Goal: Task Accomplishment & Management: Use online tool/utility

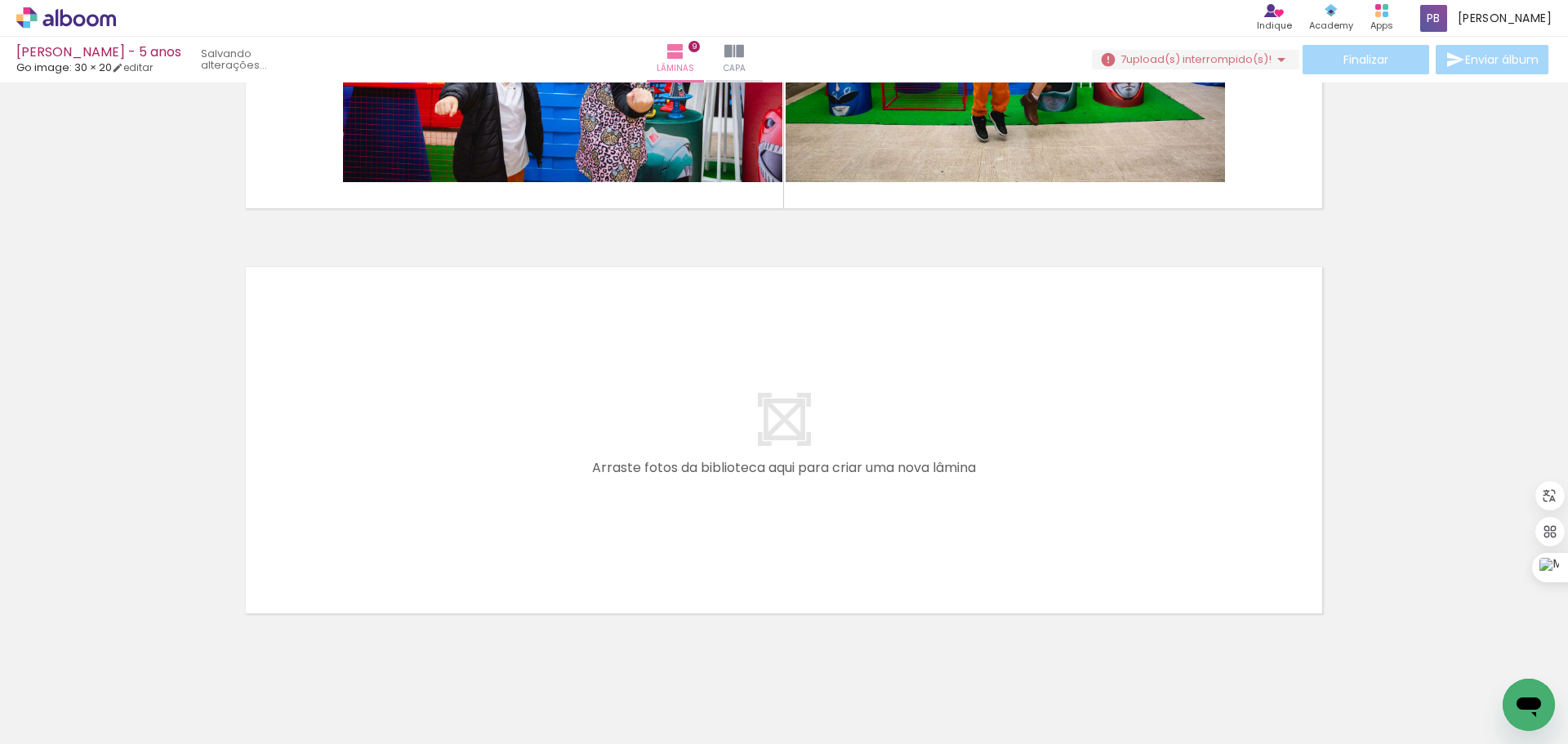
scroll to position [3557, 0]
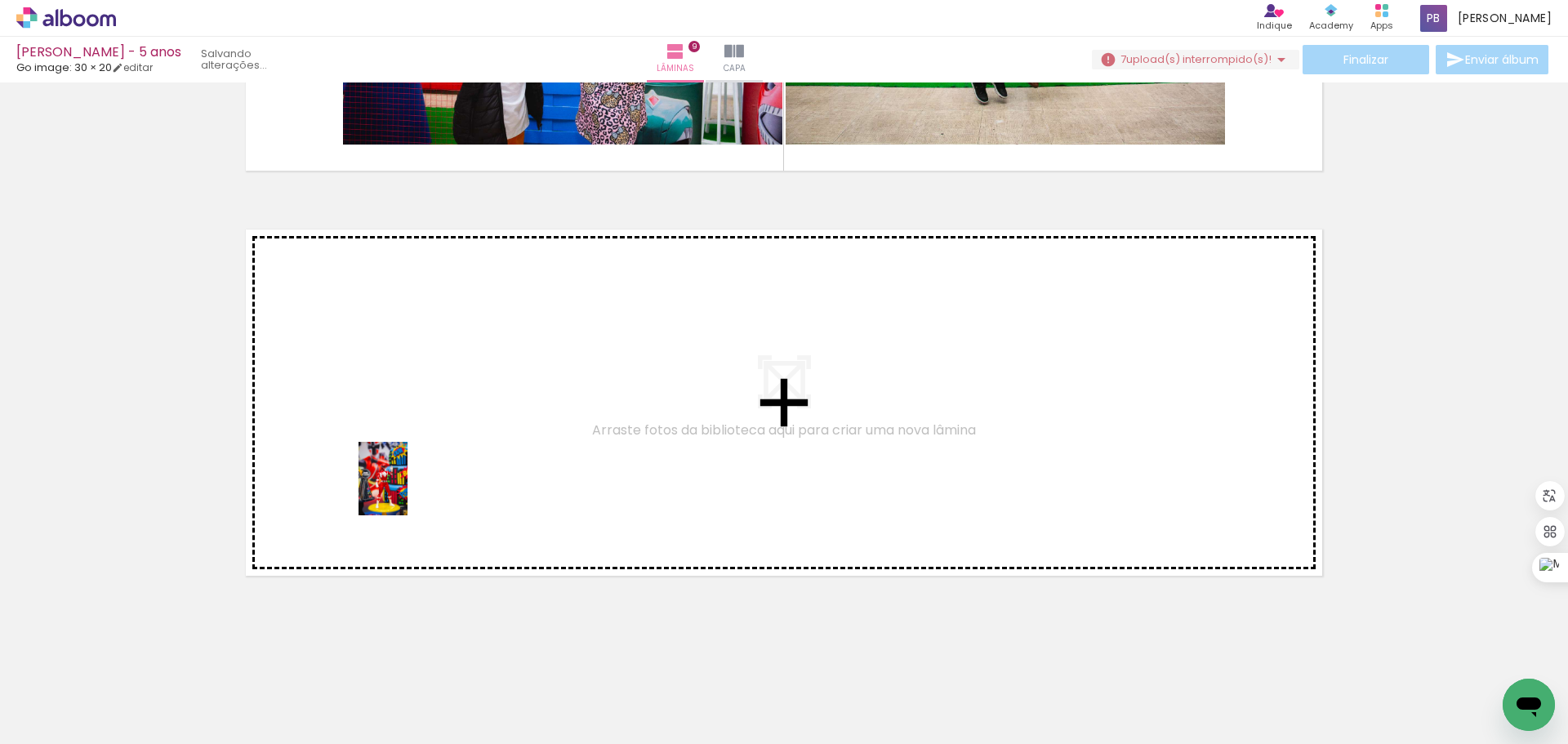
drag, startPoint x: 441, startPoint y: 687, endPoint x: 407, endPoint y: 490, distance: 199.9
click at [407, 490] on quentale-workspace at bounding box center [784, 372] width 1568 height 744
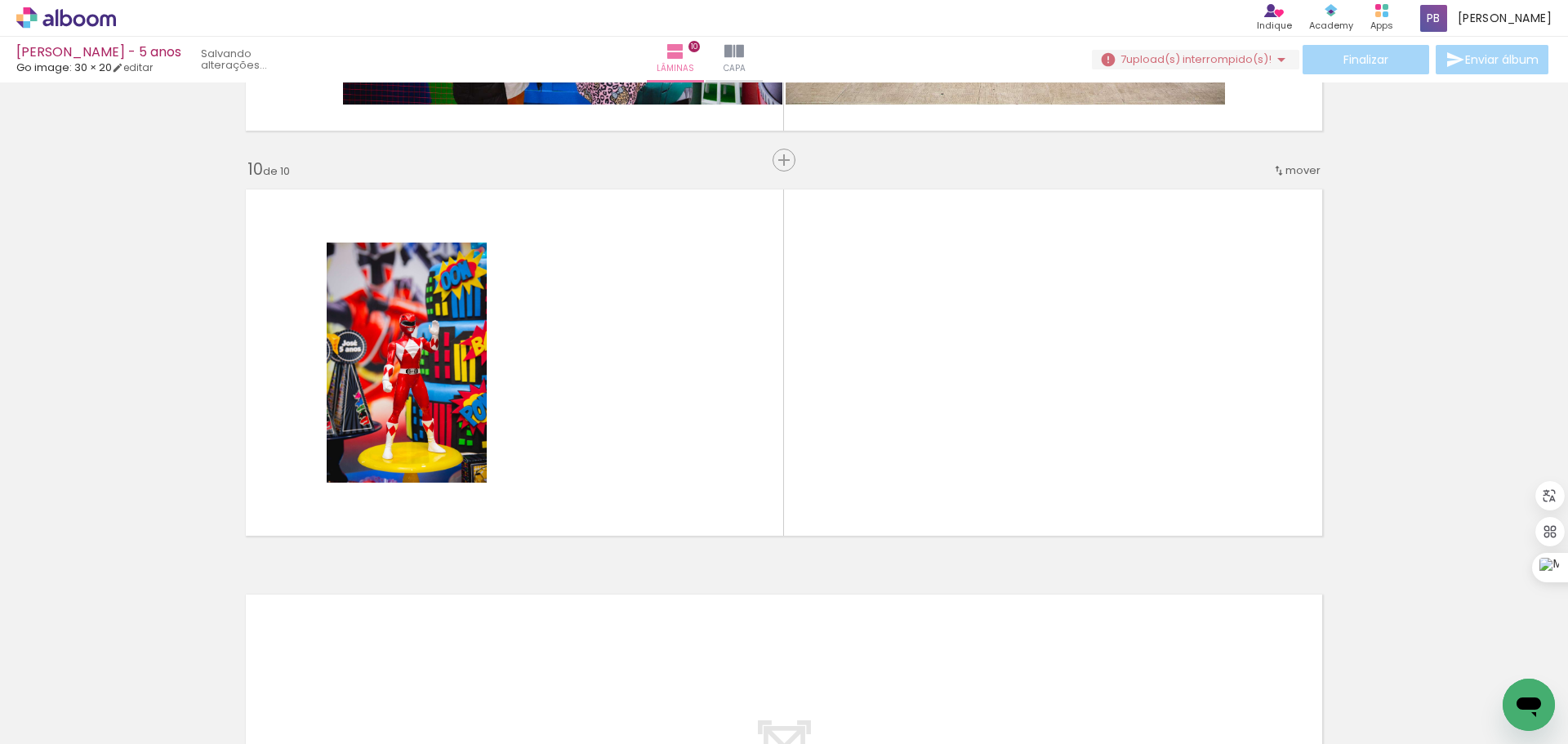
scroll to position [3598, 0]
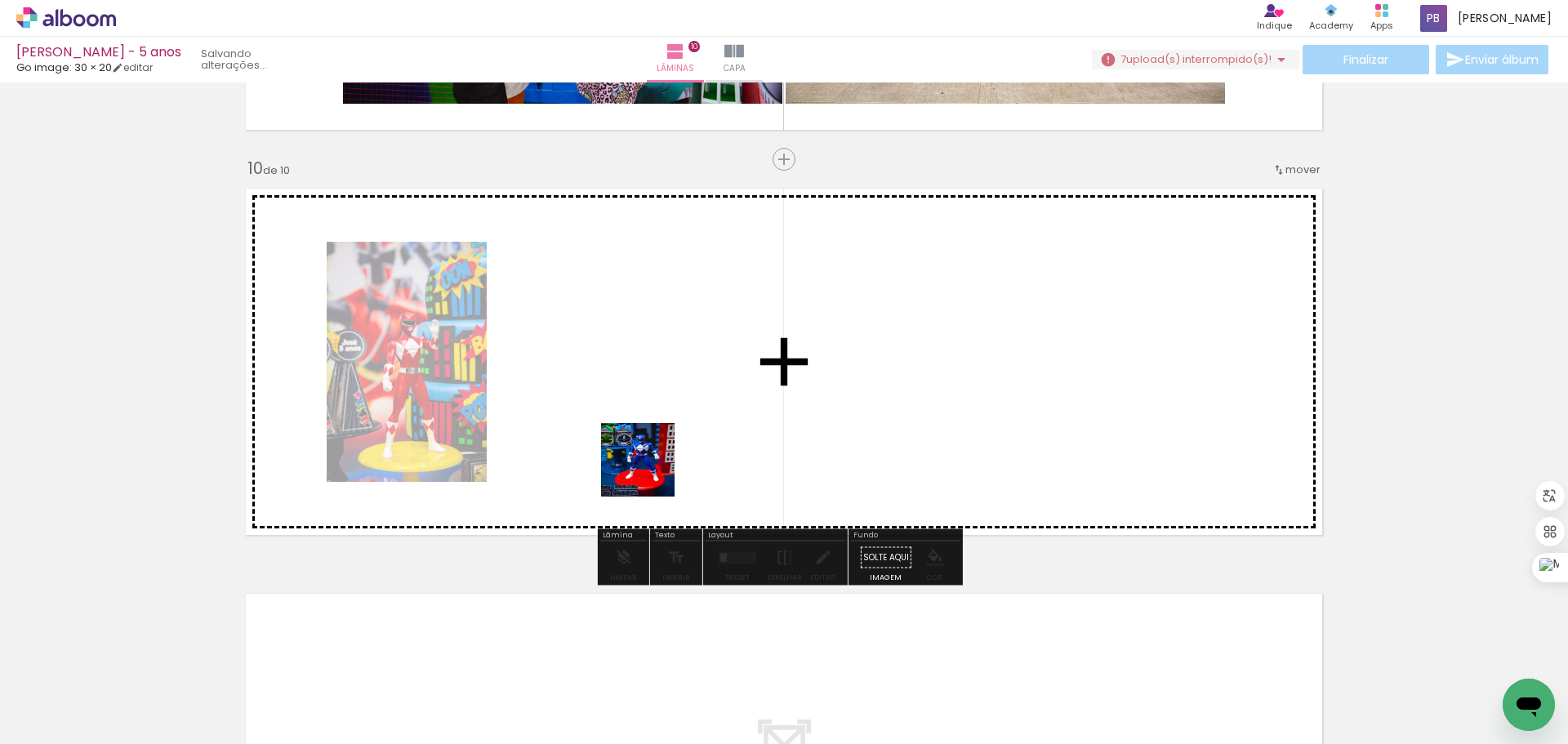
drag, startPoint x: 540, startPoint y: 687, endPoint x: 650, endPoint y: 472, distance: 241.5
click at [650, 472] on quentale-workspace at bounding box center [784, 372] width 1568 height 744
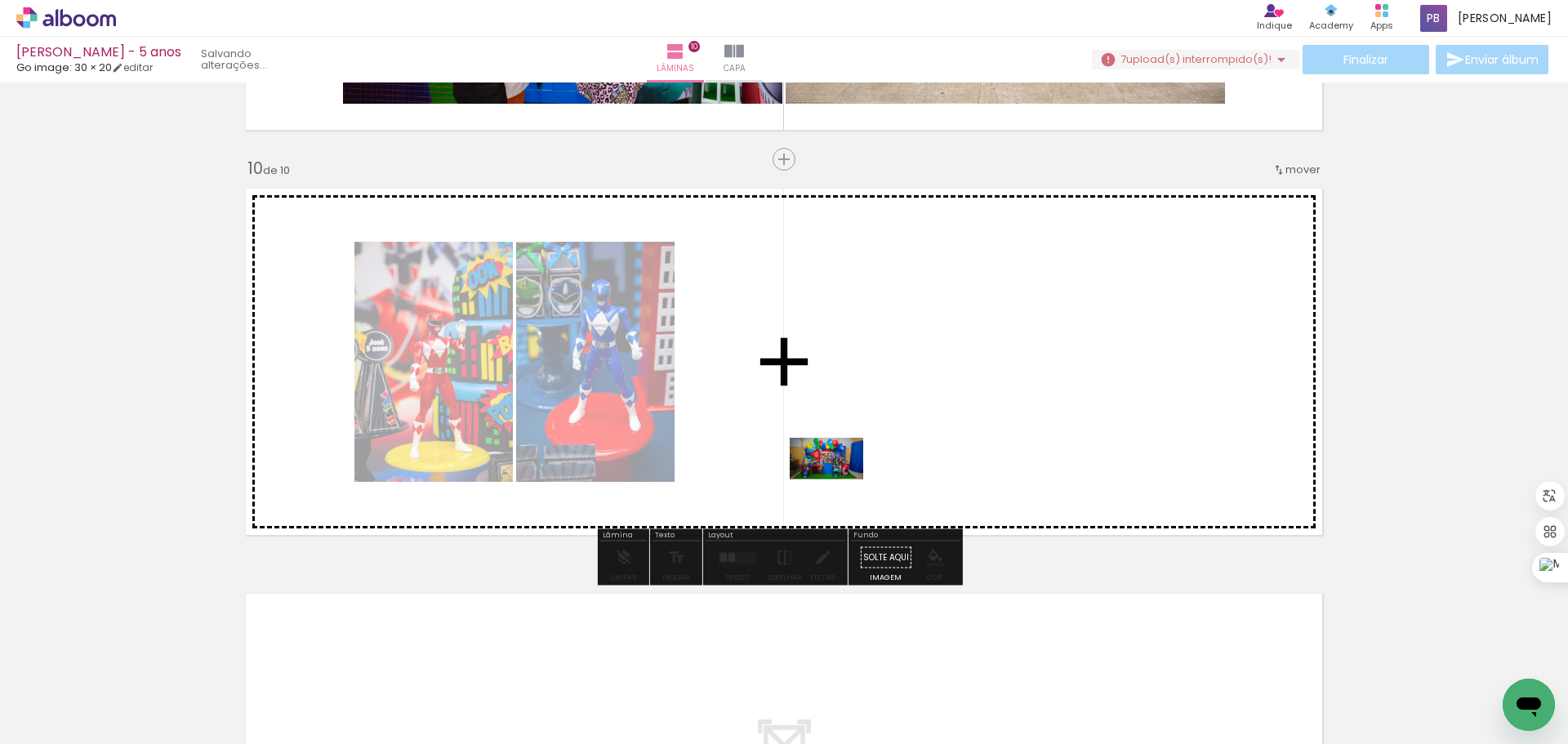
drag, startPoint x: 730, startPoint y: 703, endPoint x: 838, endPoint y: 486, distance: 242.4
click at [838, 486] on quentale-workspace at bounding box center [784, 372] width 1568 height 744
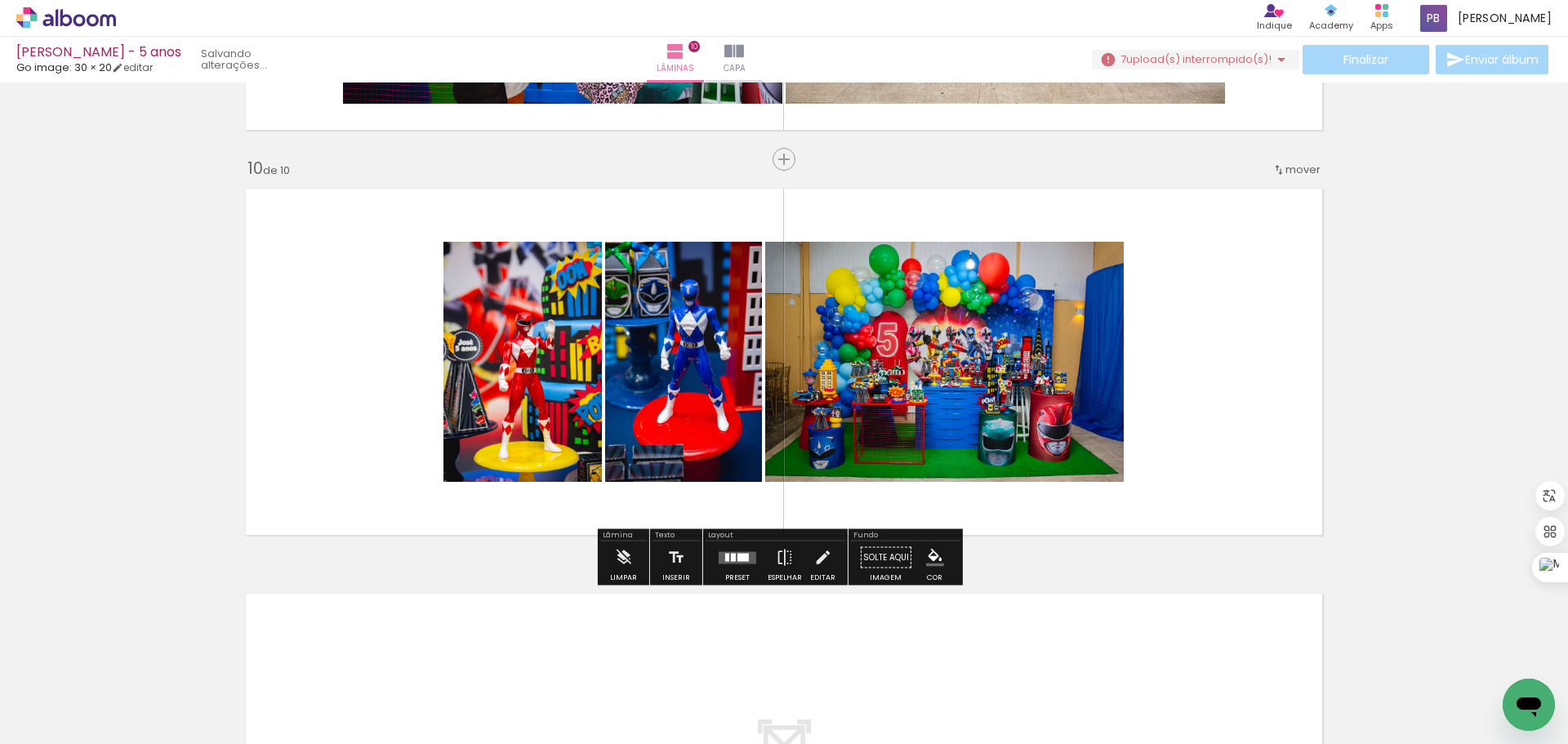
click at [718, 561] on quentale-layouter at bounding box center [737, 558] width 37 height 12
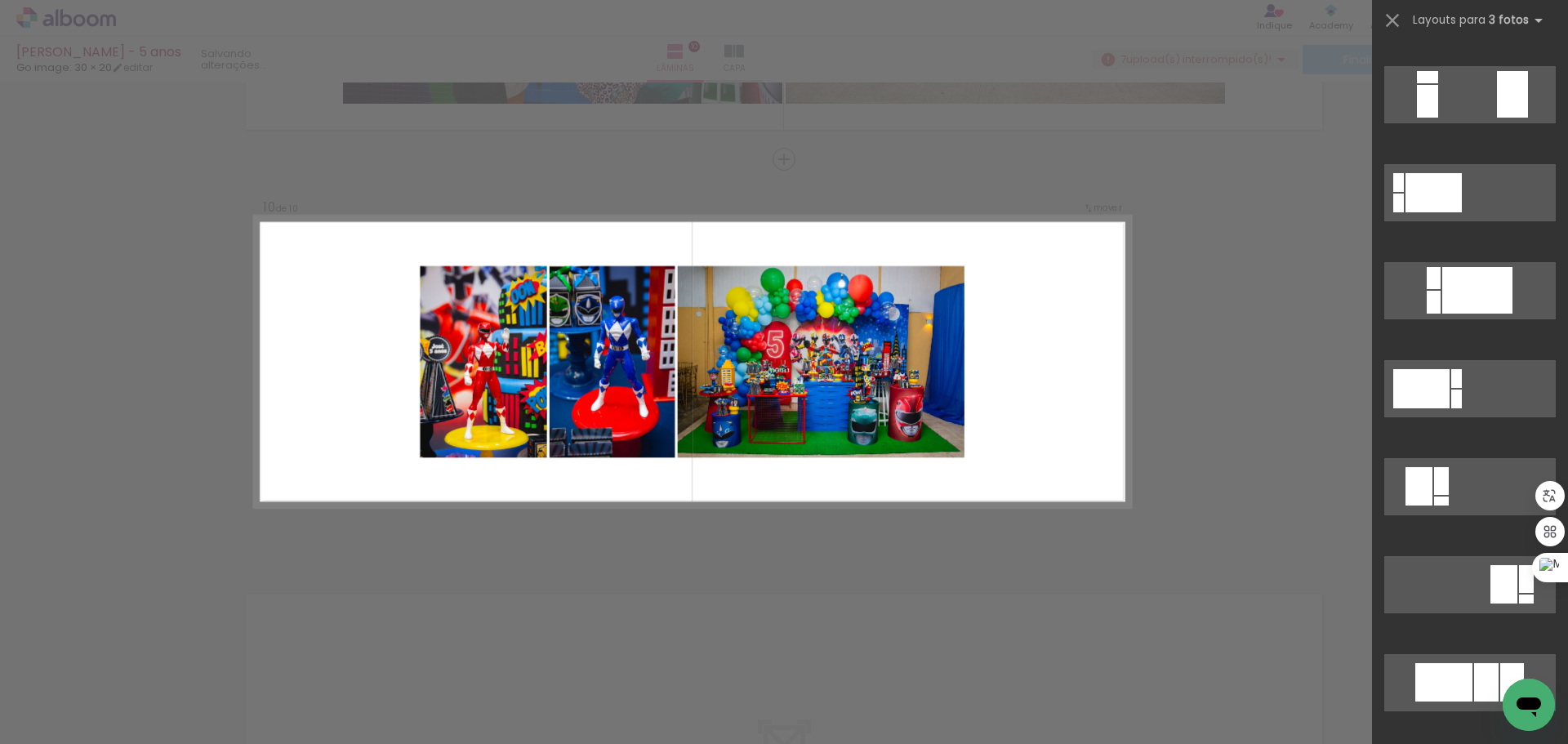
scroll to position [0, 0]
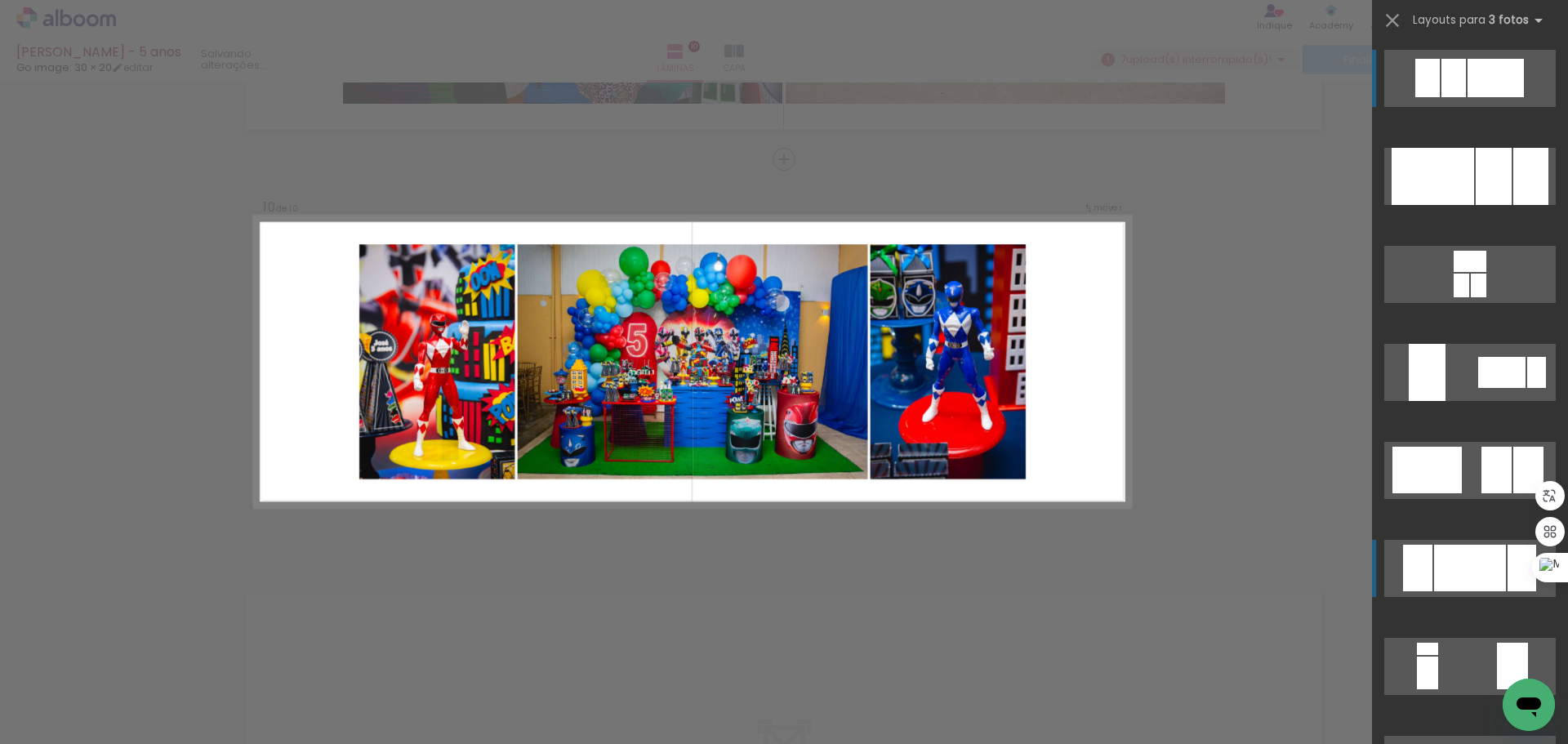
click at [1469, 578] on div at bounding box center [1470, 568] width 72 height 46
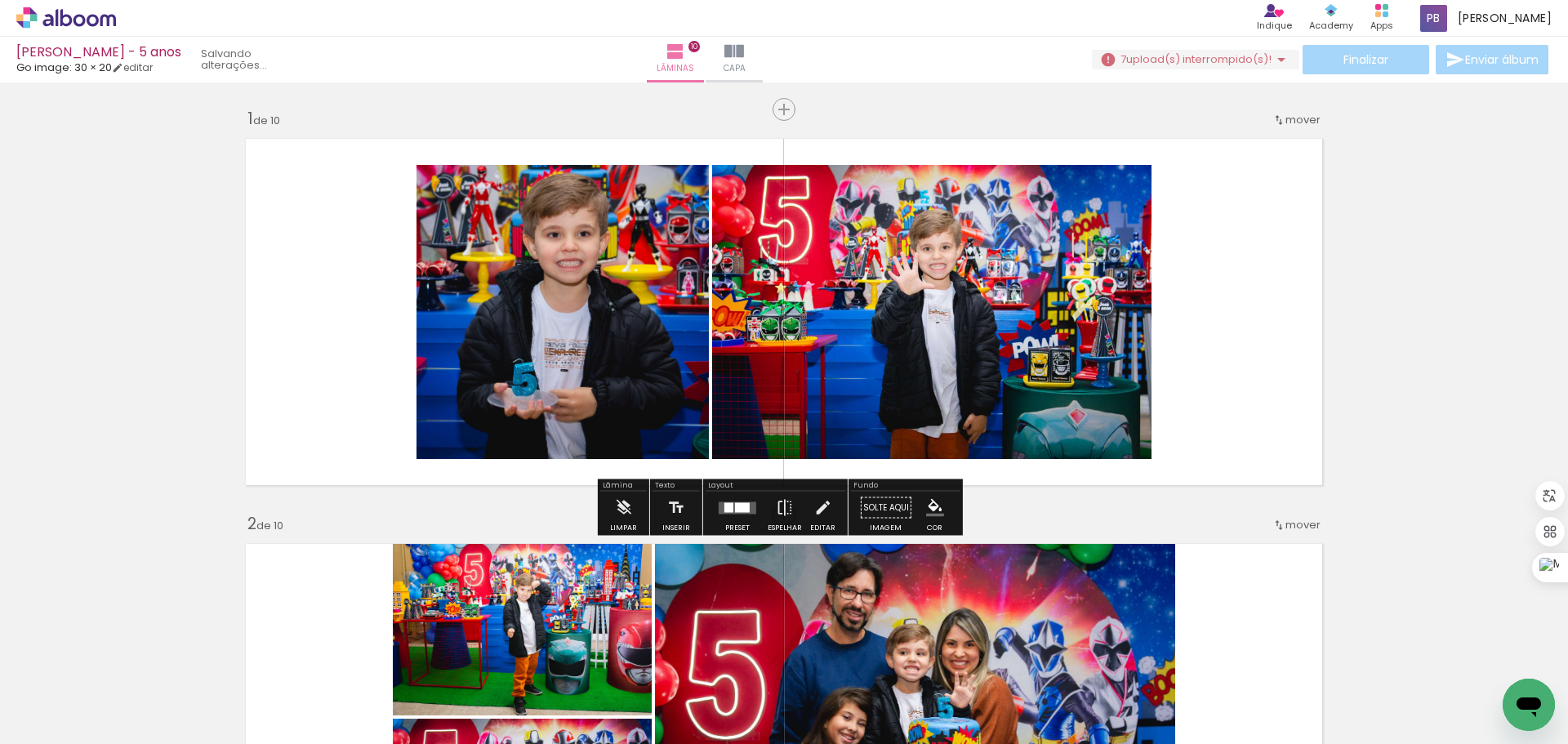
click at [965, 332] on quentale-photo at bounding box center [932, 312] width 440 height 294
click at [1030, 321] on quentale-photo at bounding box center [932, 312] width 440 height 294
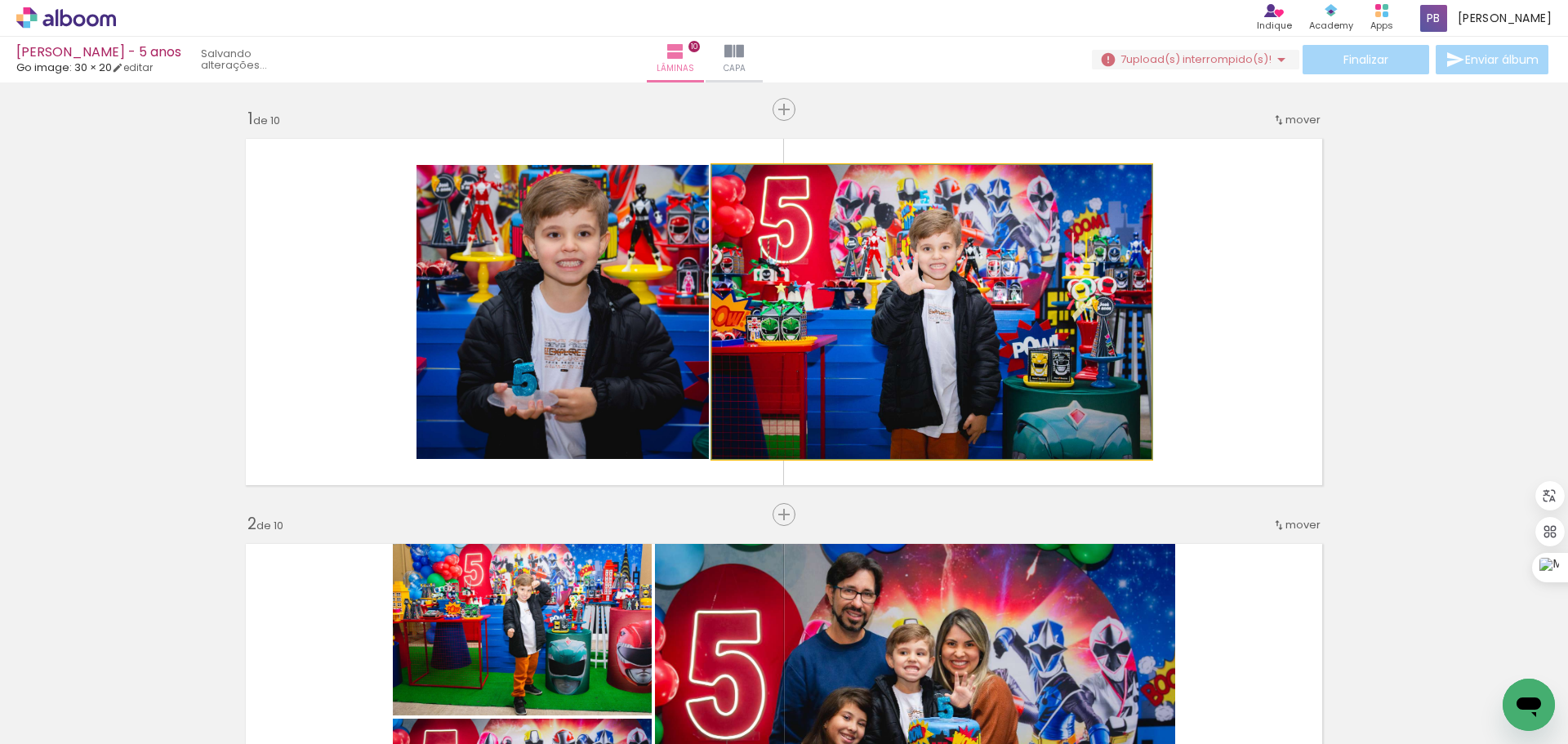
click at [1030, 321] on quentale-photo at bounding box center [932, 312] width 440 height 294
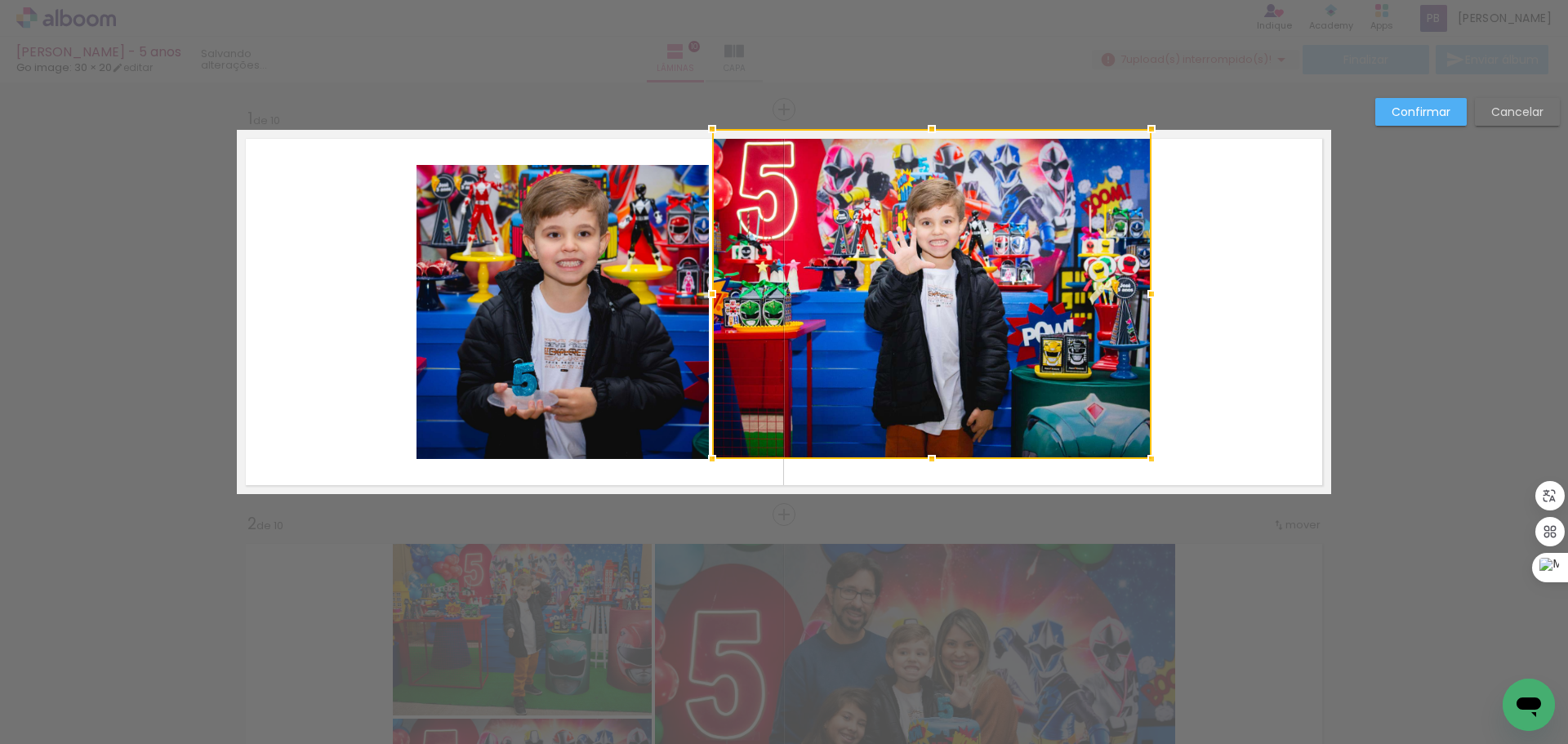
drag, startPoint x: 927, startPoint y: 166, endPoint x: 920, endPoint y: 139, distance: 27.9
click at [920, 139] on div at bounding box center [932, 129] width 33 height 33
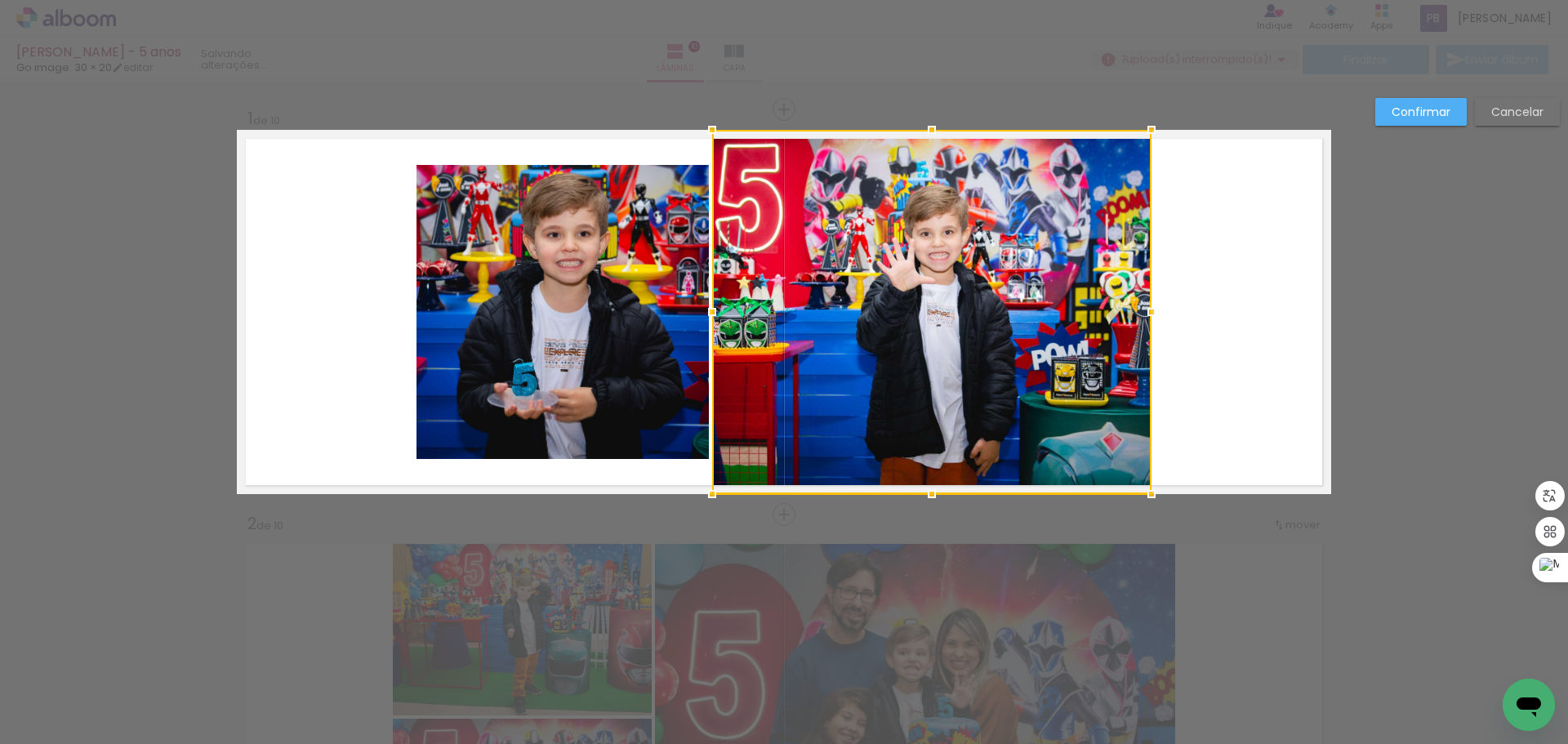
drag, startPoint x: 927, startPoint y: 460, endPoint x: 939, endPoint y: 435, distance: 27.7
click at [939, 435] on div at bounding box center [932, 312] width 440 height 364
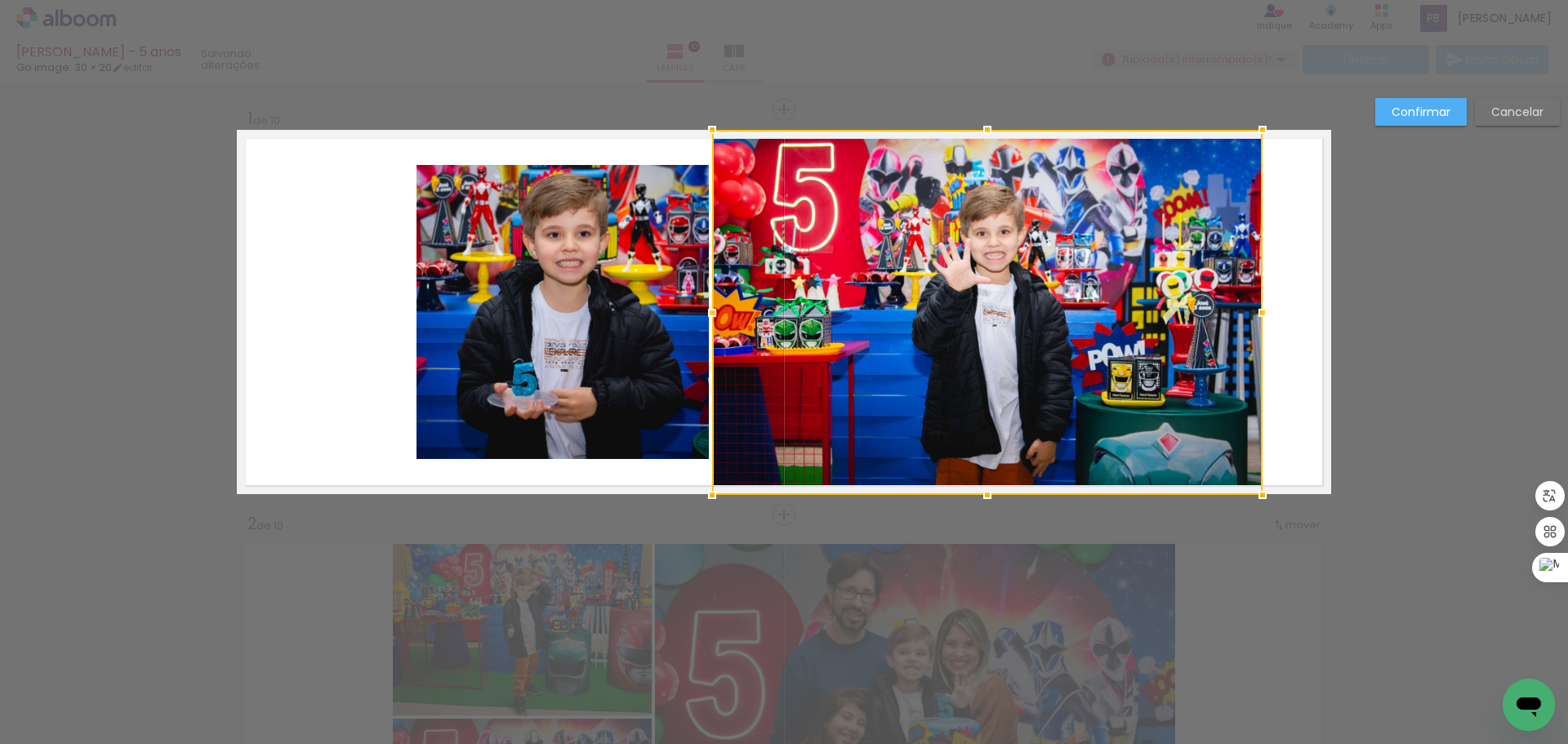
drag, startPoint x: 1148, startPoint y: 311, endPoint x: 1257, endPoint y: 314, distance: 109.0
click at [1257, 314] on div at bounding box center [1262, 313] width 33 height 33
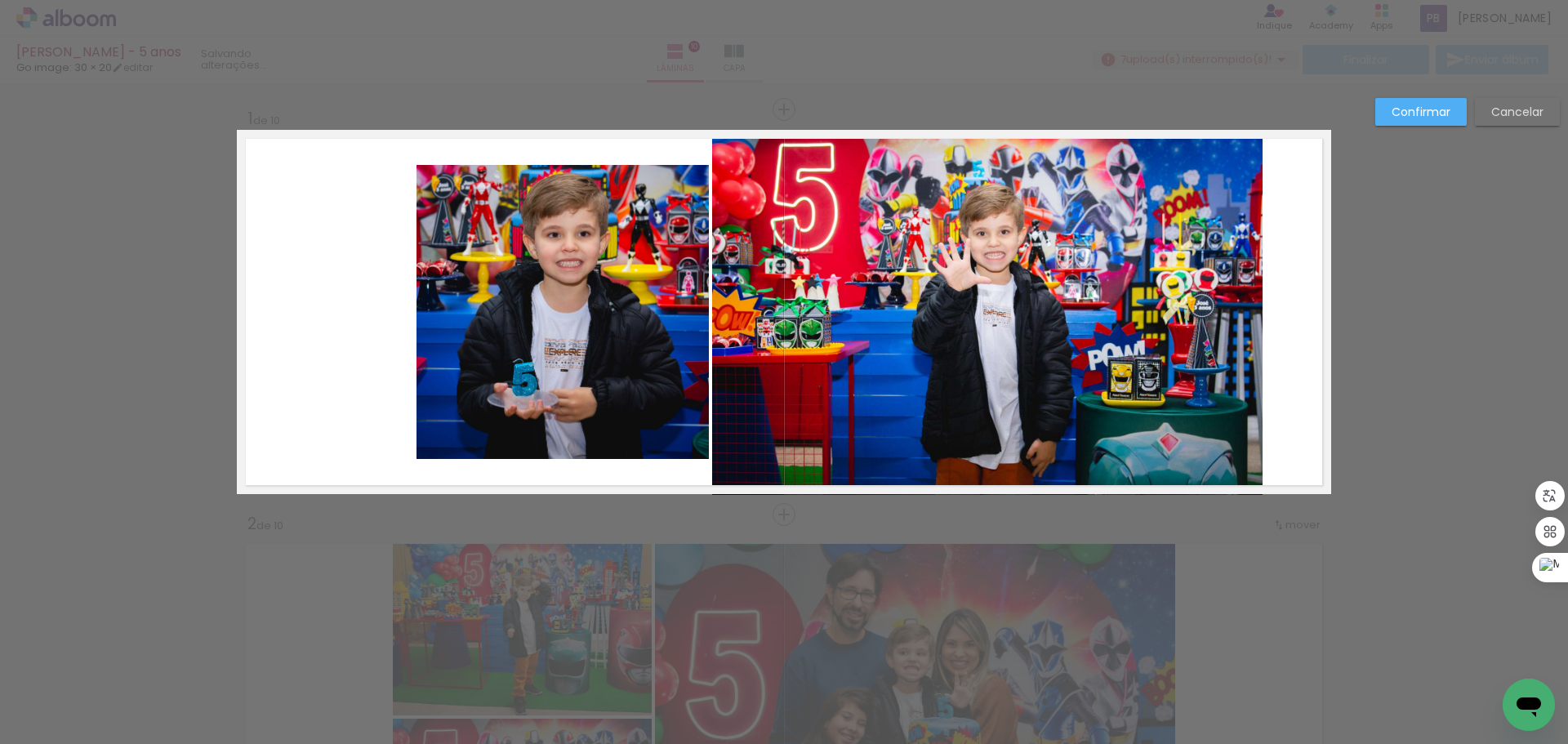
click at [487, 312] on quentale-photo at bounding box center [562, 312] width 293 height 294
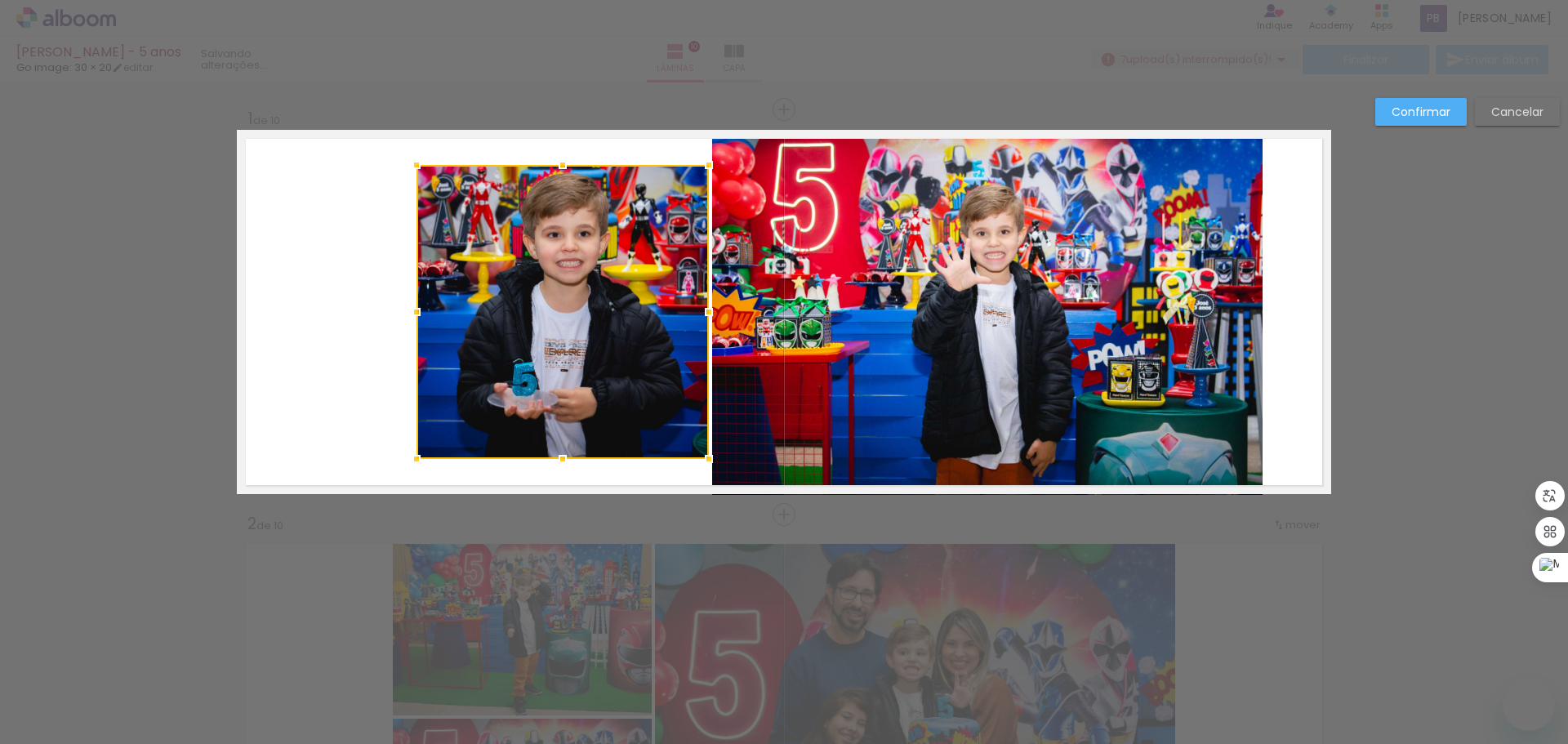
click at [559, 149] on div at bounding box center [562, 166] width 33 height 33
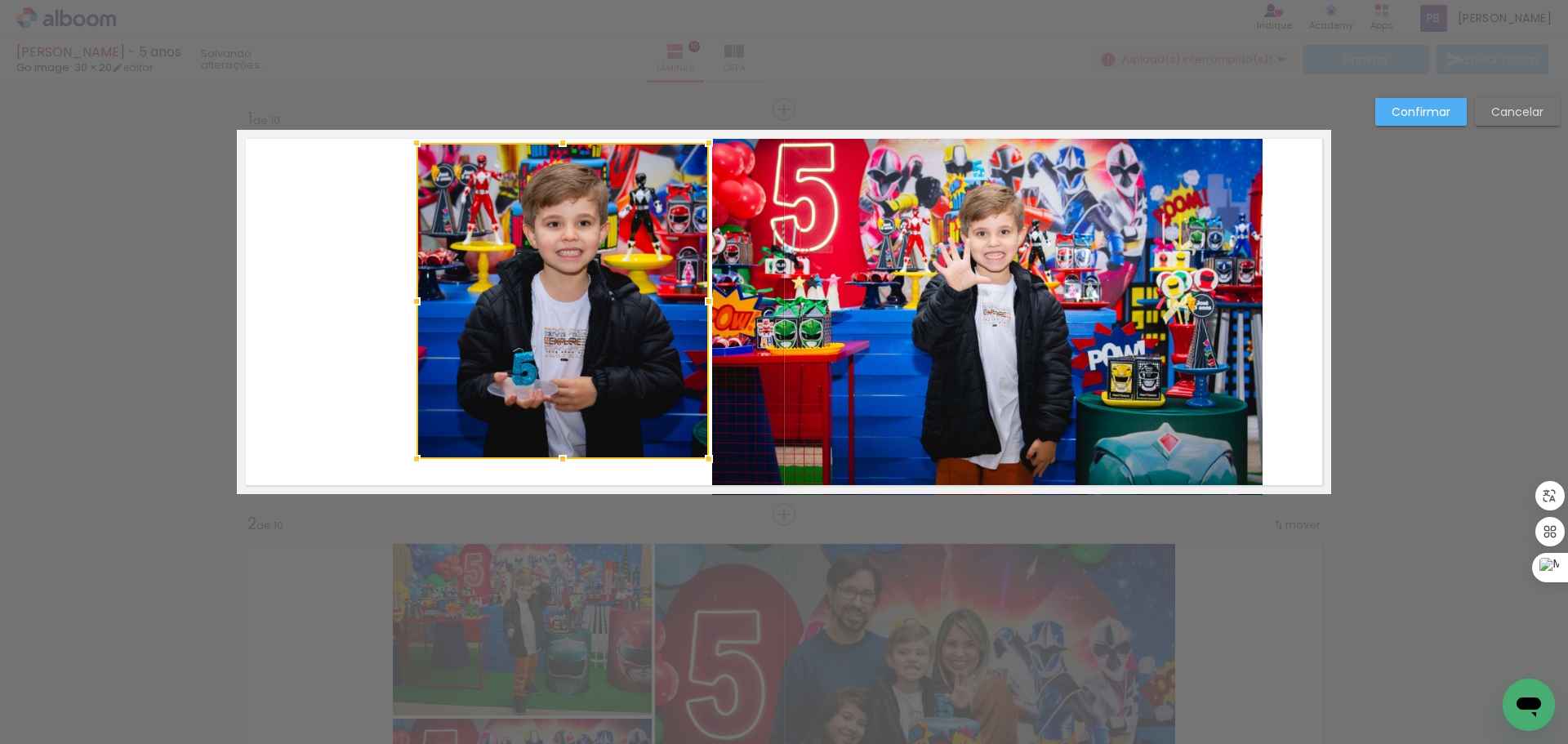
scroll to position [0, 1654]
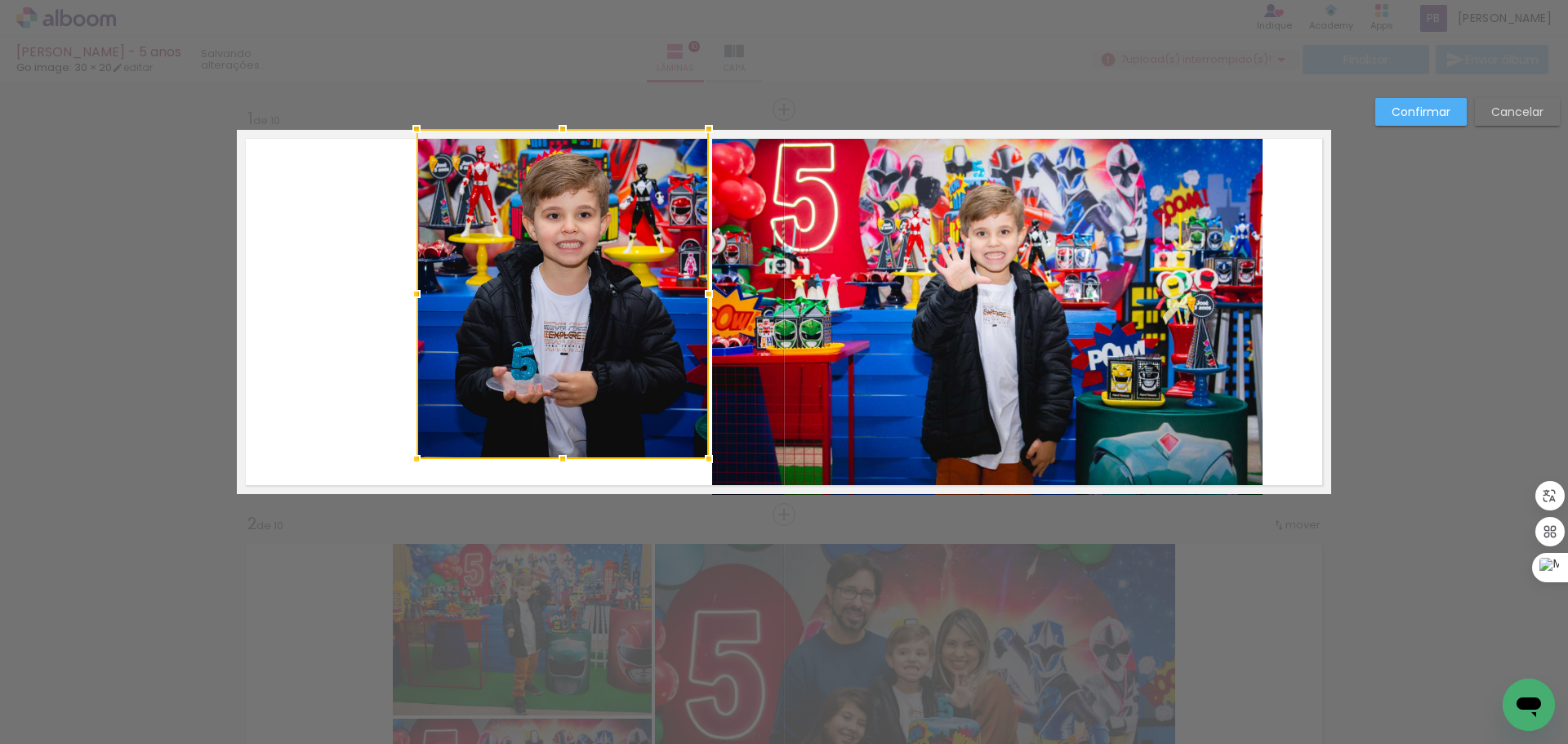
drag, startPoint x: 556, startPoint y: 144, endPoint x: 559, endPoint y: 134, distance: 10.4
click at [559, 134] on div at bounding box center [562, 129] width 33 height 33
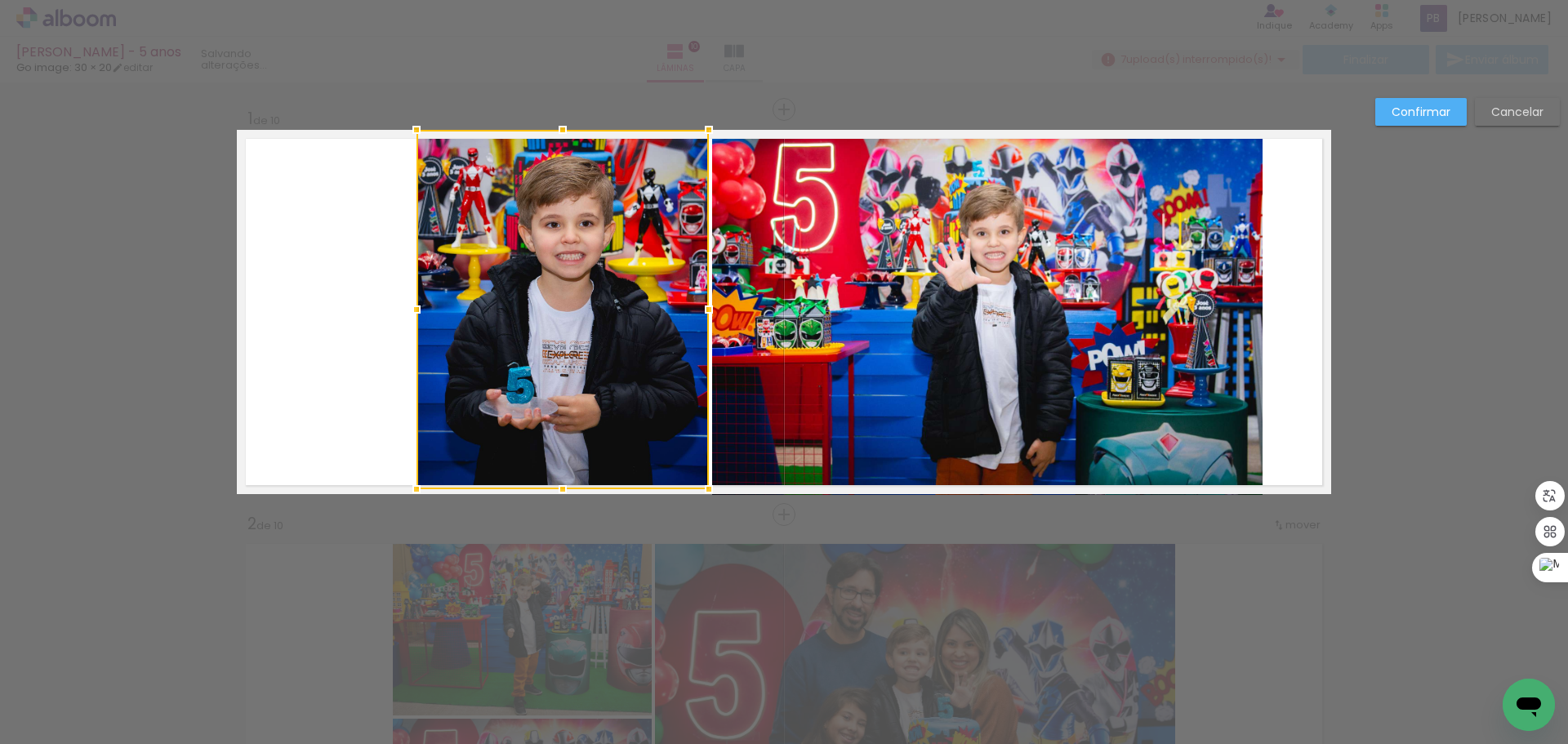
drag, startPoint x: 557, startPoint y: 460, endPoint x: 561, endPoint y: 469, distance: 9.8
click at [561, 469] on div at bounding box center [562, 309] width 293 height 360
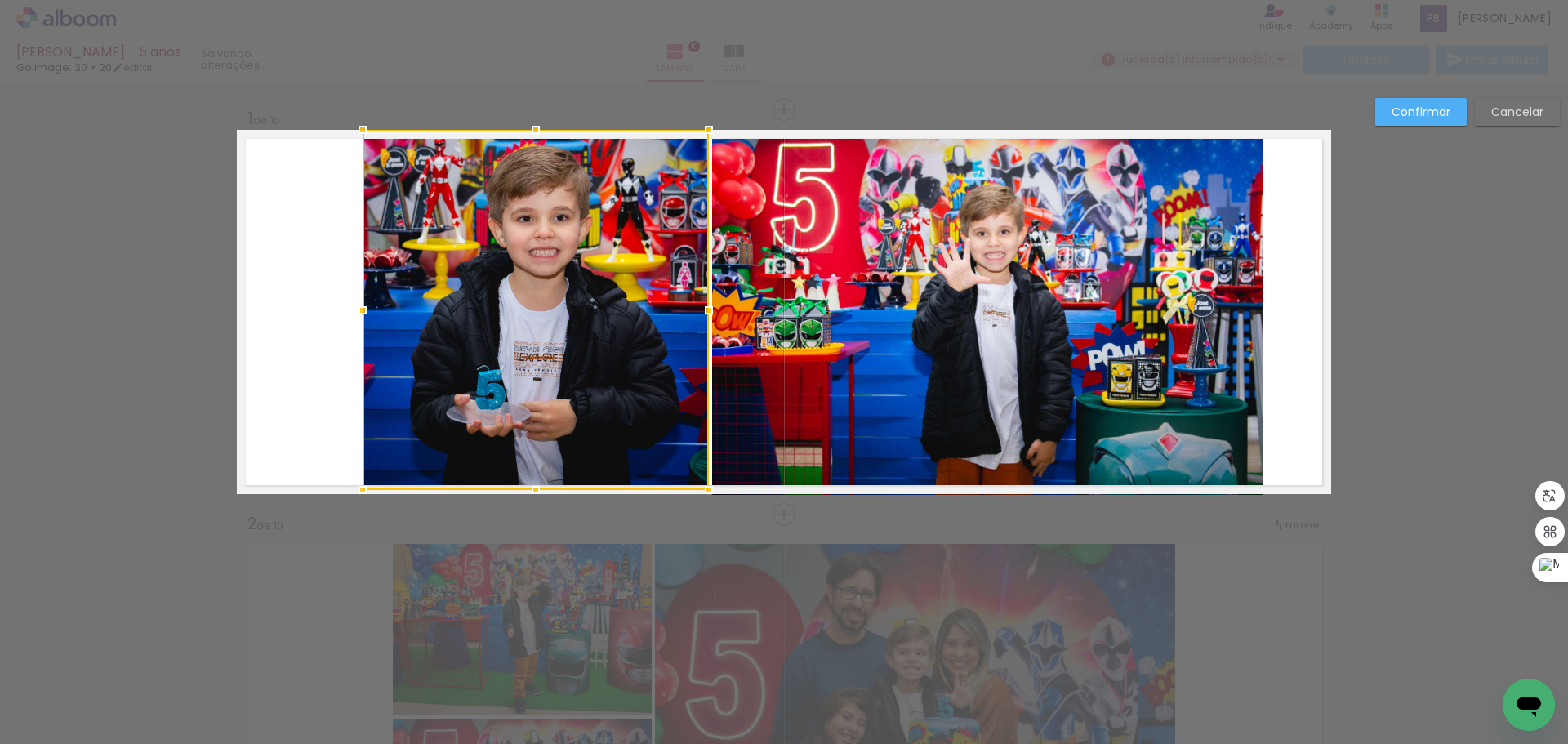
drag, startPoint x: 412, startPoint y: 313, endPoint x: 358, endPoint y: 308, distance: 54.2
click at [358, 308] on div at bounding box center [363, 311] width 33 height 33
click at [247, 347] on quentale-layouter at bounding box center [784, 312] width 1094 height 364
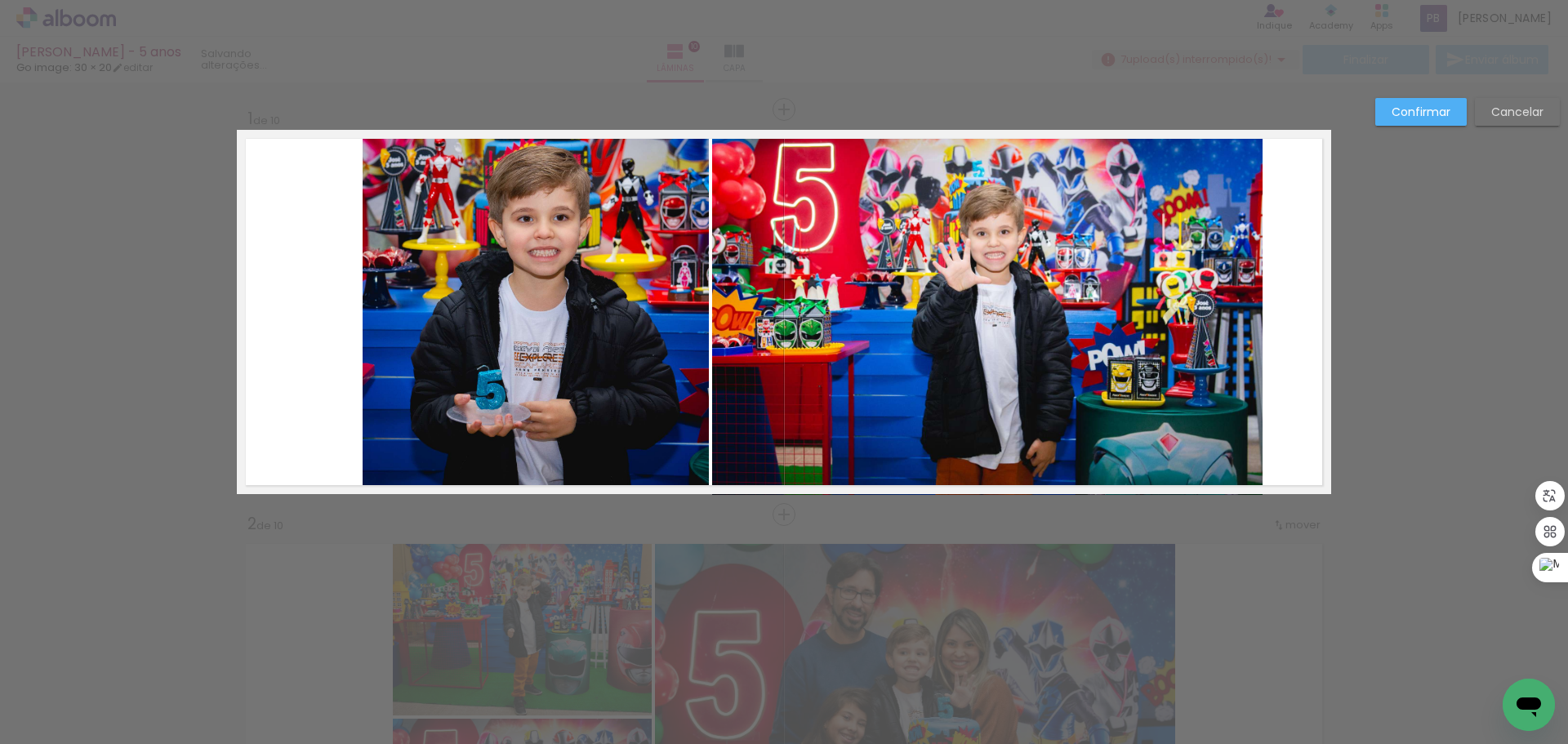
click at [0, 0] on slot "Confirmar" at bounding box center [0, 0] width 0 height 0
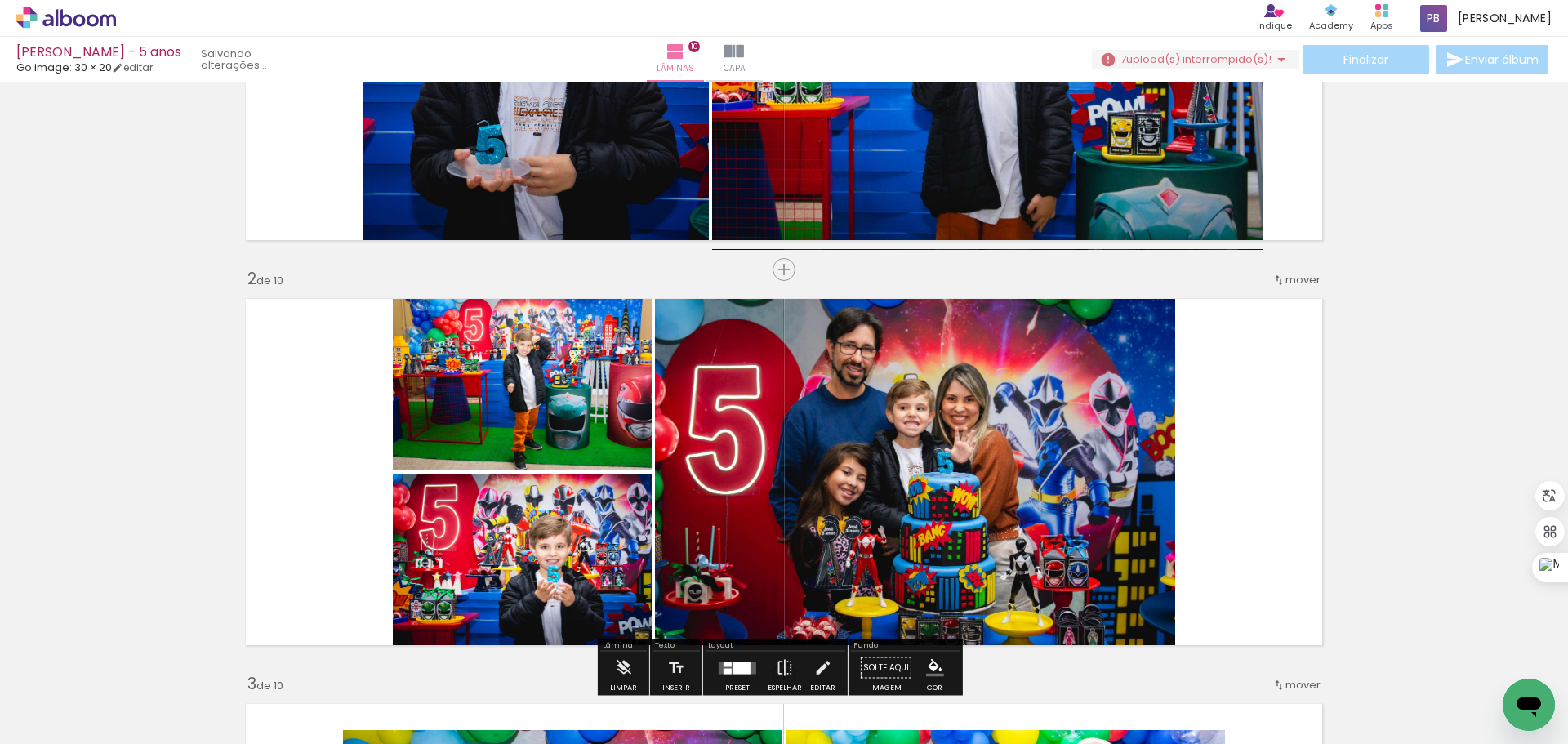
scroll to position [409, 0]
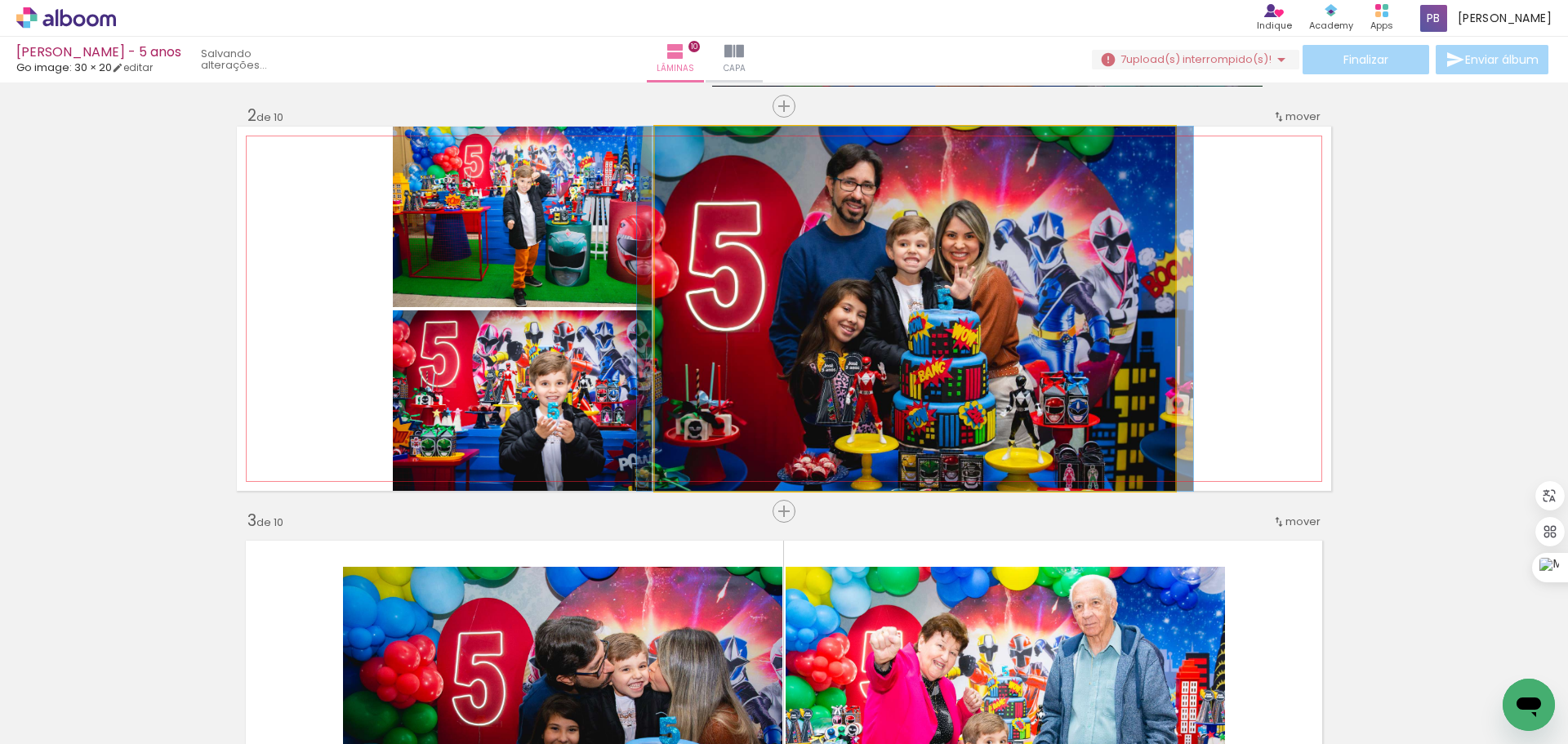
click at [939, 213] on quentale-photo at bounding box center [914, 308] width 520 height 364
click at [1100, 293] on quentale-photo at bounding box center [914, 308] width 520 height 364
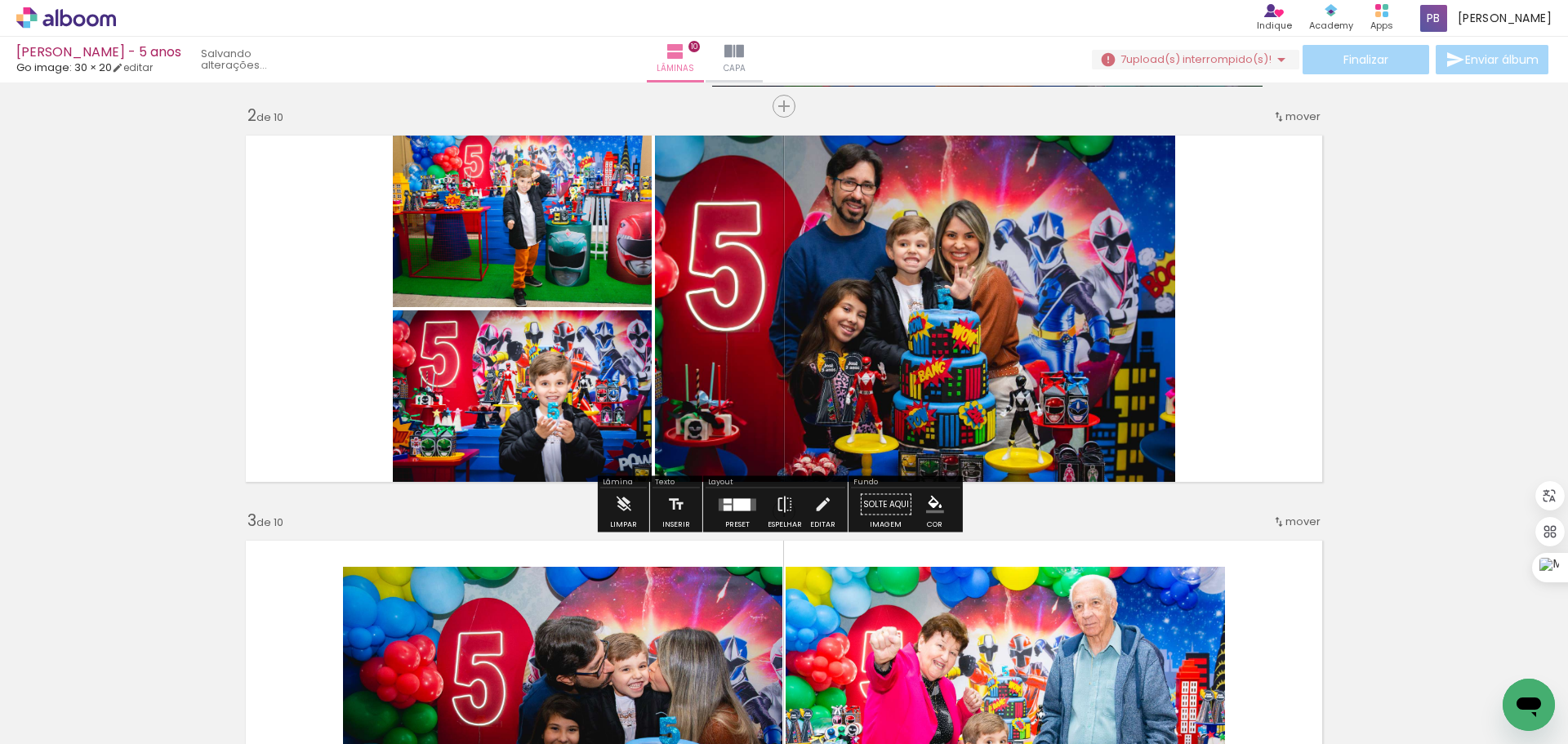
click at [1091, 301] on quentale-photo at bounding box center [914, 308] width 520 height 364
click at [1092, 301] on quentale-photo at bounding box center [914, 308] width 520 height 364
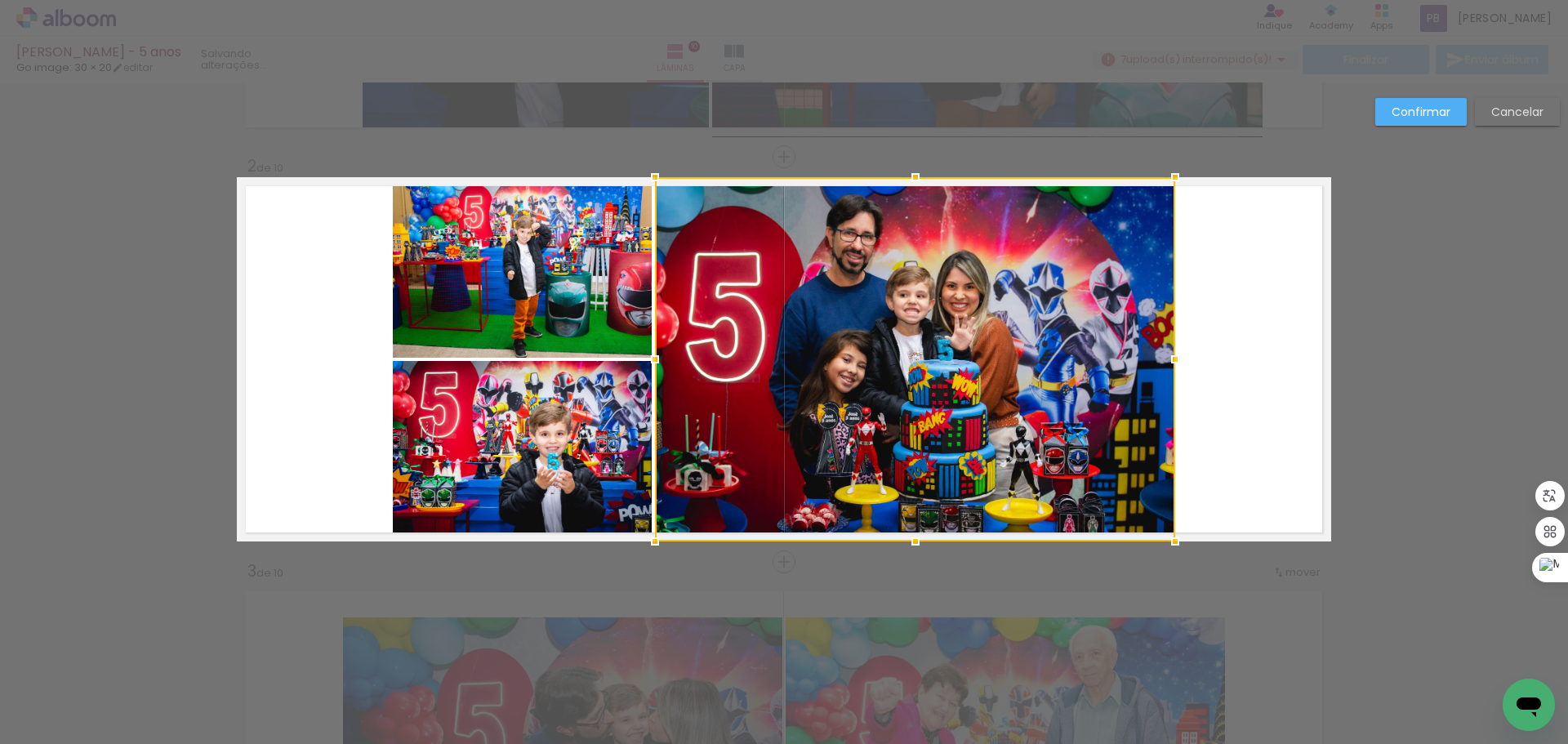
scroll to position [355, 0]
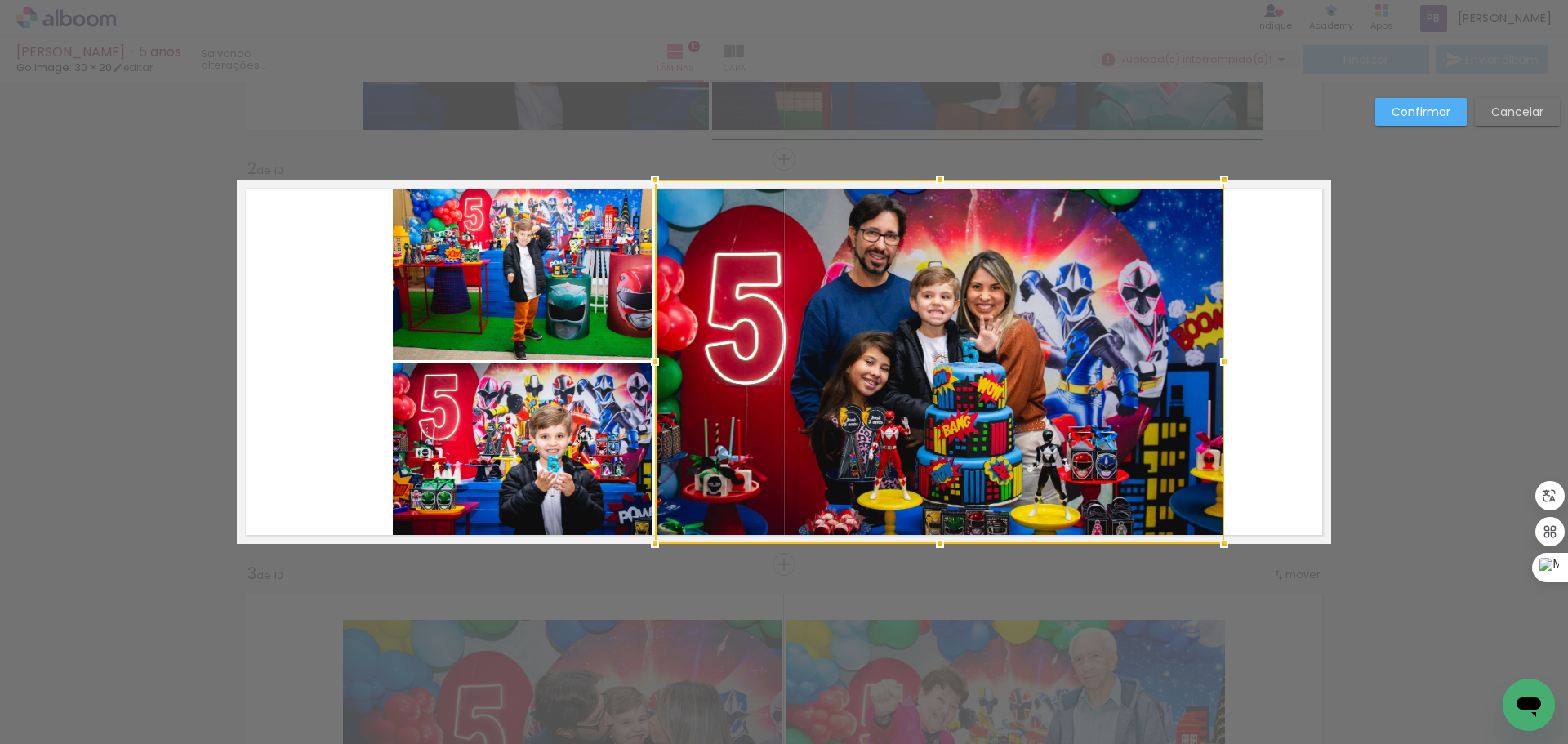
drag, startPoint x: 1172, startPoint y: 362, endPoint x: 1219, endPoint y: 362, distance: 47.0
click at [1219, 362] on div at bounding box center [1224, 362] width 33 height 33
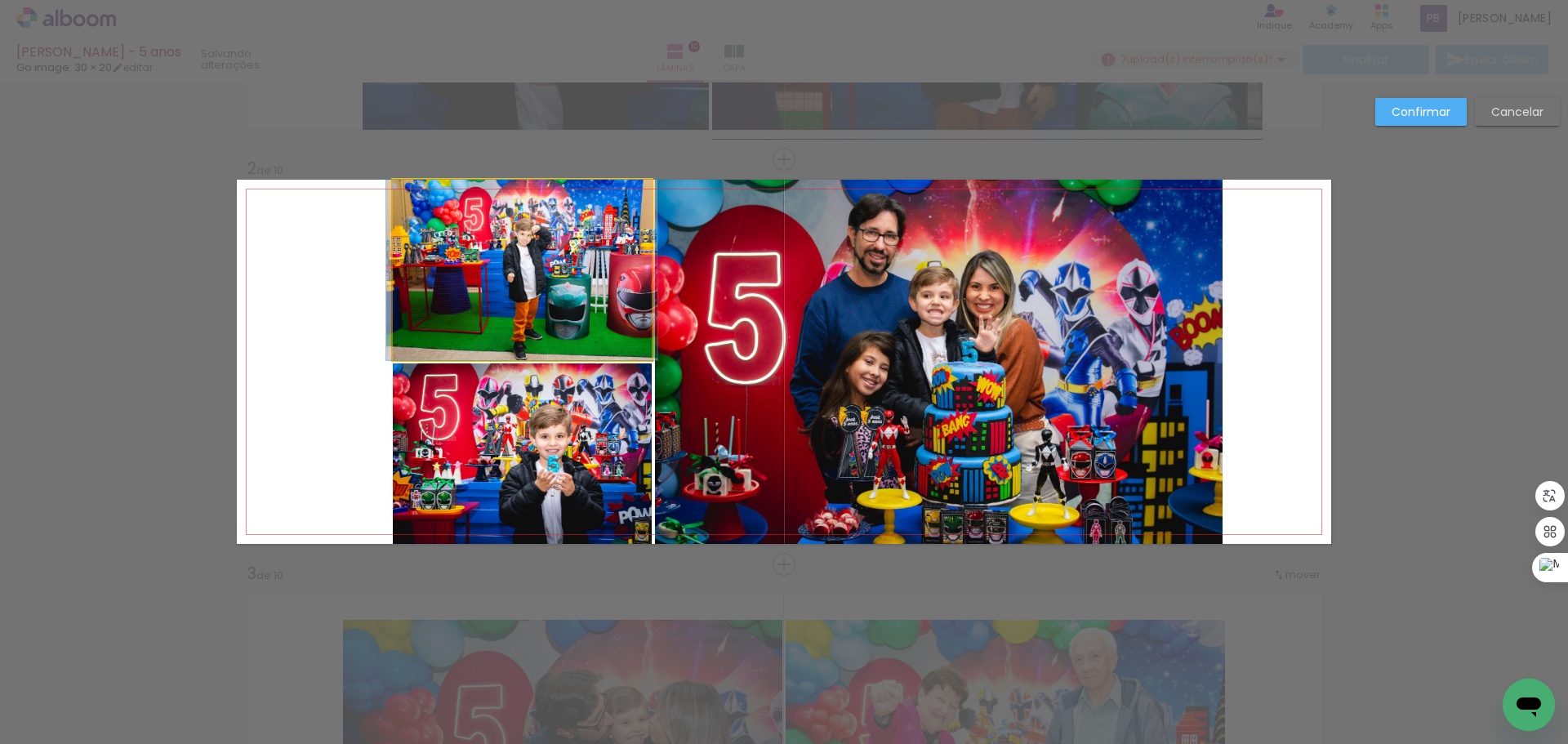
click at [555, 302] on quentale-photo at bounding box center [522, 269] width 259 height 180
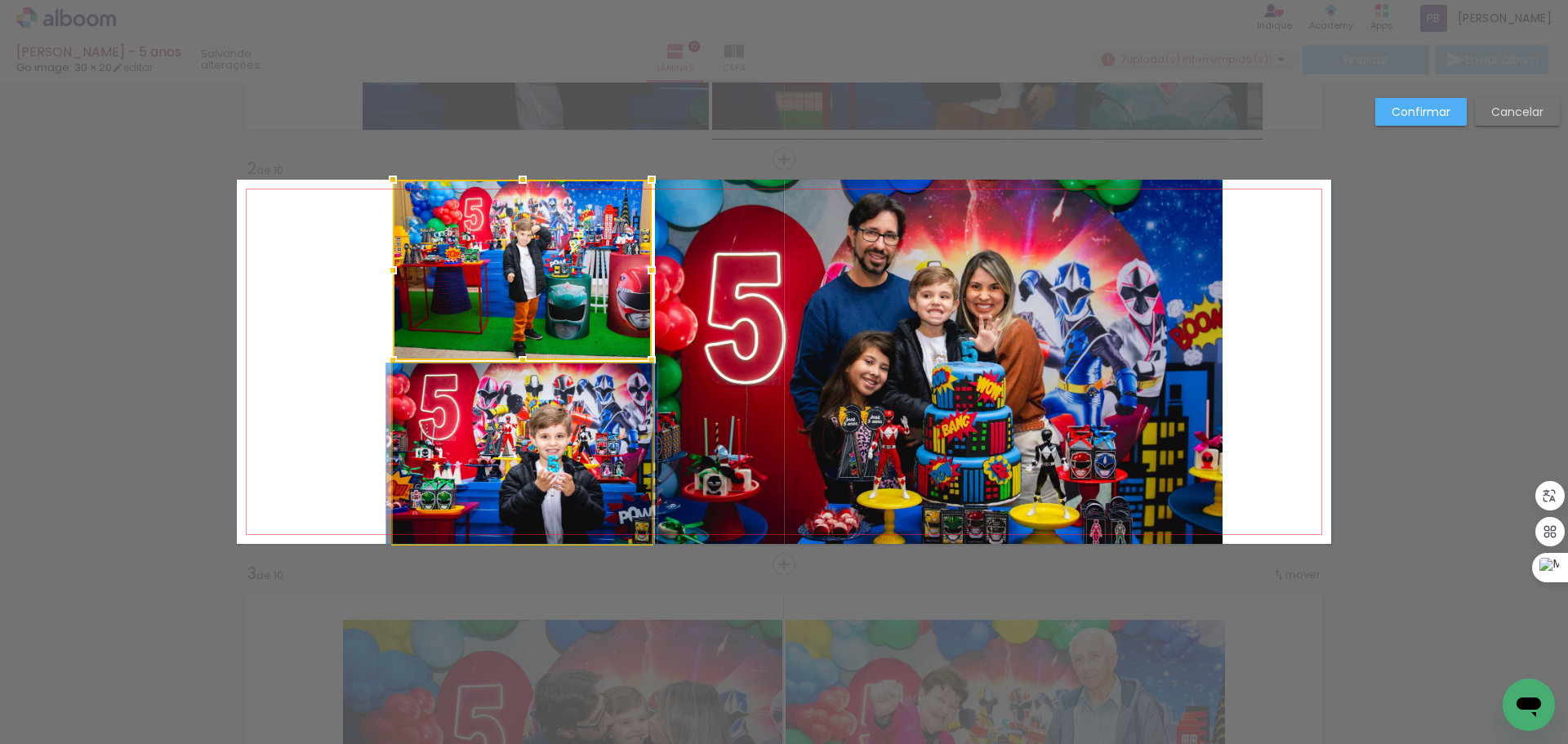
click at [443, 409] on quentale-photo at bounding box center [522, 453] width 259 height 180
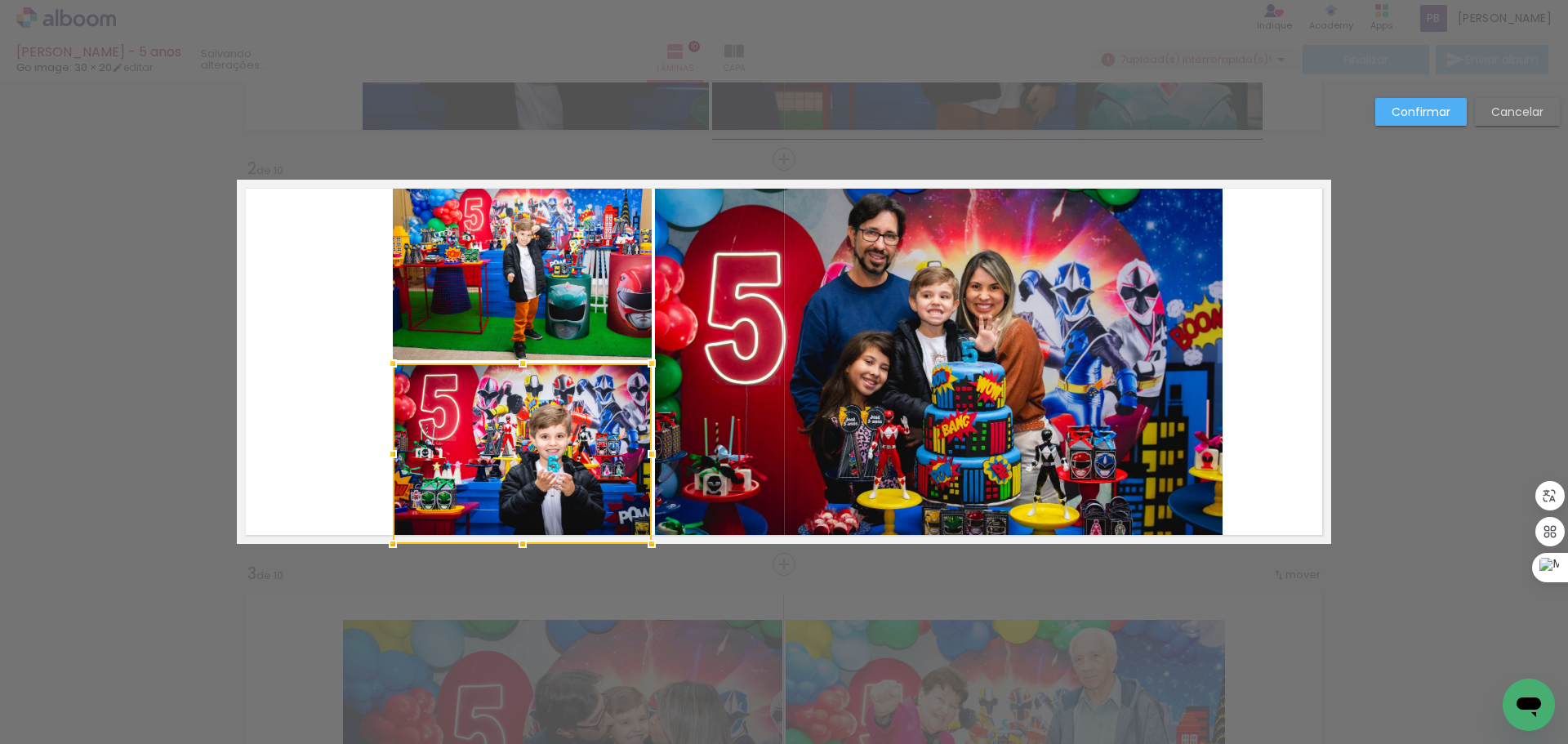
click at [336, 434] on quentale-layouter at bounding box center [784, 362] width 1094 height 364
click at [0, 0] on slot "Confirmar" at bounding box center [0, 0] width 0 height 0
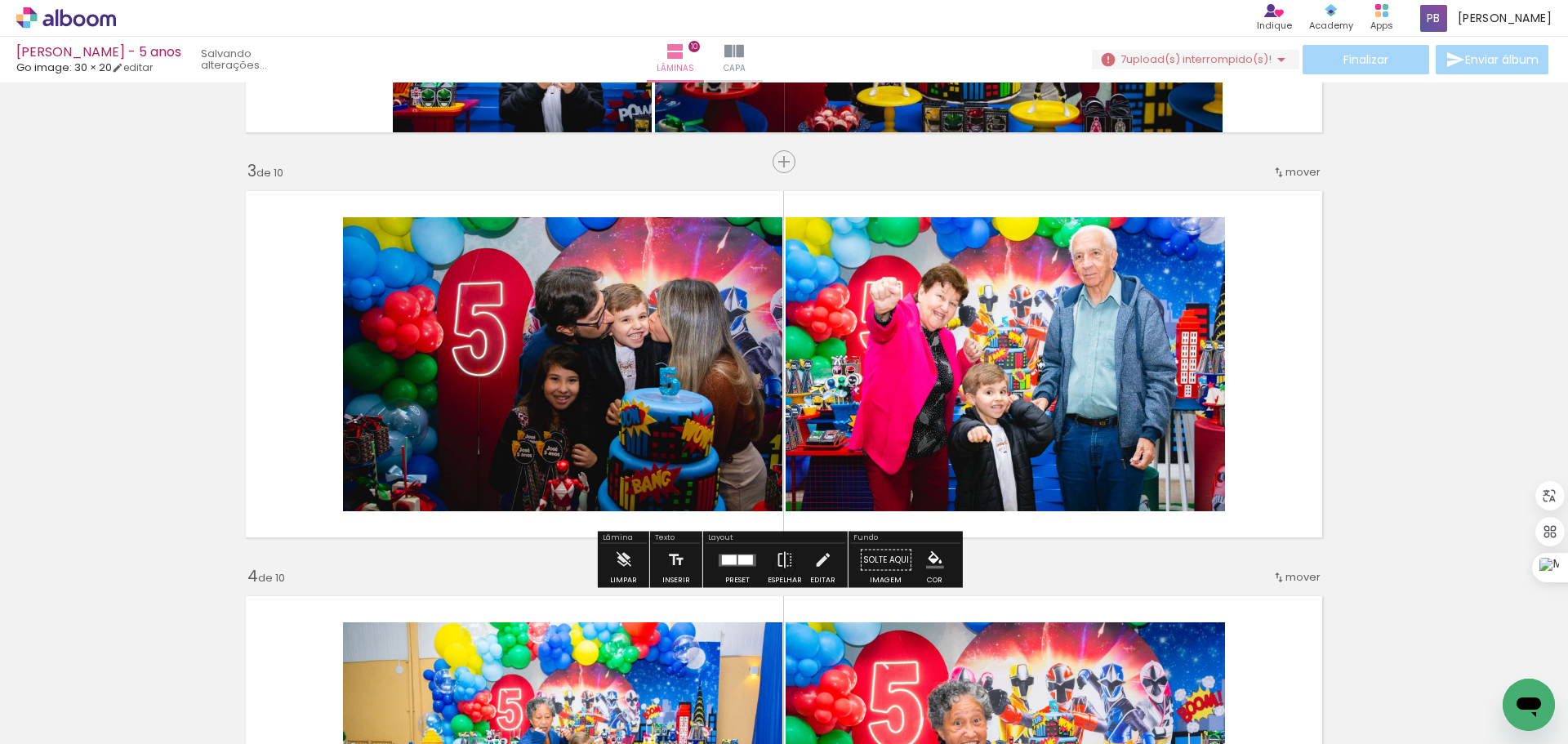
scroll to position [764, 0]
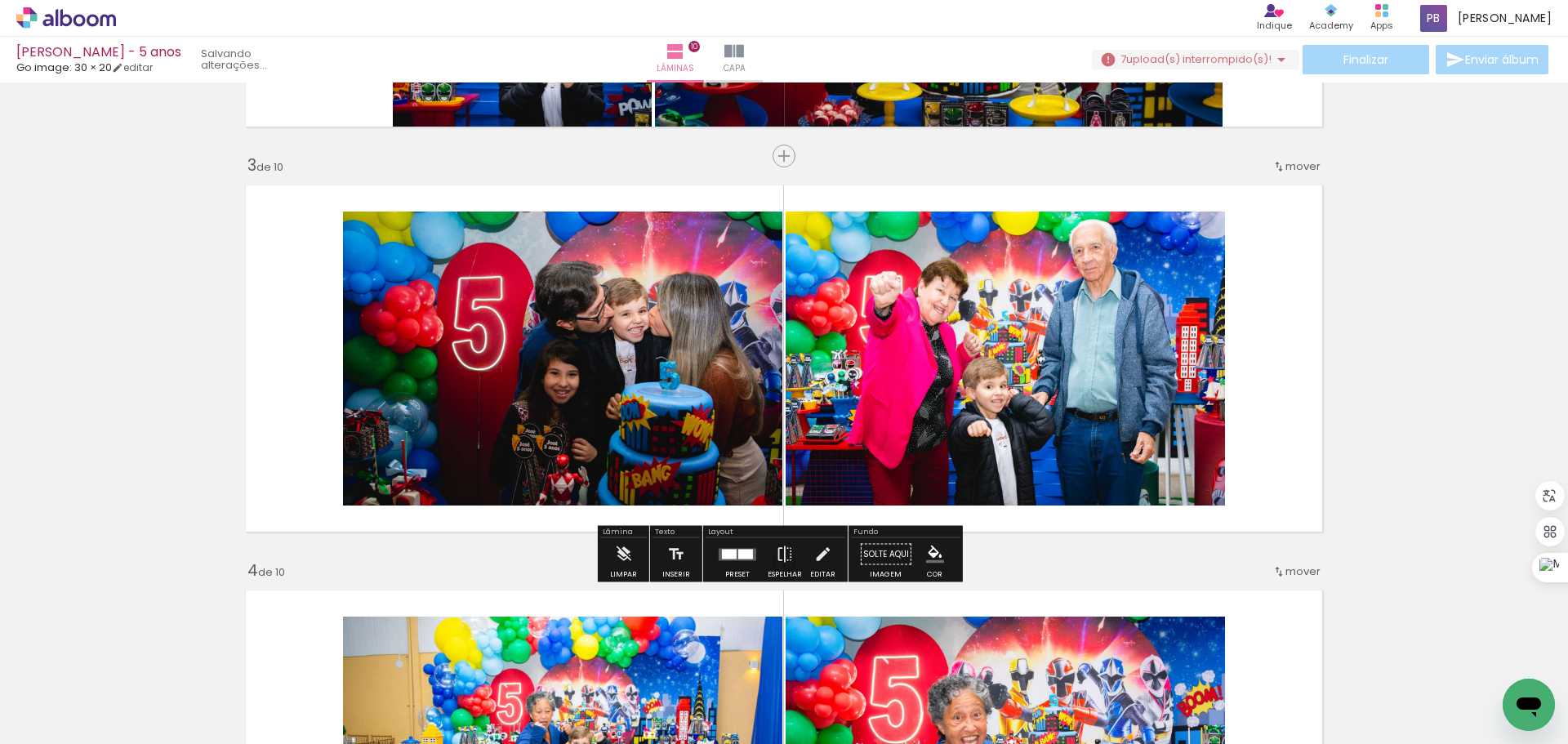
click at [1065, 312] on quentale-photo at bounding box center [1005, 359] width 440 height 294
click at [1040, 347] on quentale-photo at bounding box center [1005, 359] width 440 height 294
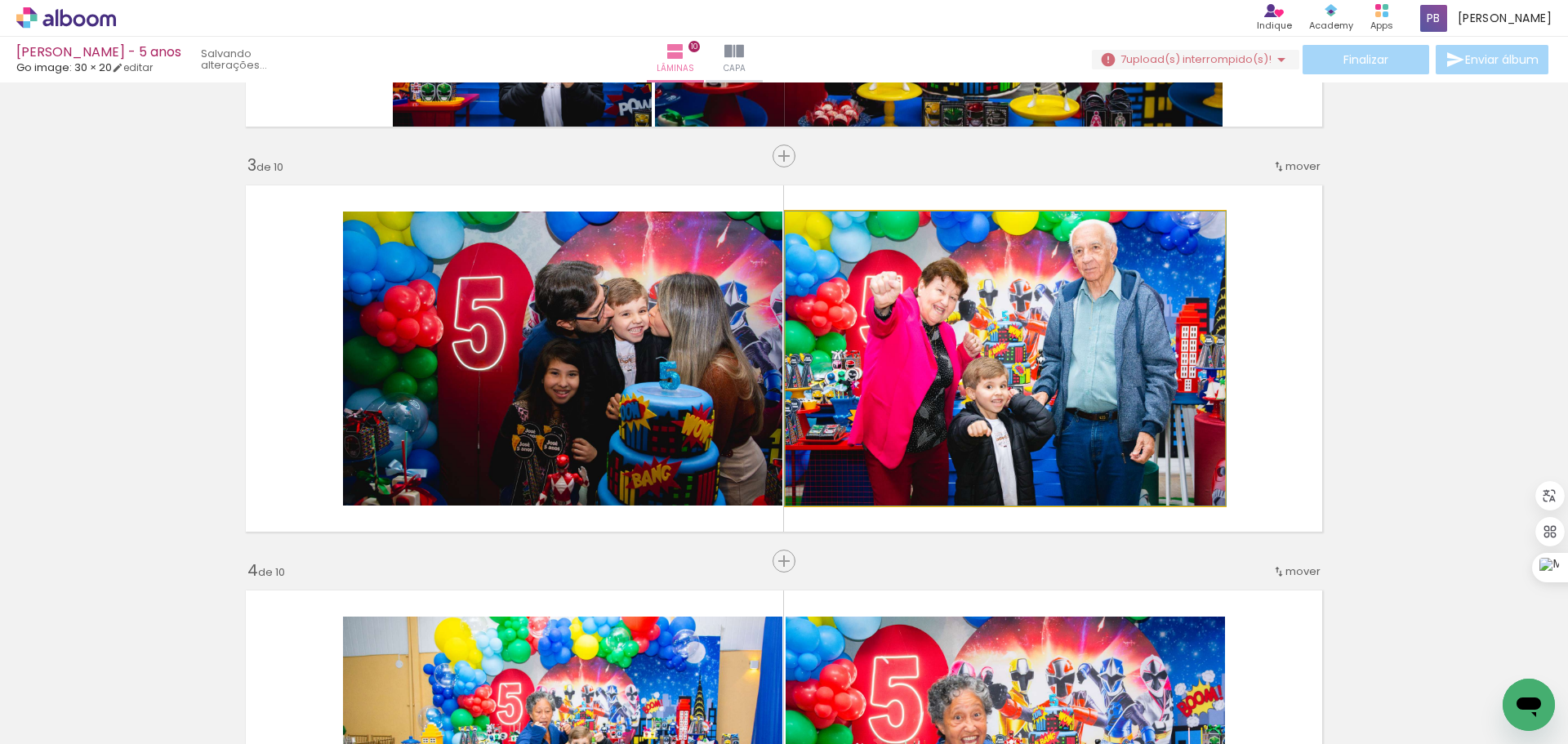
click at [1040, 347] on quentale-photo at bounding box center [1005, 359] width 440 height 294
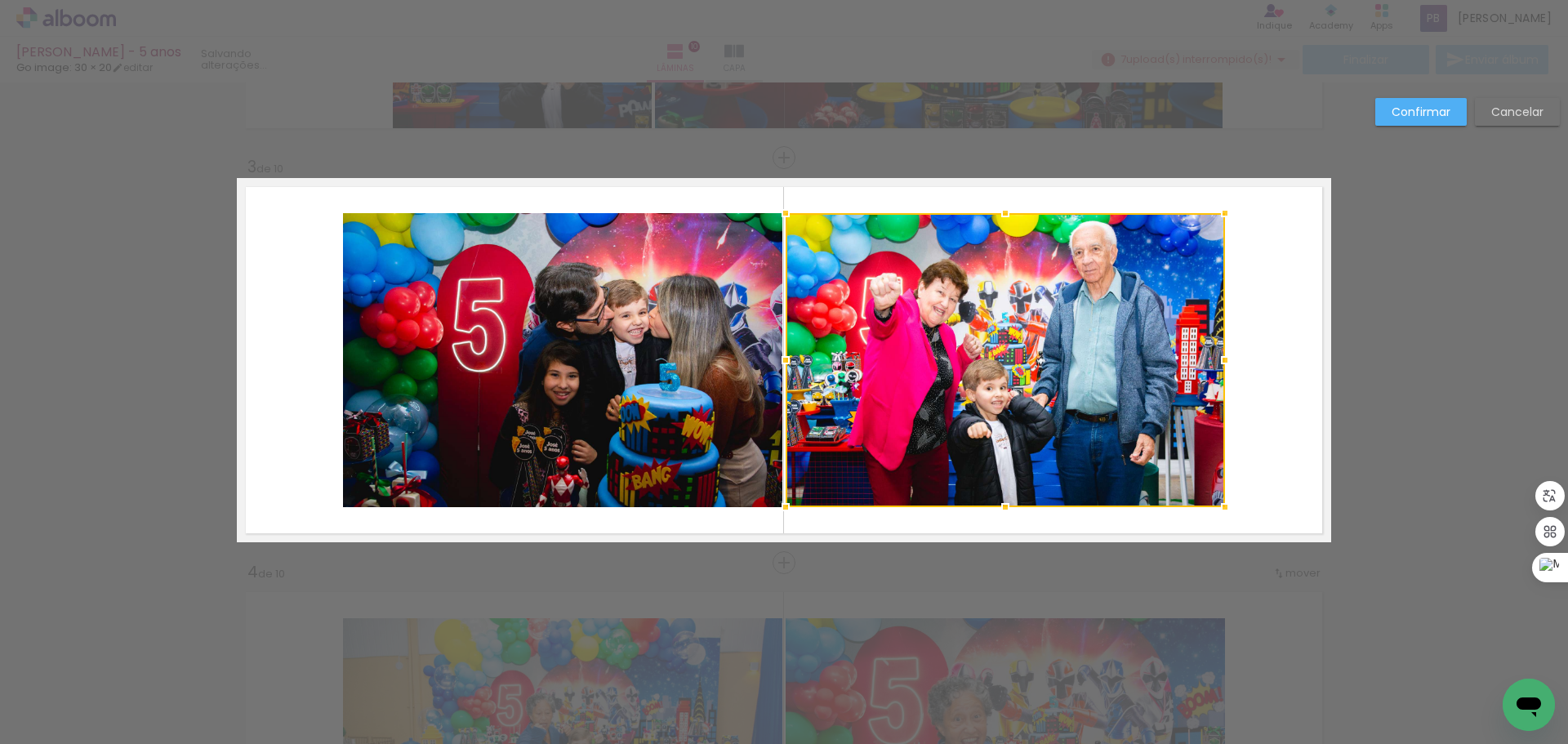
scroll to position [761, 0]
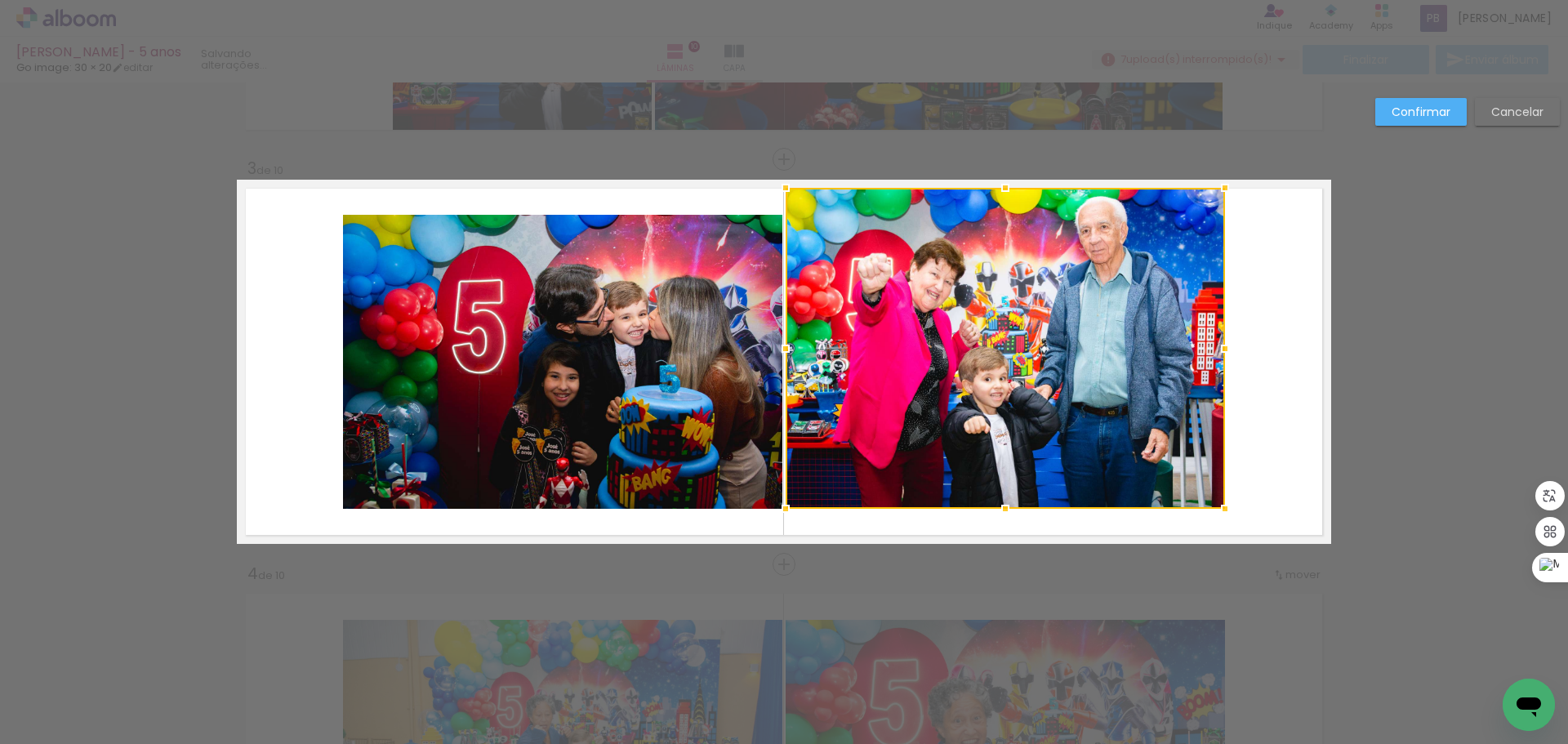
drag, startPoint x: 1001, startPoint y: 215, endPoint x: 1001, endPoint y: 188, distance: 27.0
click at [1001, 188] on div at bounding box center [1006, 188] width 33 height 33
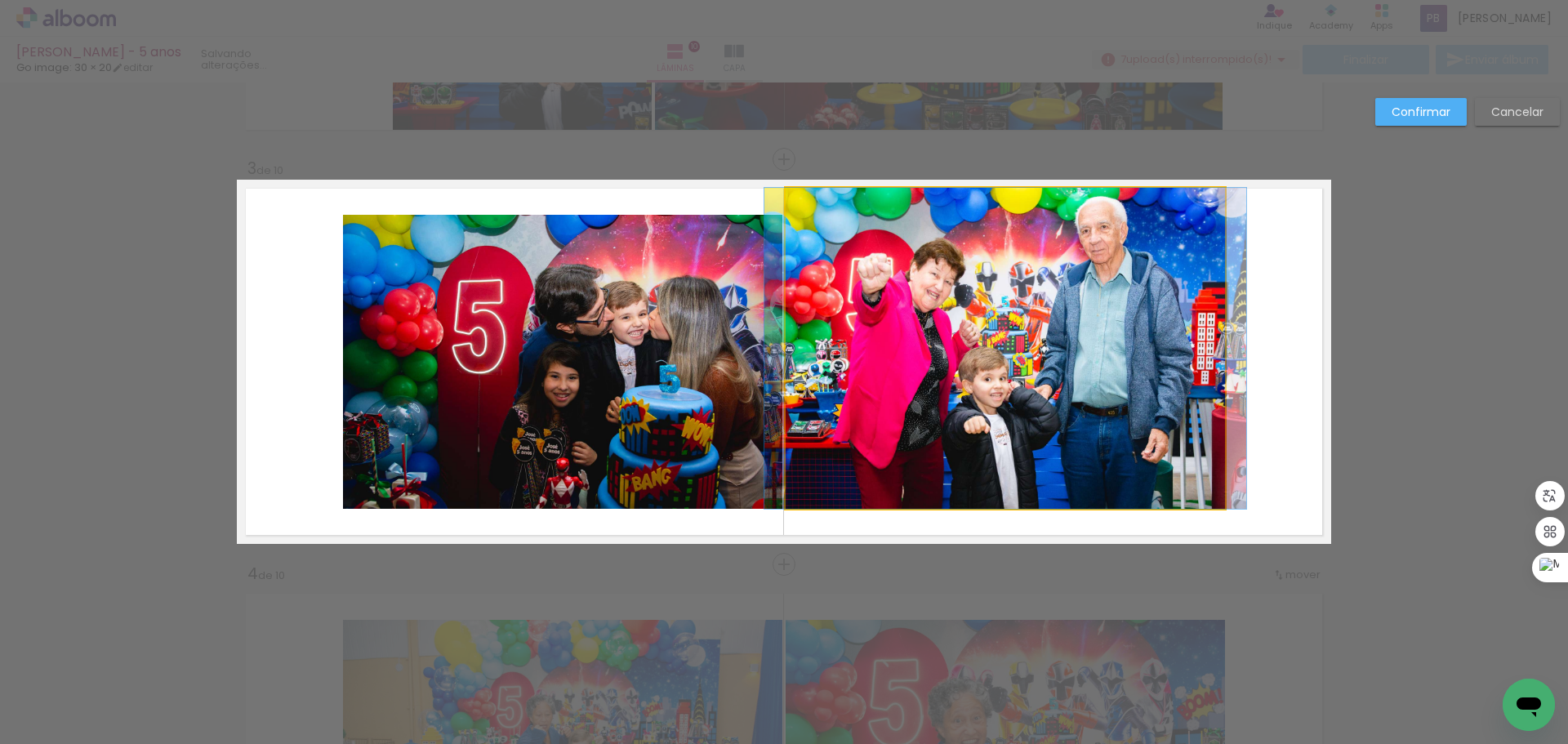
click at [1017, 480] on quentale-photo at bounding box center [1005, 348] width 440 height 321
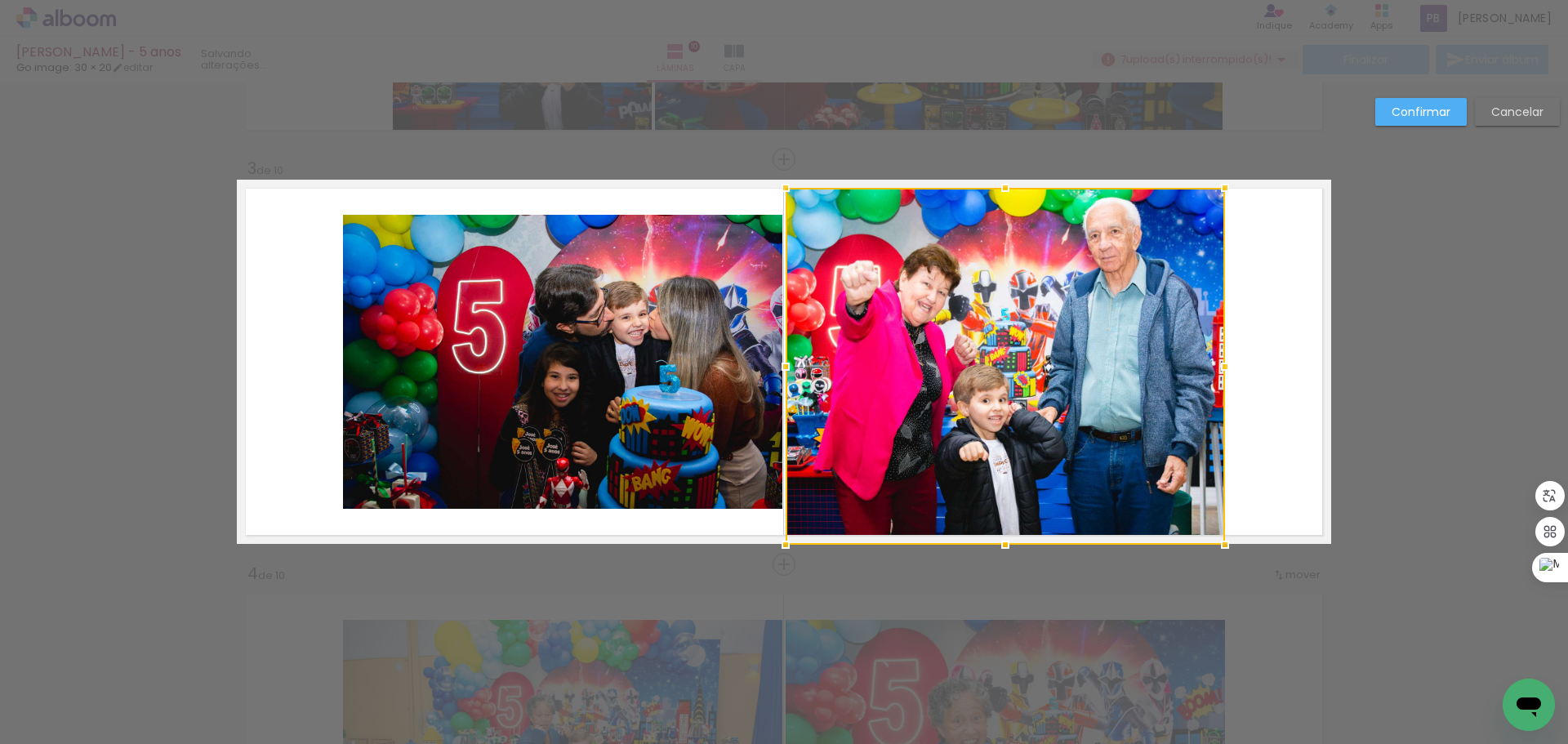
drag, startPoint x: 998, startPoint y: 508, endPoint x: 1002, endPoint y: 535, distance: 27.3
click at [1002, 535] on div at bounding box center [1006, 545] width 33 height 33
click at [1200, 367] on div at bounding box center [1005, 367] width 440 height 357
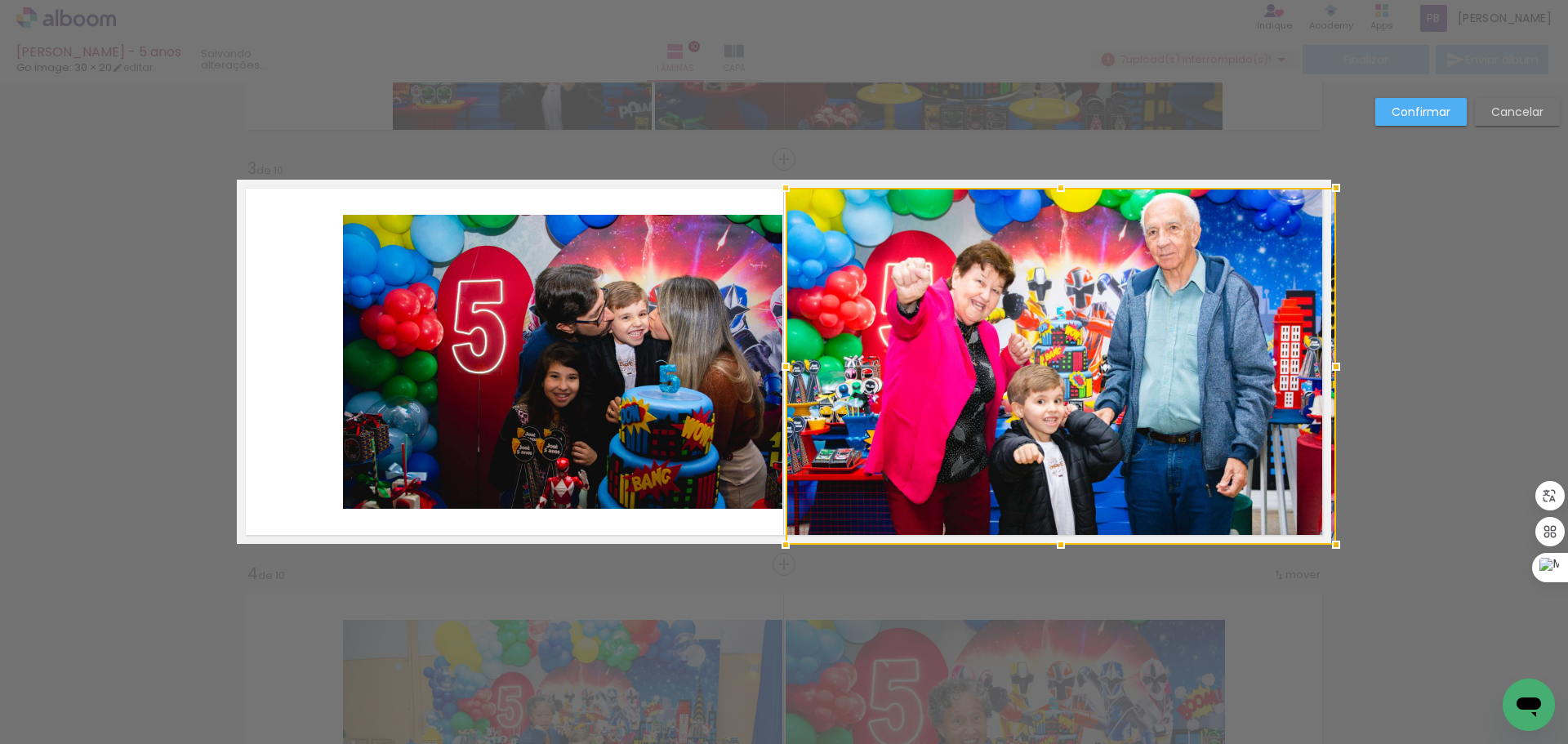
drag, startPoint x: 1215, startPoint y: 370, endPoint x: 1316, endPoint y: 372, distance: 101.0
click at [1320, 372] on div at bounding box center [1336, 367] width 33 height 33
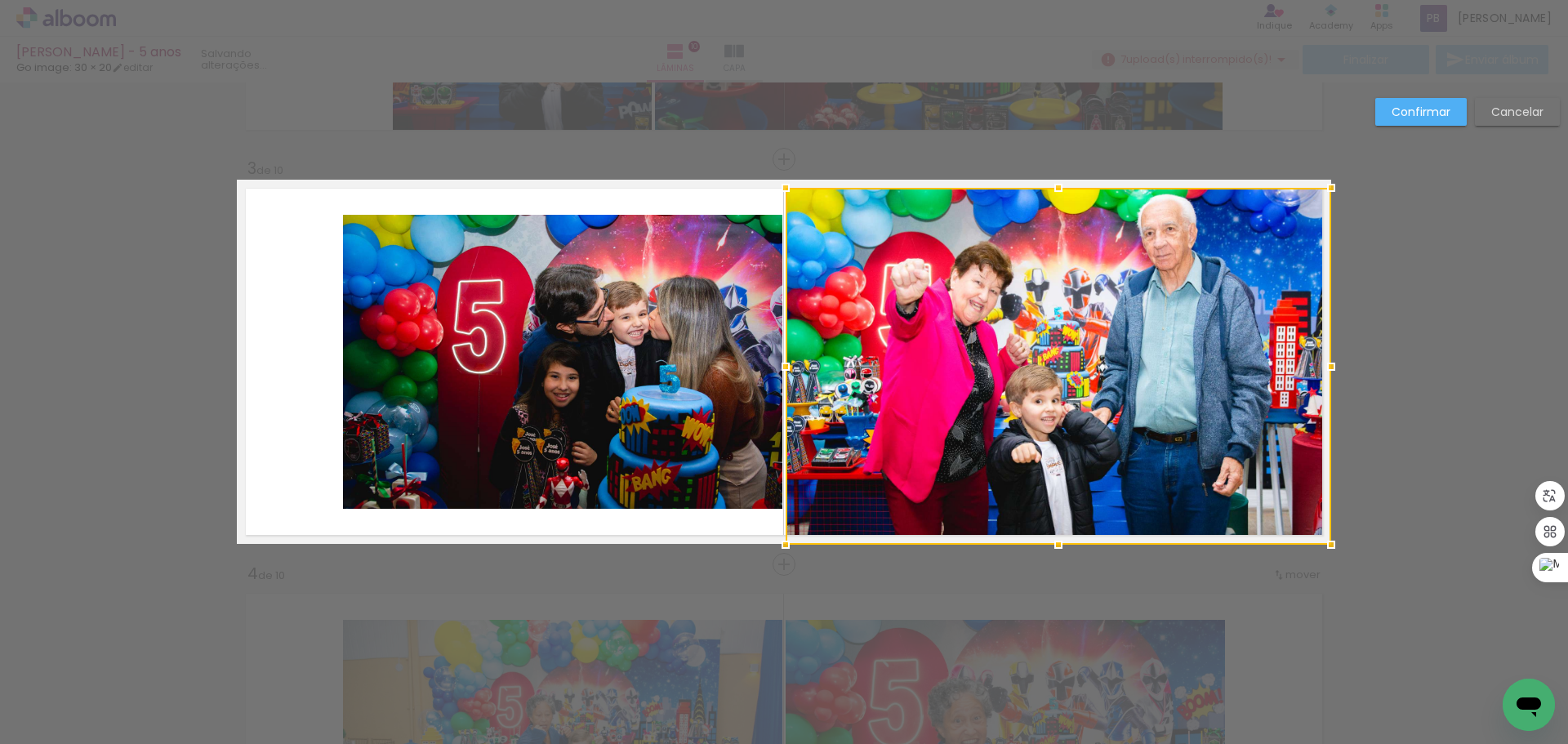
click at [698, 332] on quentale-photo at bounding box center [562, 362] width 440 height 294
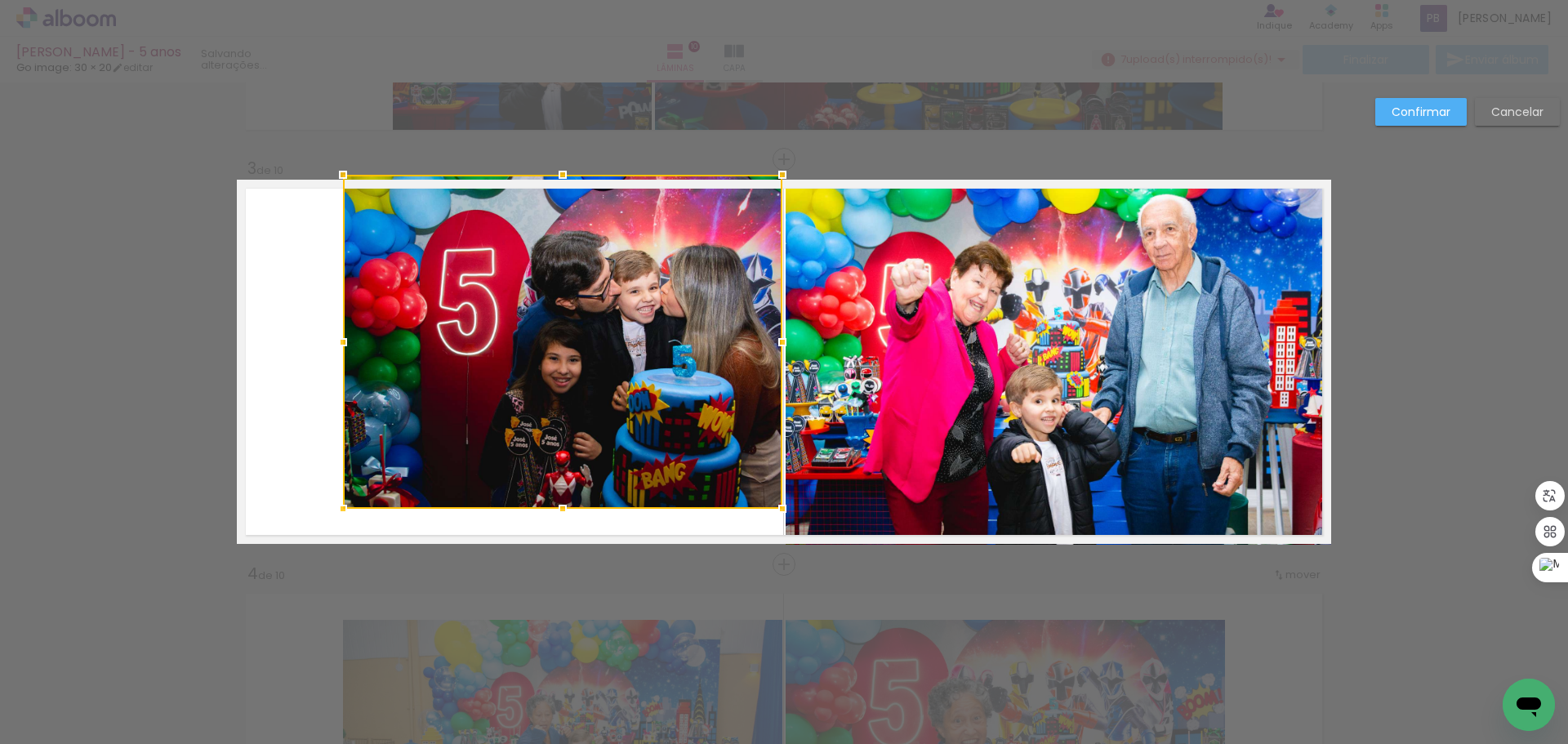
click at [557, 187] on div at bounding box center [562, 175] width 33 height 33
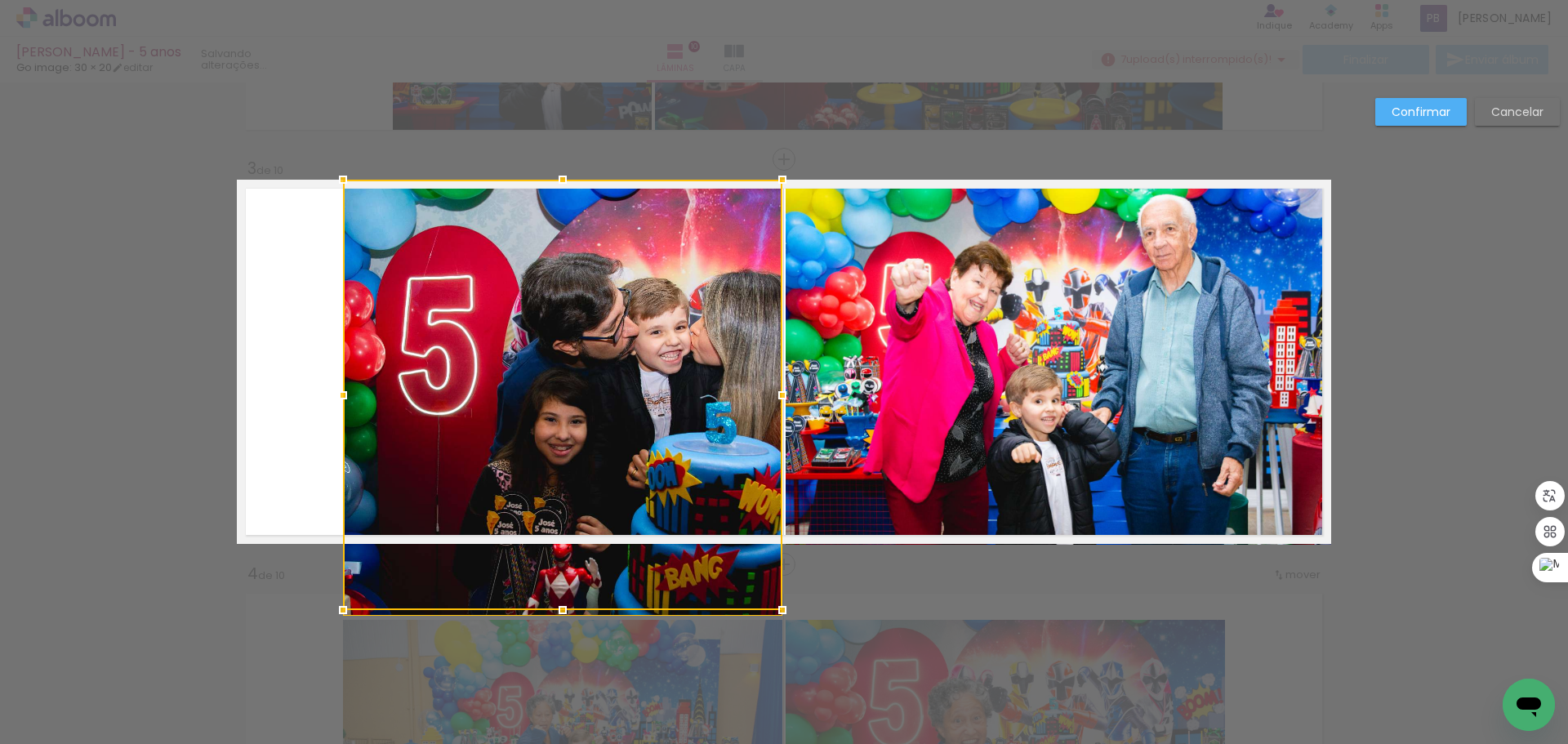
drag, startPoint x: 557, startPoint y: 513, endPoint x: 563, endPoint y: 503, distance: 11.7
click at [563, 503] on div at bounding box center [562, 395] width 440 height 430
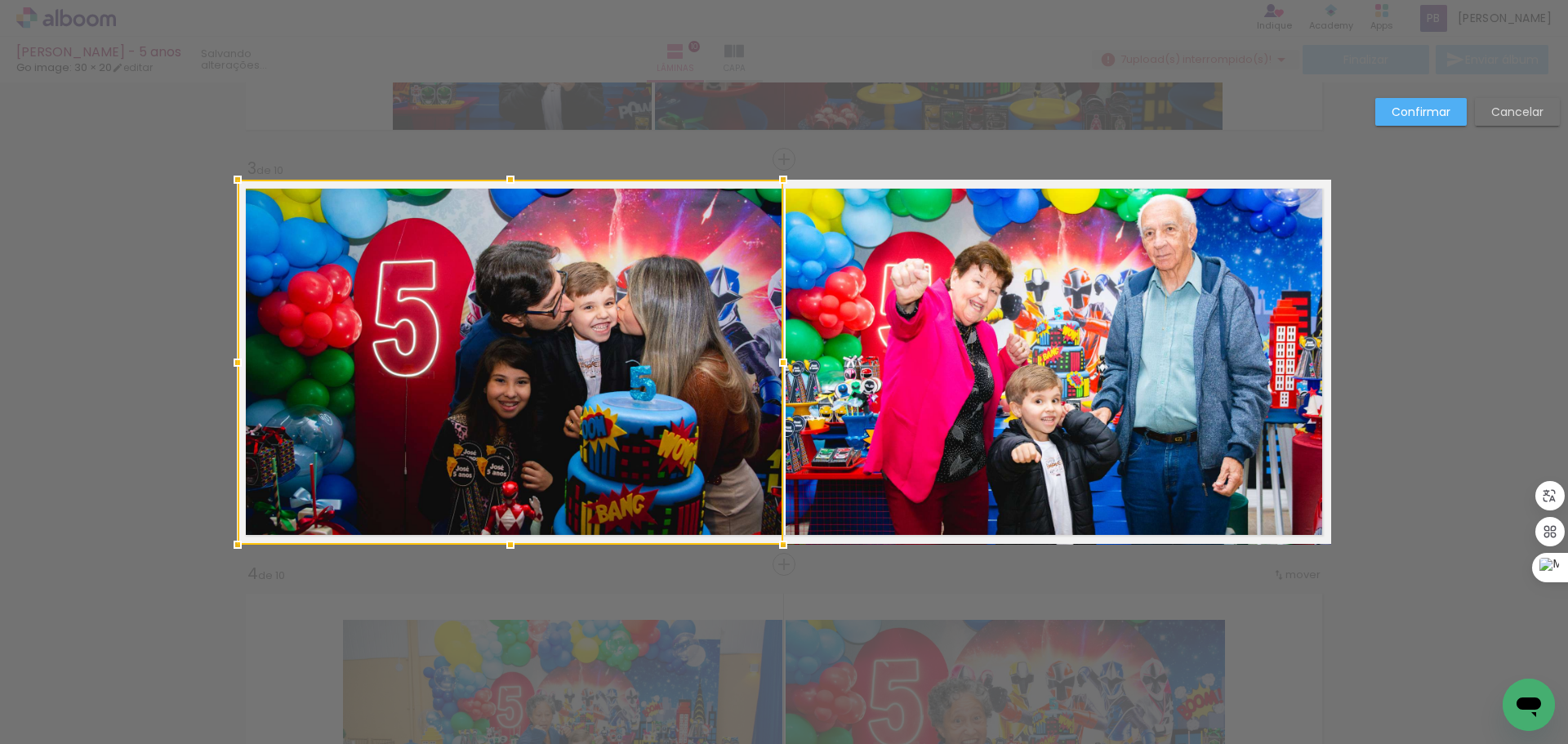
drag, startPoint x: 336, startPoint y: 364, endPoint x: 239, endPoint y: 354, distance: 97.5
click at [239, 354] on div at bounding box center [238, 363] width 33 height 33
click at [0, 0] on slot "Confirmar" at bounding box center [0, 0] width 0 height 0
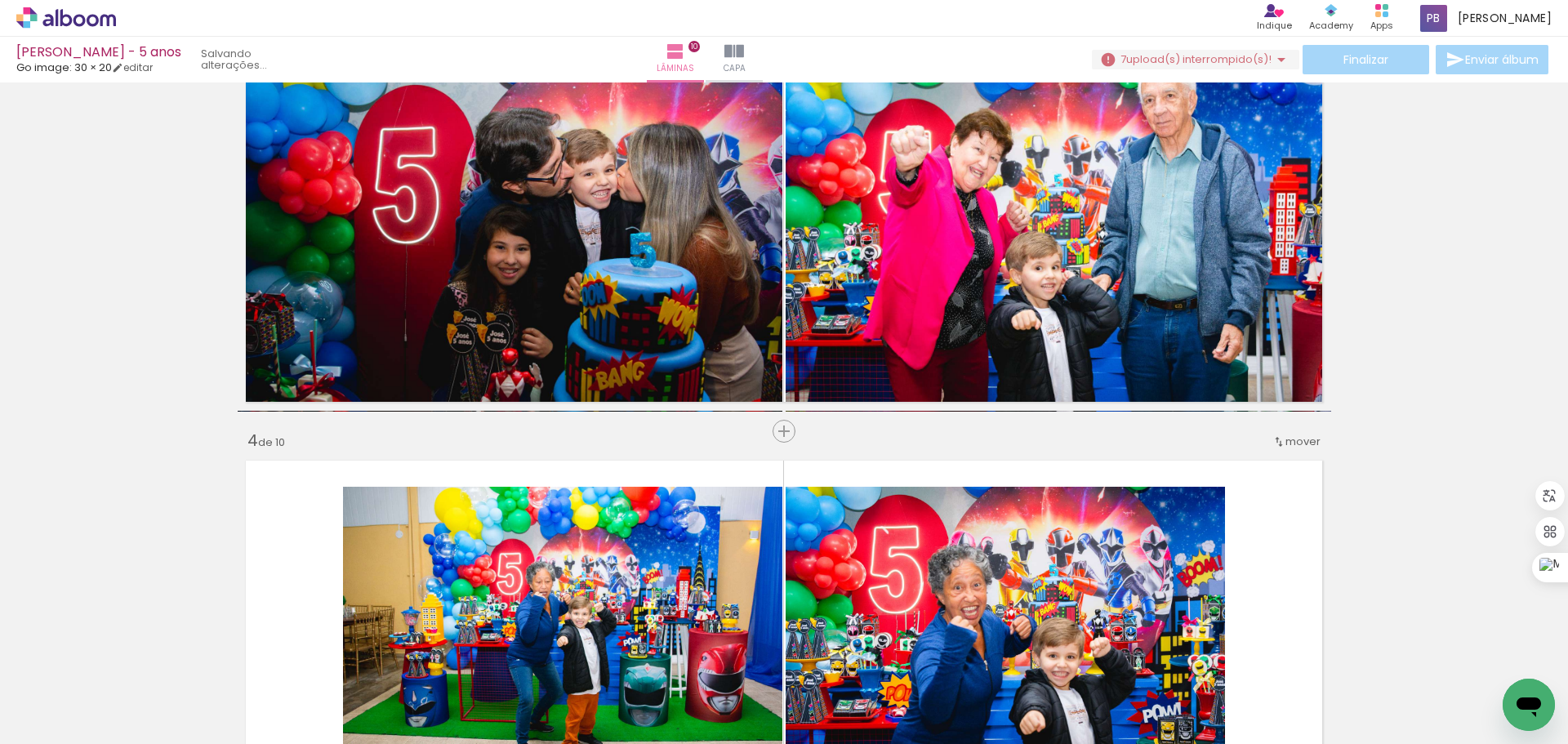
scroll to position [1087, 0]
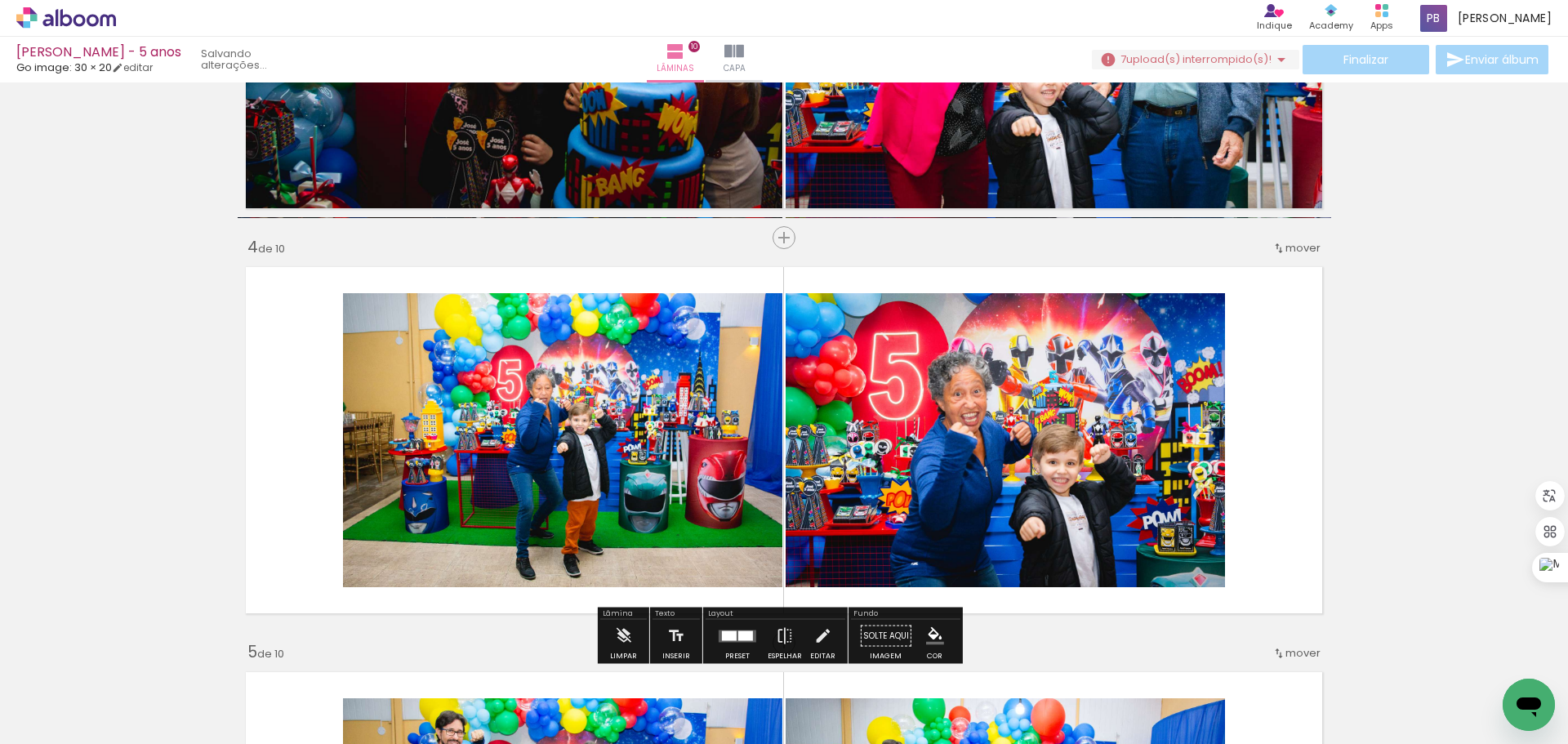
click at [1011, 437] on quentale-photo at bounding box center [1005, 441] width 440 height 294
click at [942, 423] on quentale-photo at bounding box center [1005, 441] width 440 height 294
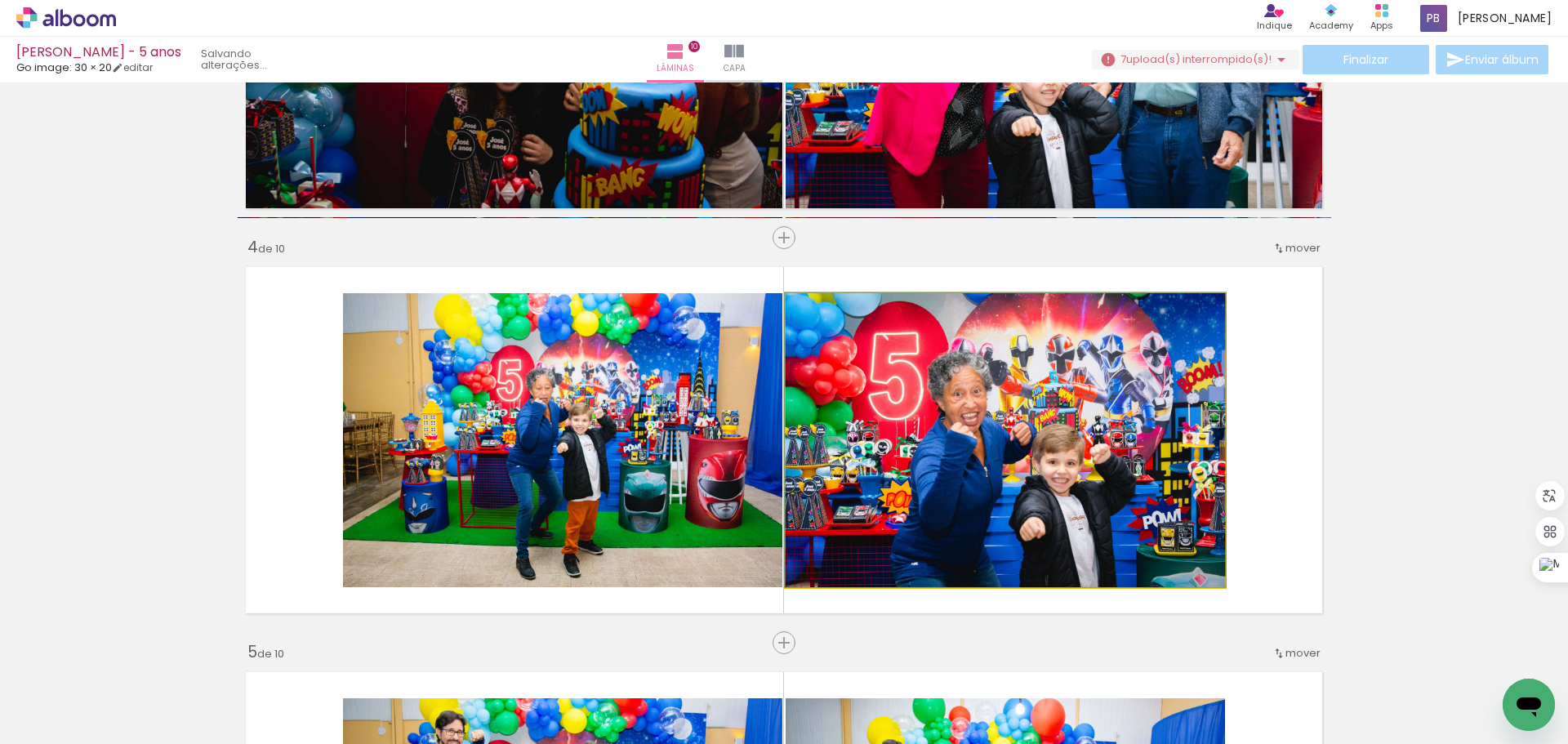
click at [942, 423] on quentale-photo at bounding box center [1005, 441] width 440 height 294
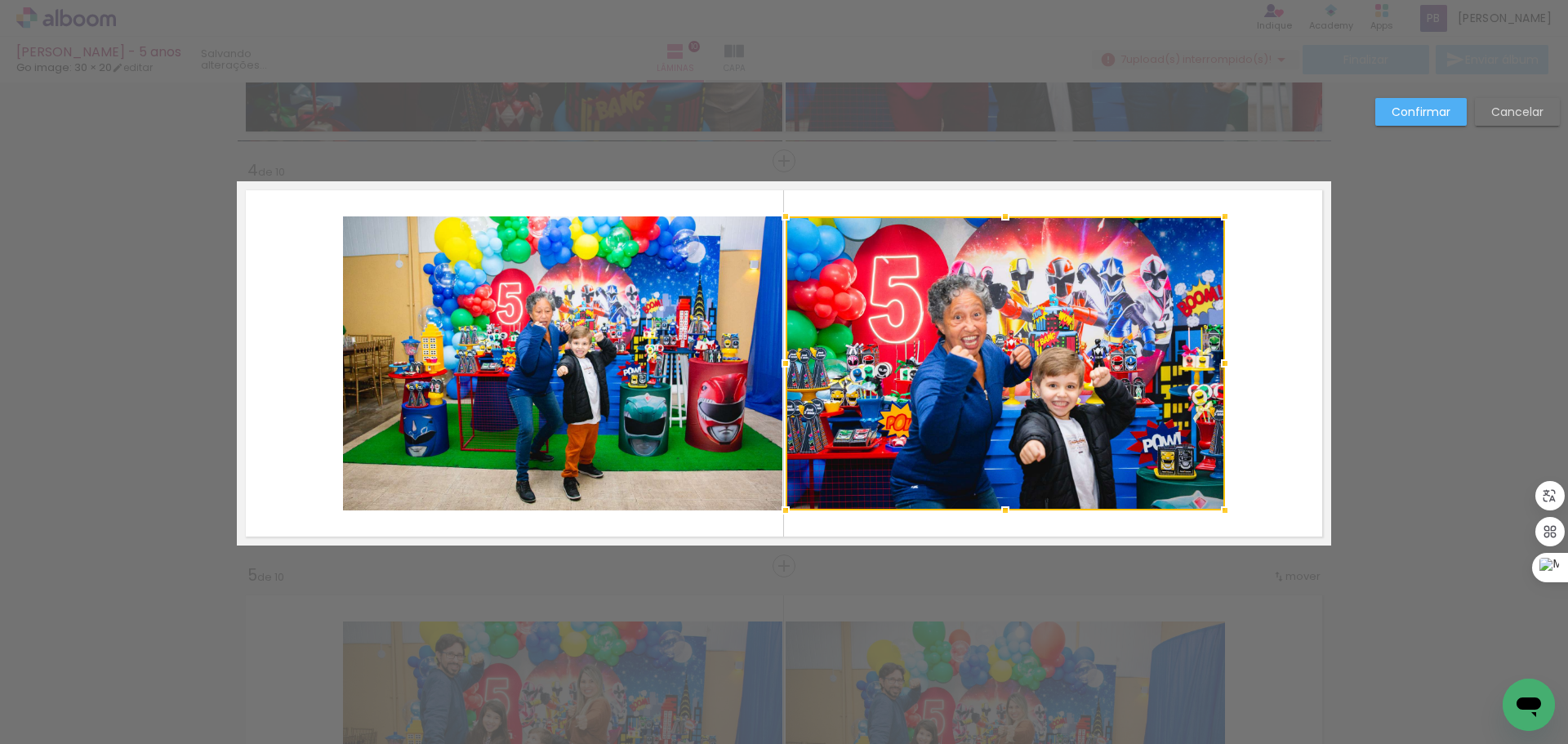
scroll to position [1166, 0]
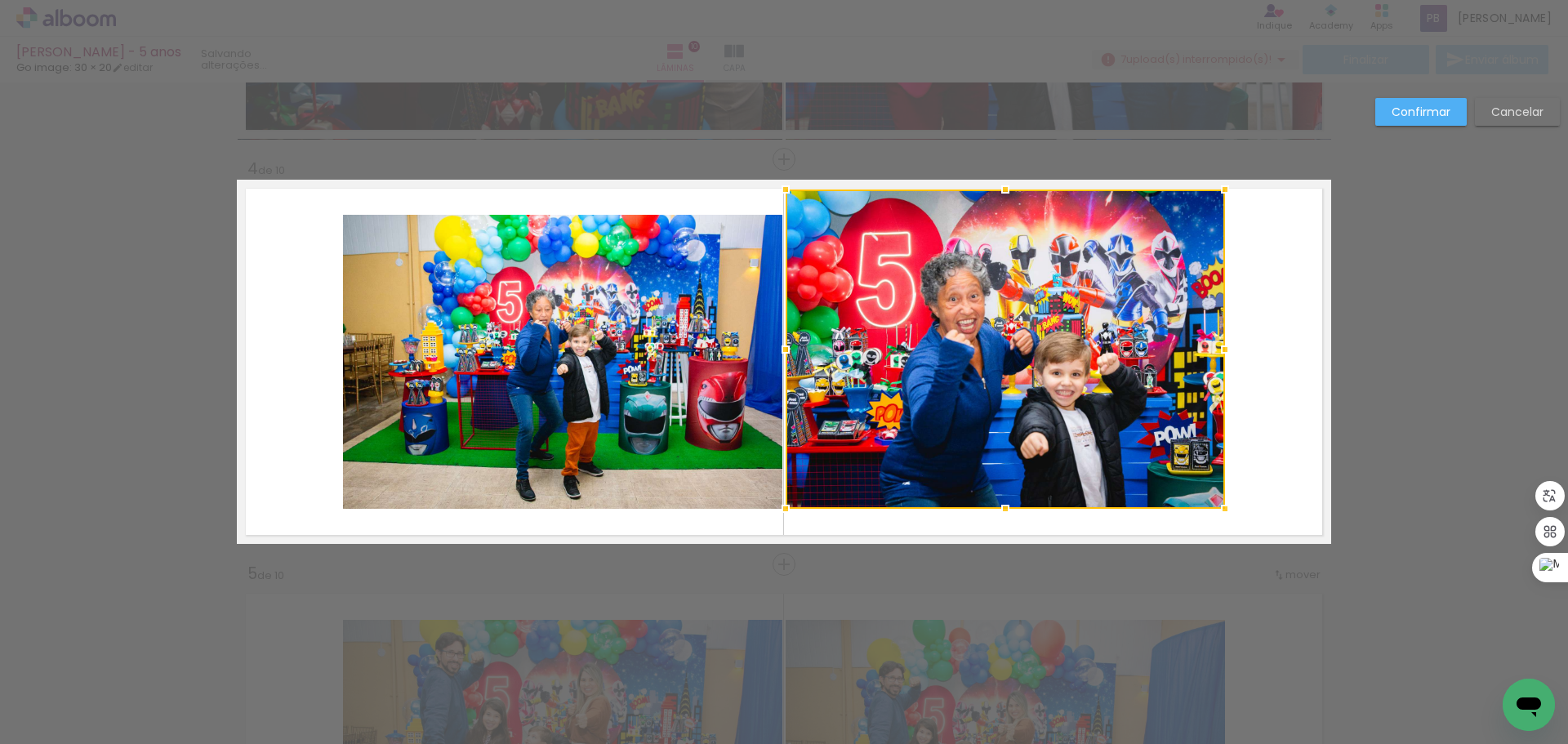
drag, startPoint x: 1000, startPoint y: 214, endPoint x: 1001, endPoint y: 189, distance: 25.0
click at [1001, 189] on div at bounding box center [1006, 190] width 33 height 33
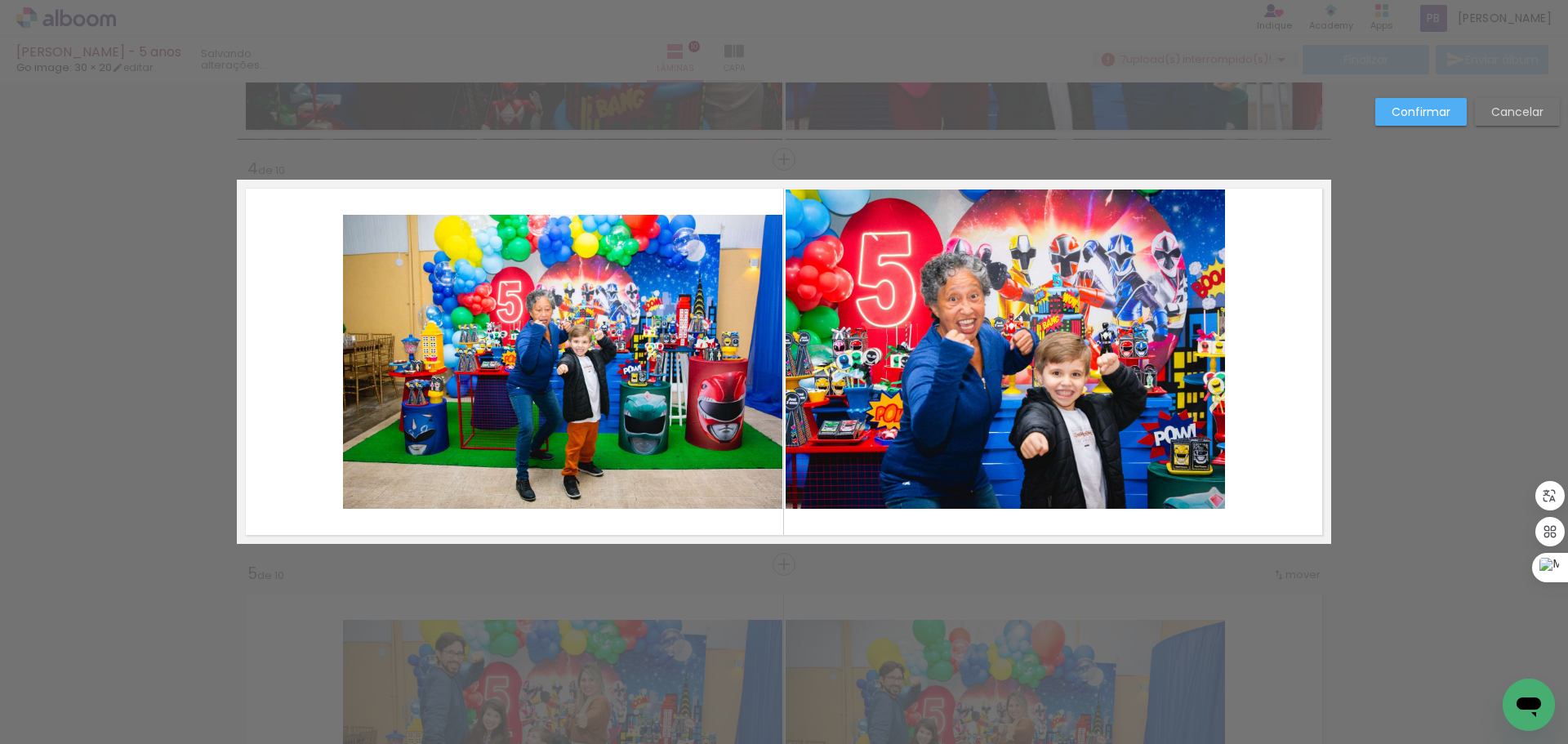
click at [988, 506] on quentale-photo at bounding box center [1005, 349] width 440 height 320
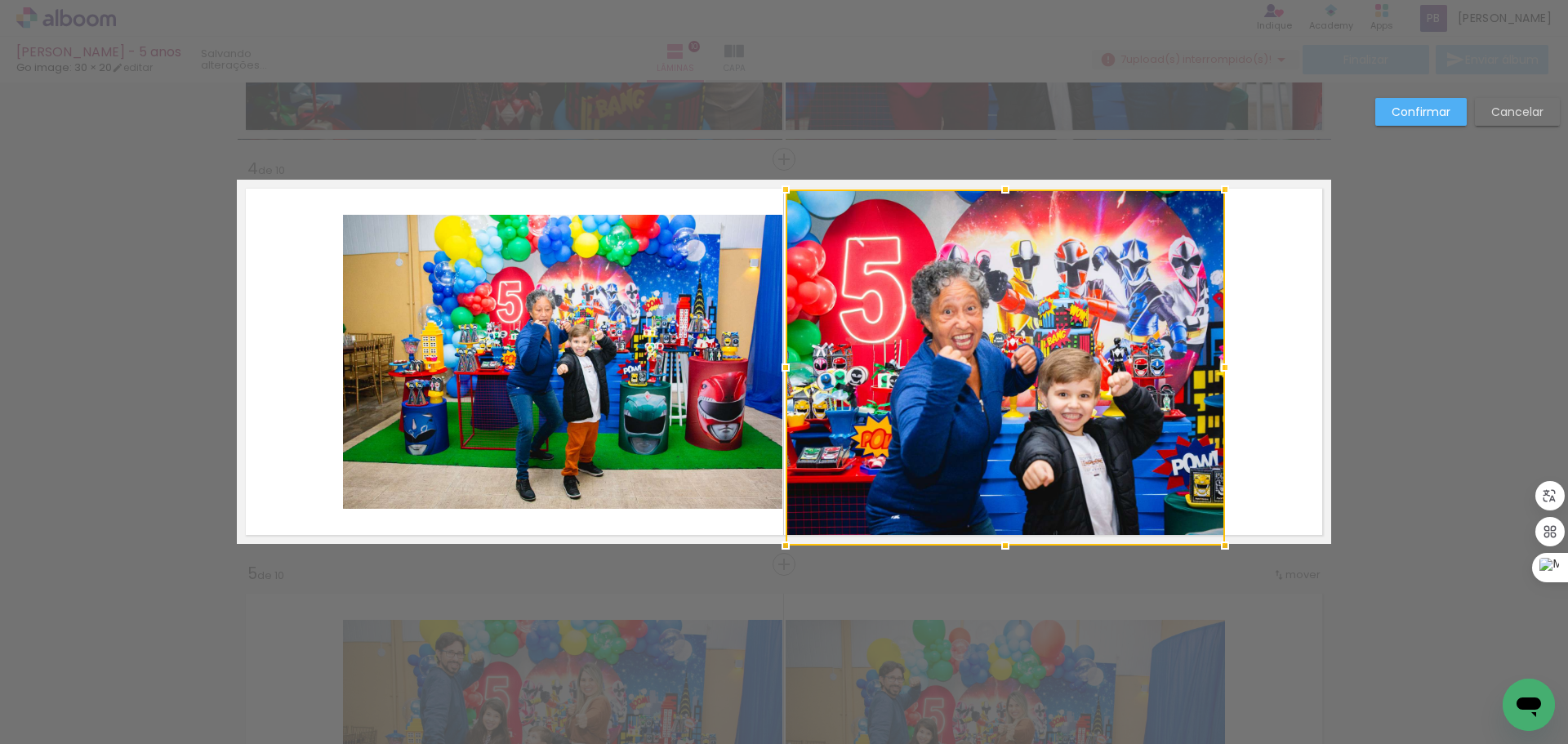
drag, startPoint x: 1000, startPoint y: 507, endPoint x: 1076, endPoint y: 479, distance: 81.0
click at [1004, 536] on div at bounding box center [1006, 546] width 33 height 33
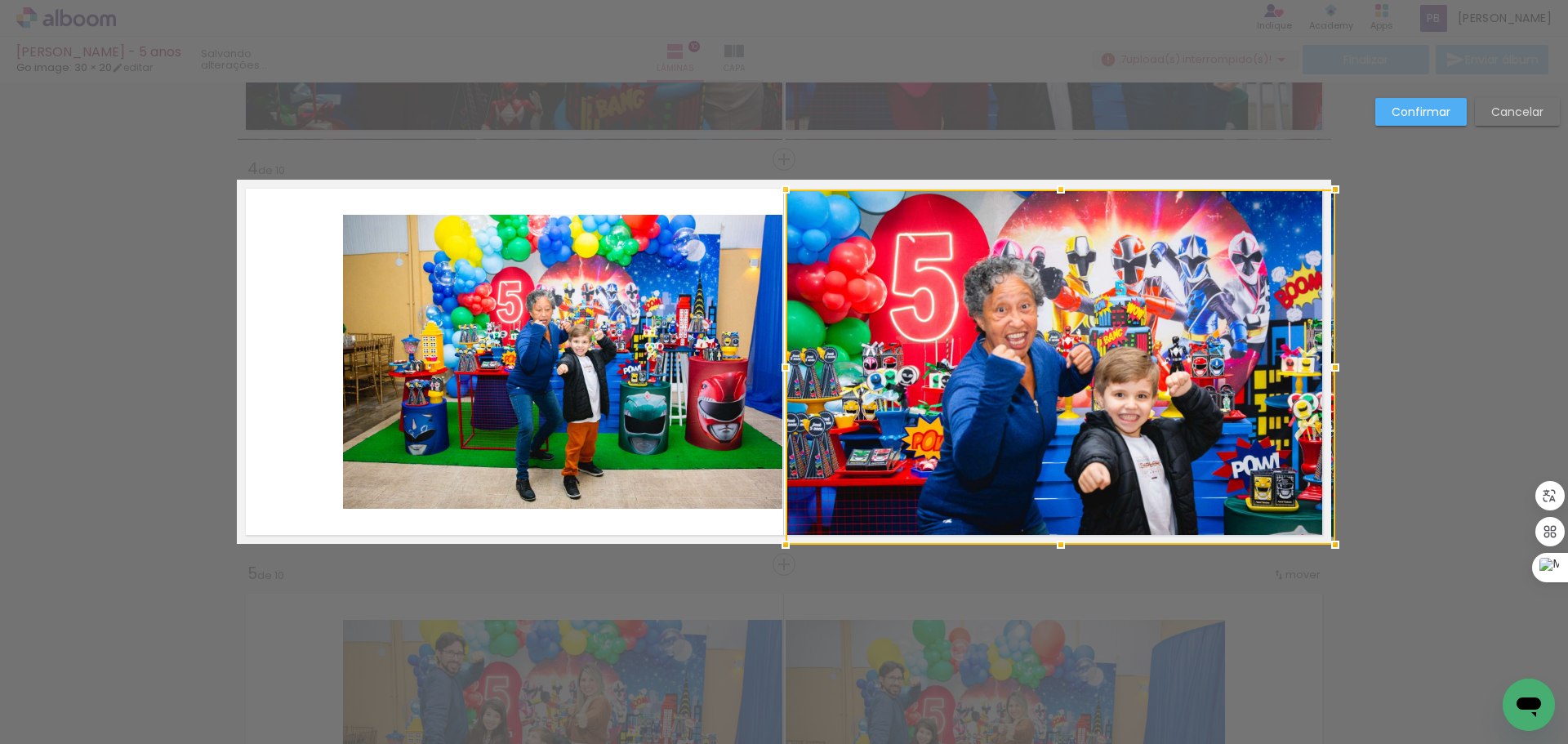
drag, startPoint x: 1215, startPoint y: 369, endPoint x: 1316, endPoint y: 368, distance: 101.0
click at [1319, 368] on div at bounding box center [1336, 368] width 33 height 33
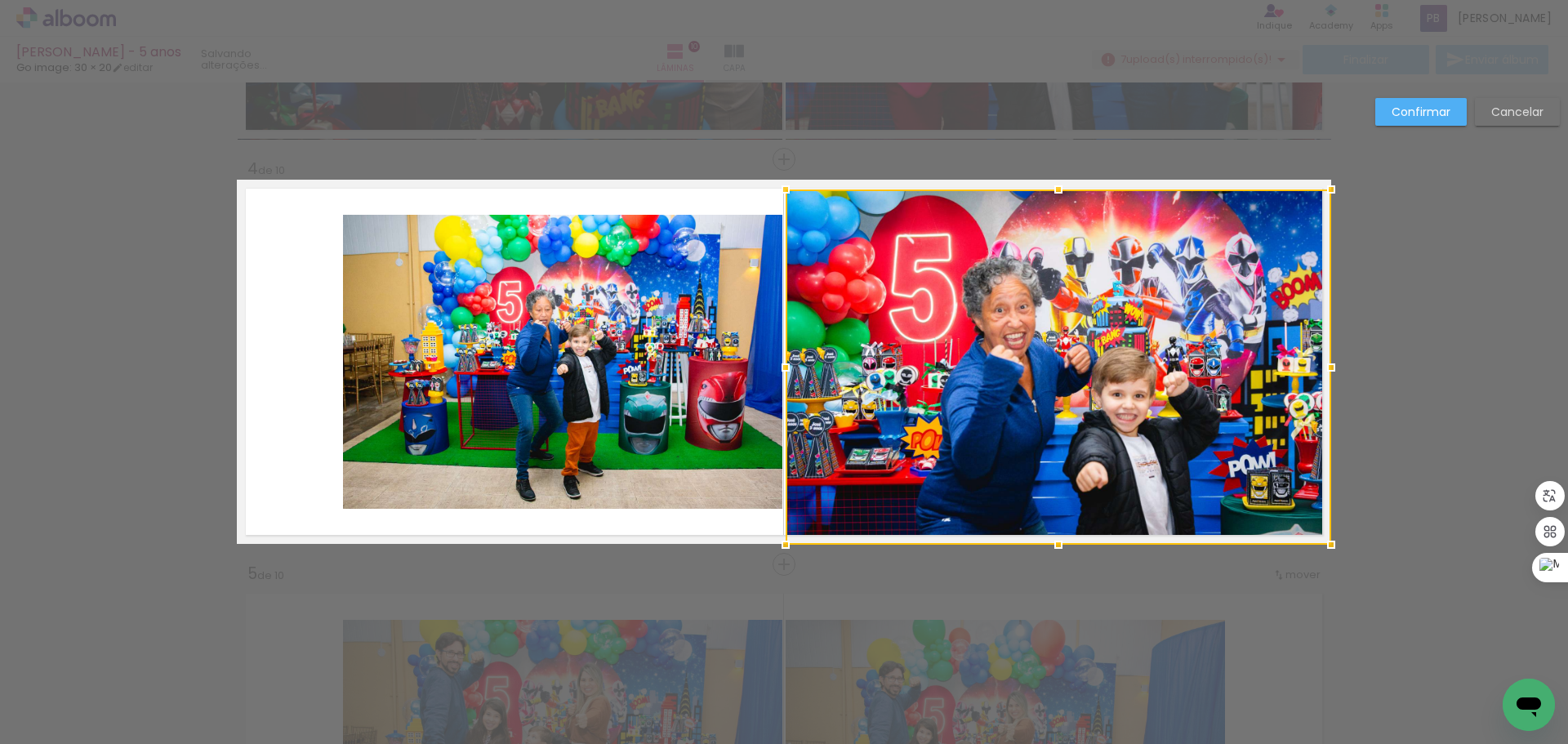
click at [546, 358] on quentale-photo at bounding box center [562, 362] width 440 height 294
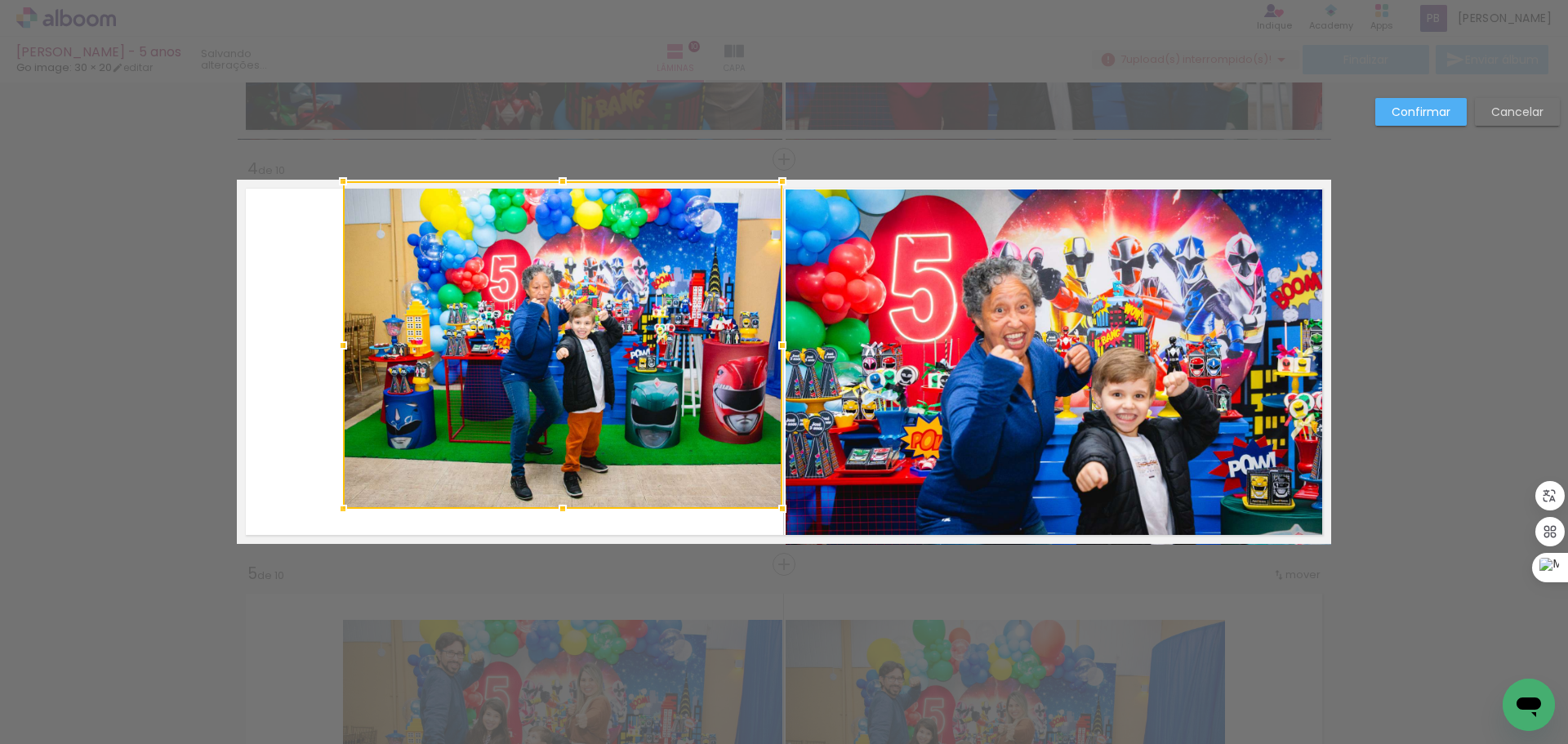
drag, startPoint x: 557, startPoint y: 213, endPoint x: 555, endPoint y: 186, distance: 27.1
click at [555, 186] on div at bounding box center [562, 181] width 33 height 33
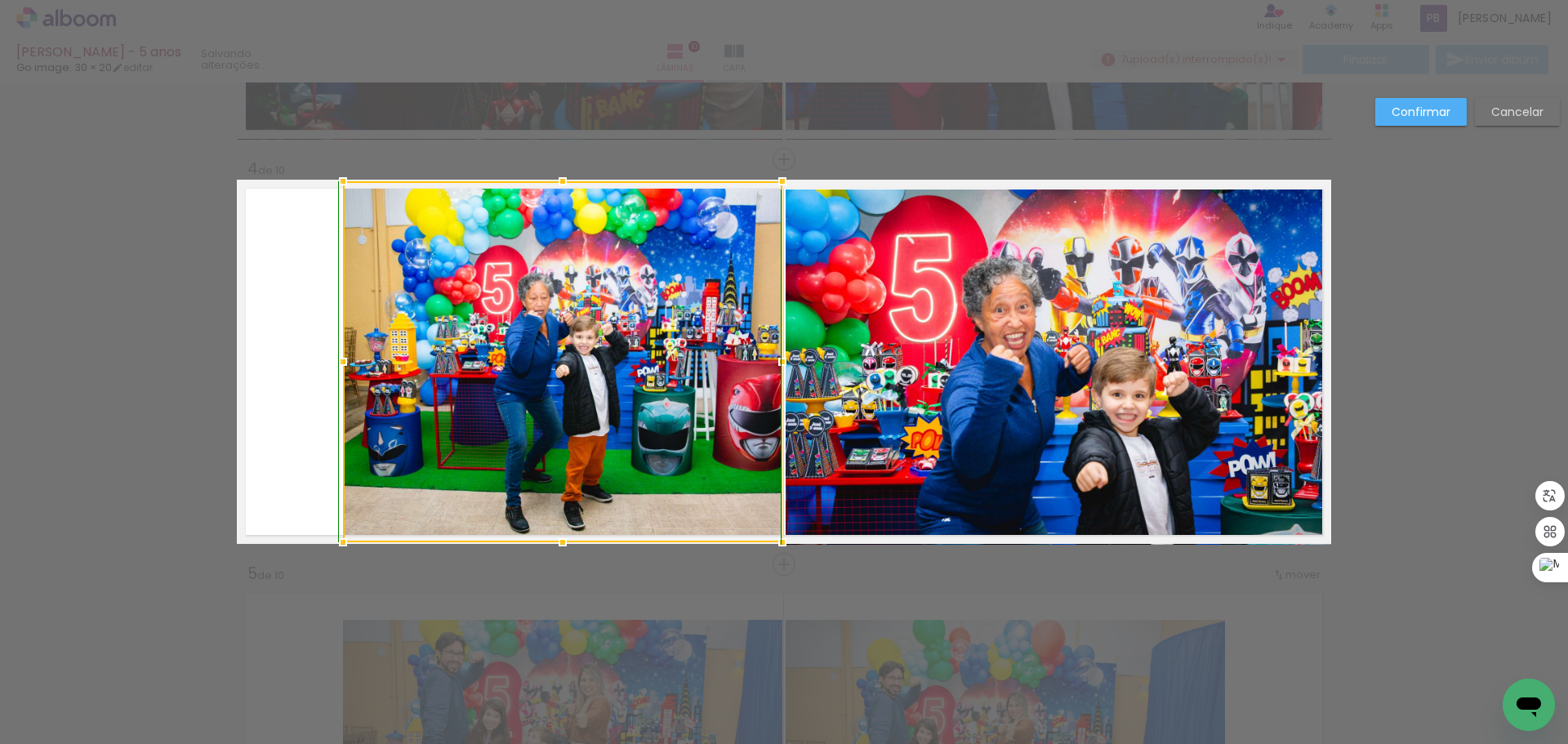
drag, startPoint x: 560, startPoint y: 507, endPoint x: 557, endPoint y: 528, distance: 21.2
click at [557, 528] on div at bounding box center [562, 543] width 33 height 33
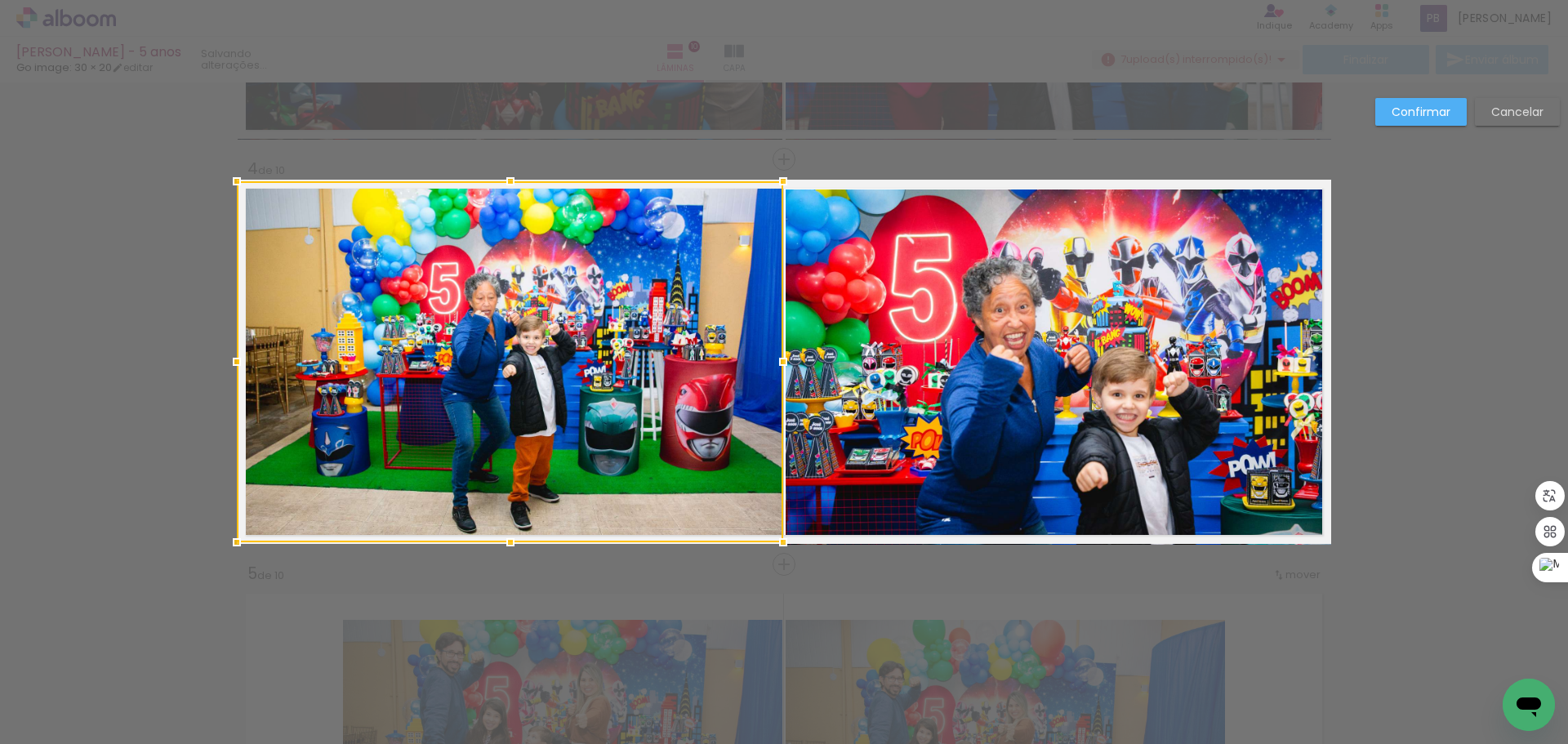
drag, startPoint x: 337, startPoint y: 362, endPoint x: 239, endPoint y: 355, distance: 98.2
click at [239, 355] on div at bounding box center [237, 362] width 33 height 33
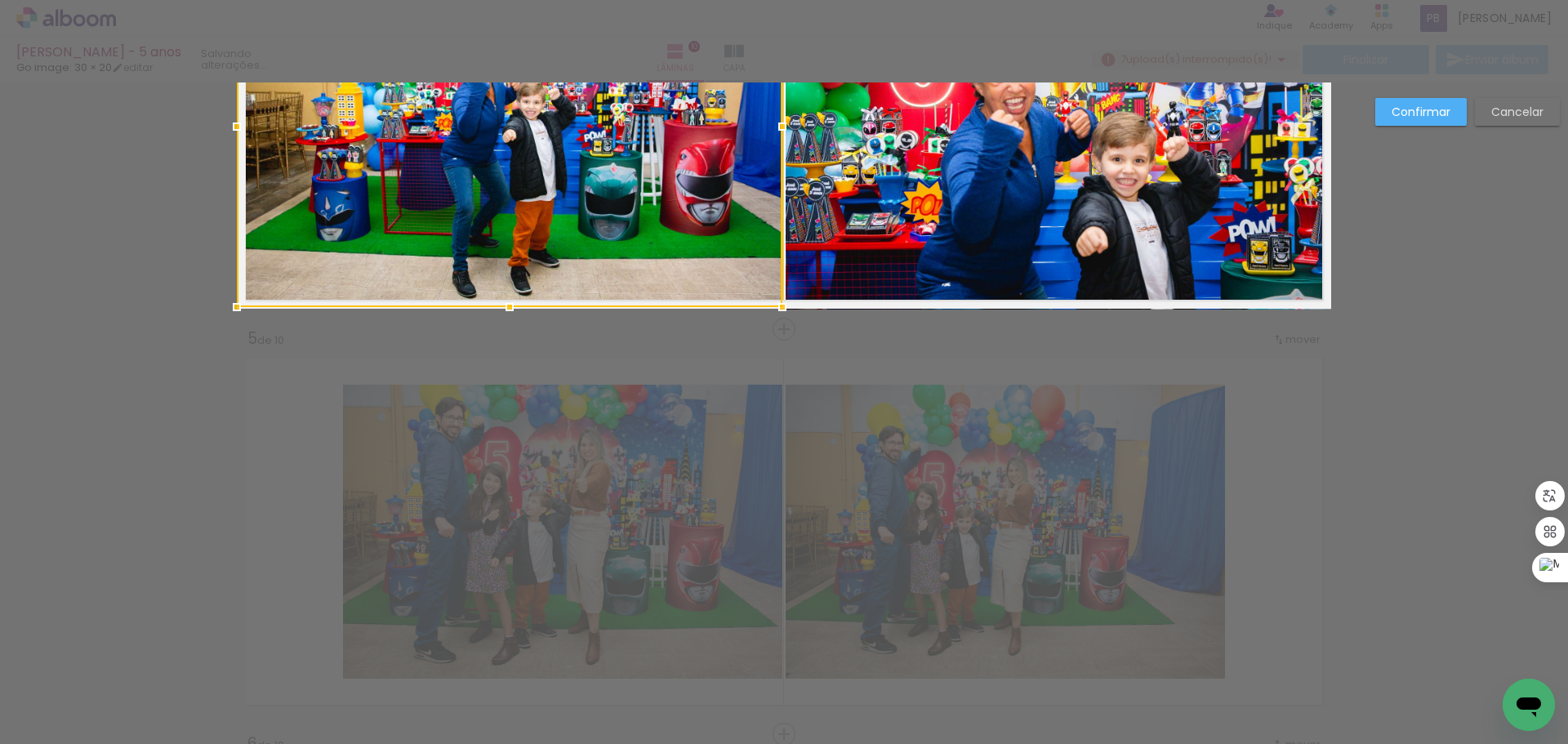
scroll to position [1411, 0]
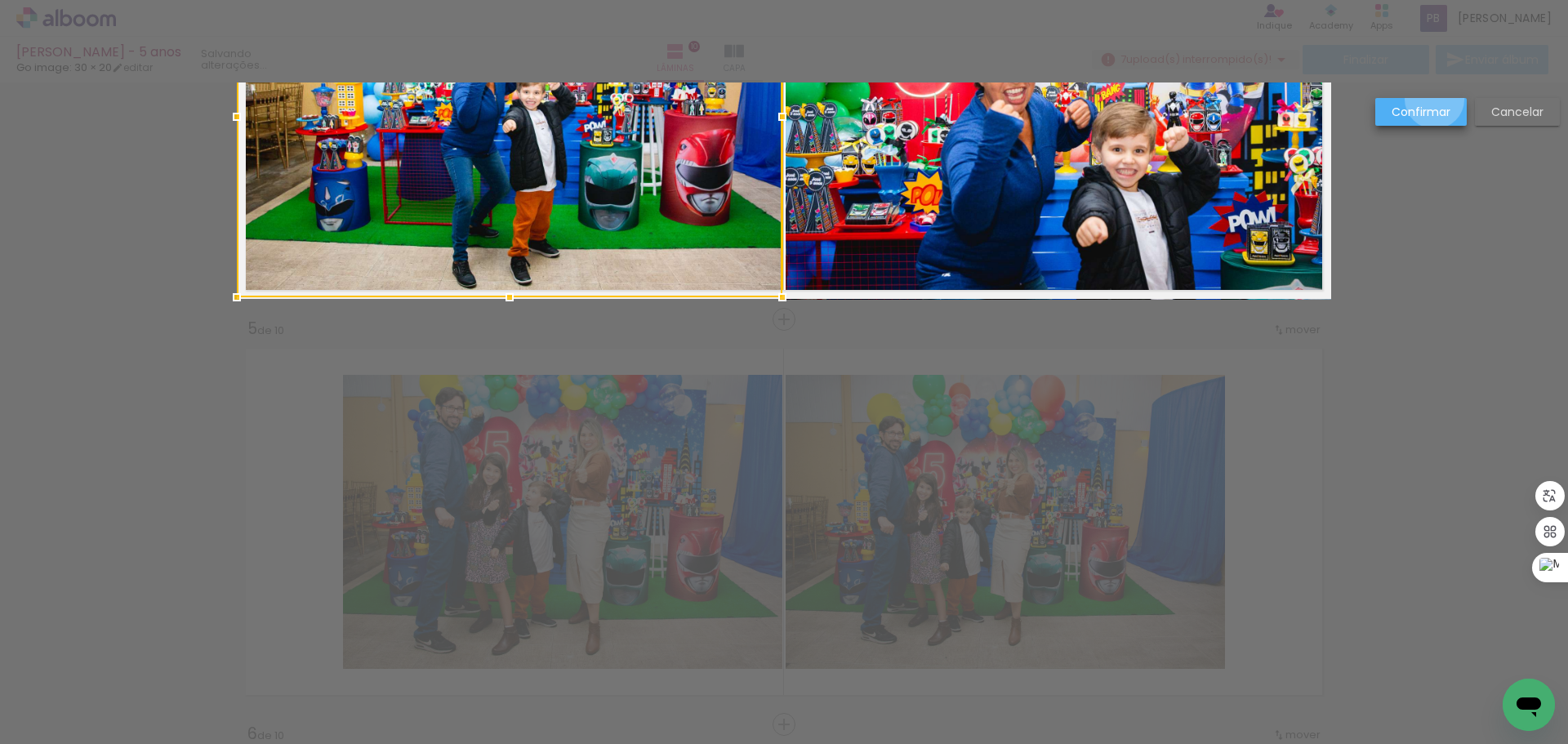
drag, startPoint x: 1435, startPoint y: 99, endPoint x: 1311, endPoint y: 204, distance: 162.5
click at [1432, 100] on paper-button "Confirmar" at bounding box center [1421, 112] width 91 height 28
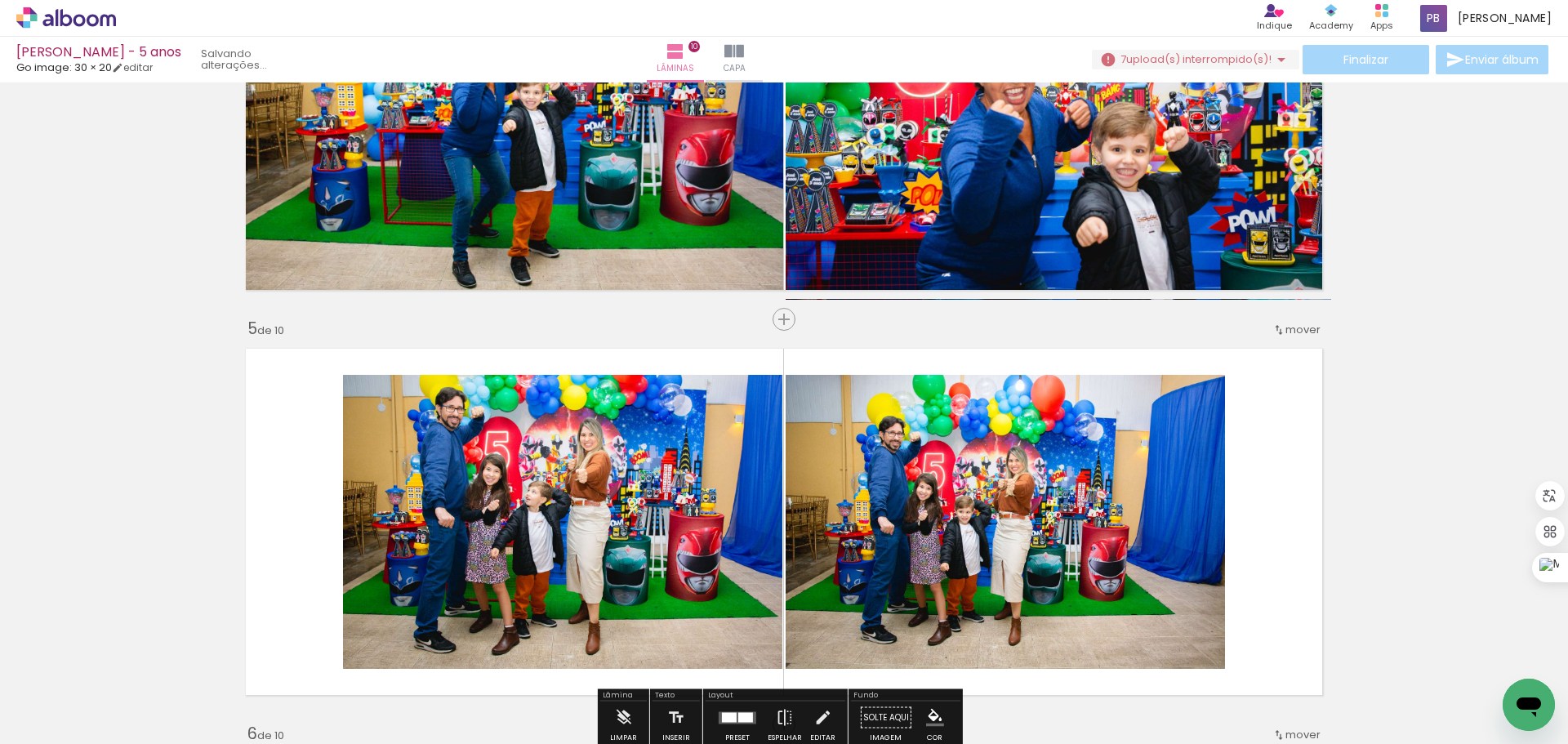
click at [1016, 490] on quentale-photo at bounding box center [1005, 523] width 440 height 294
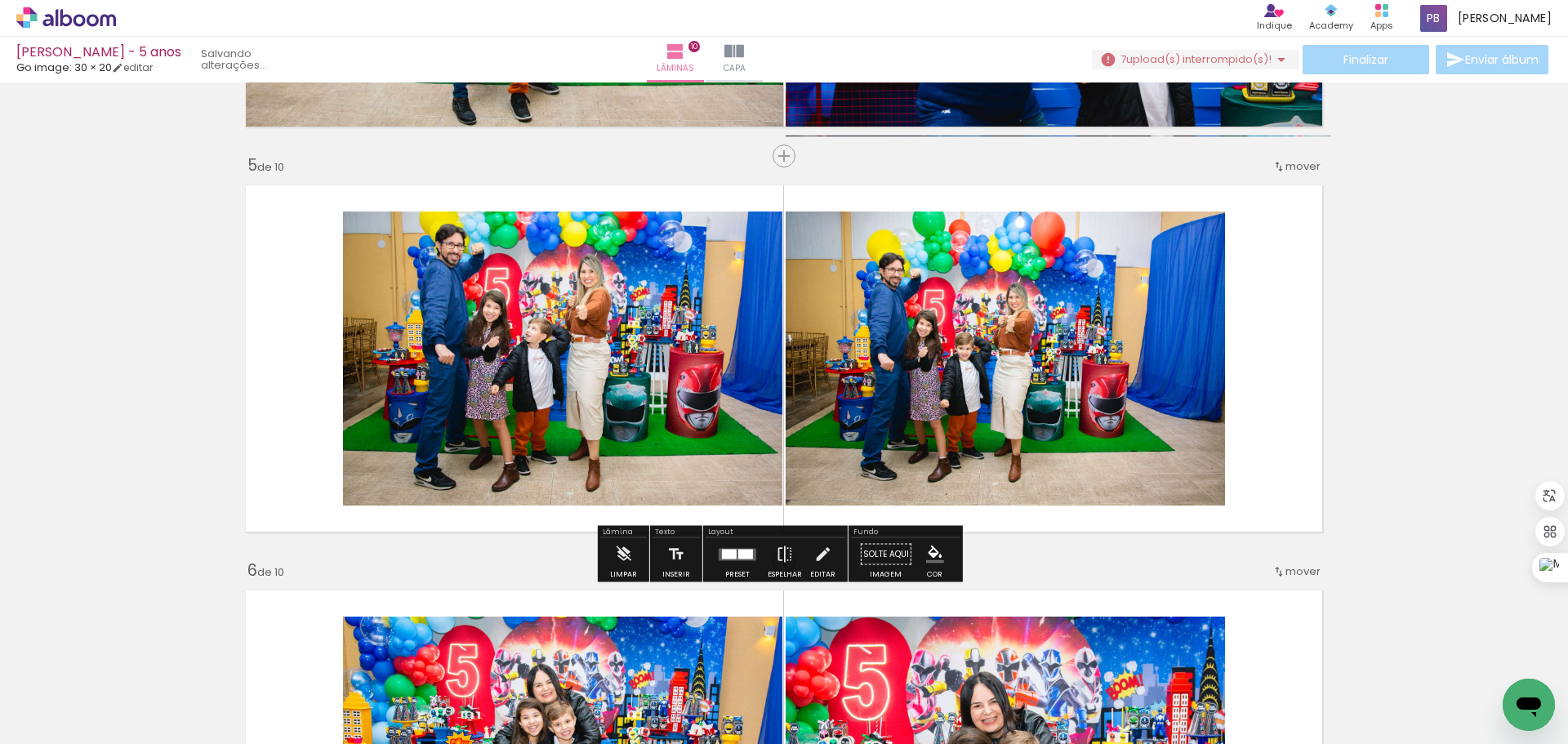
click at [1053, 381] on quentale-photo at bounding box center [1005, 359] width 440 height 294
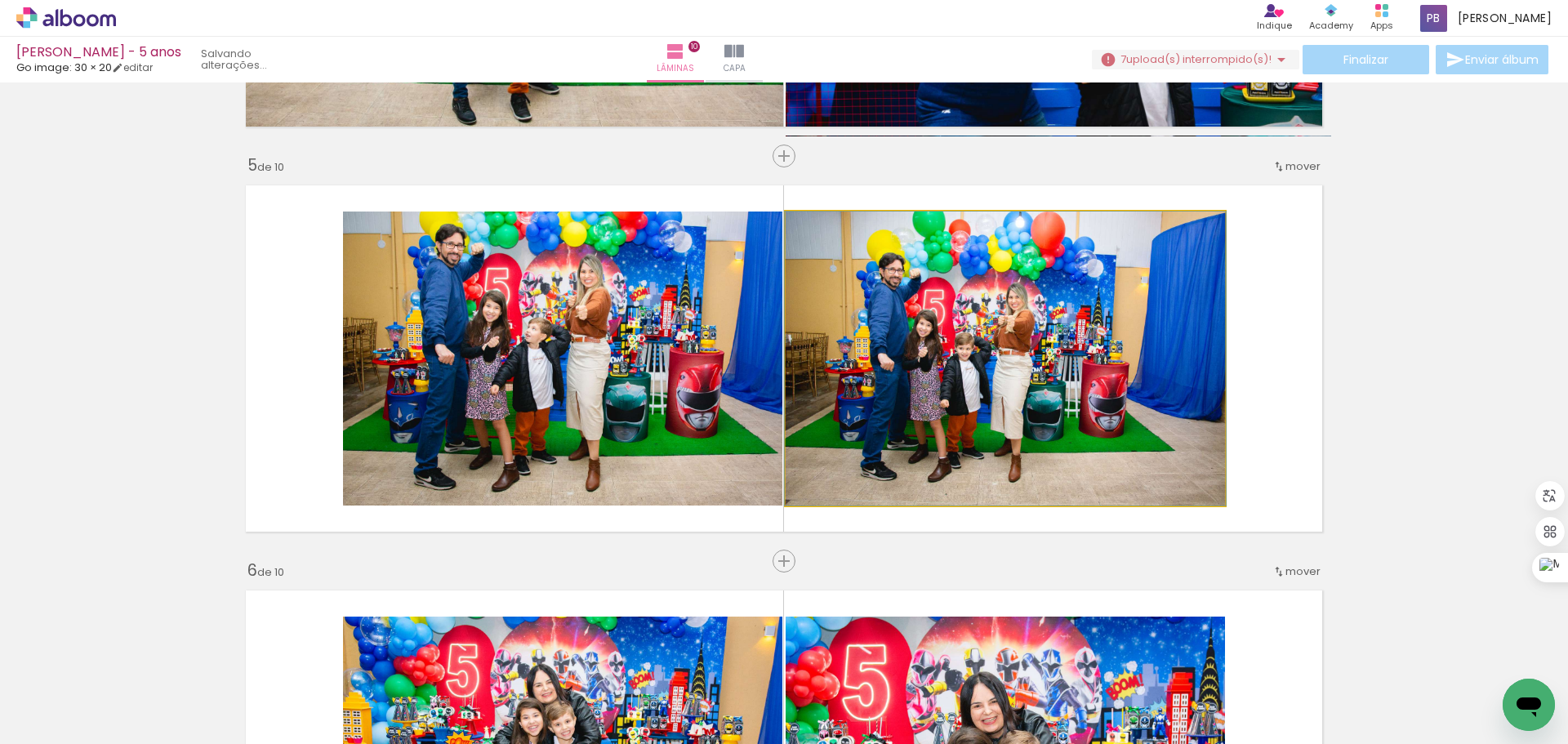
click at [1053, 381] on quentale-photo at bounding box center [1005, 359] width 440 height 294
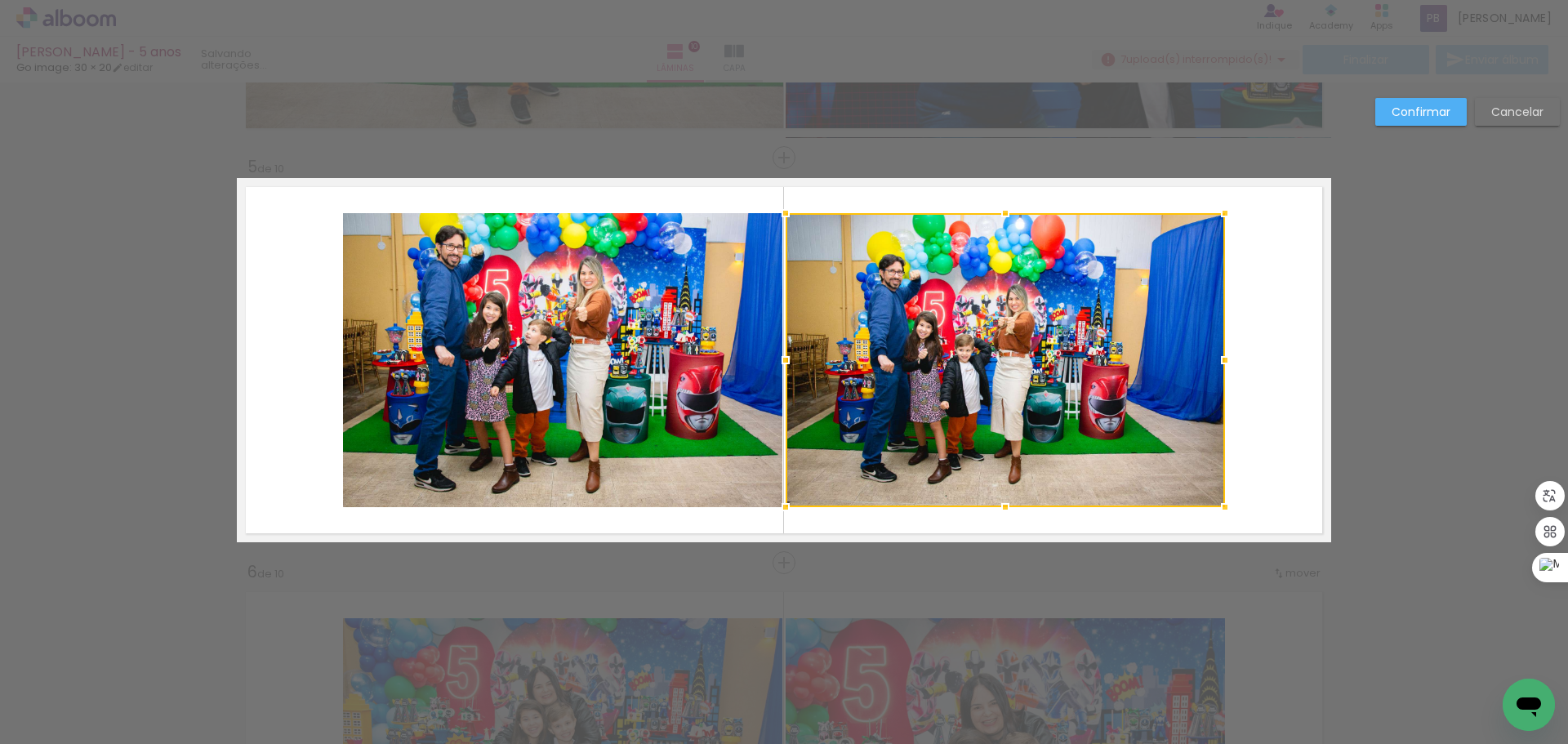
scroll to position [1572, 0]
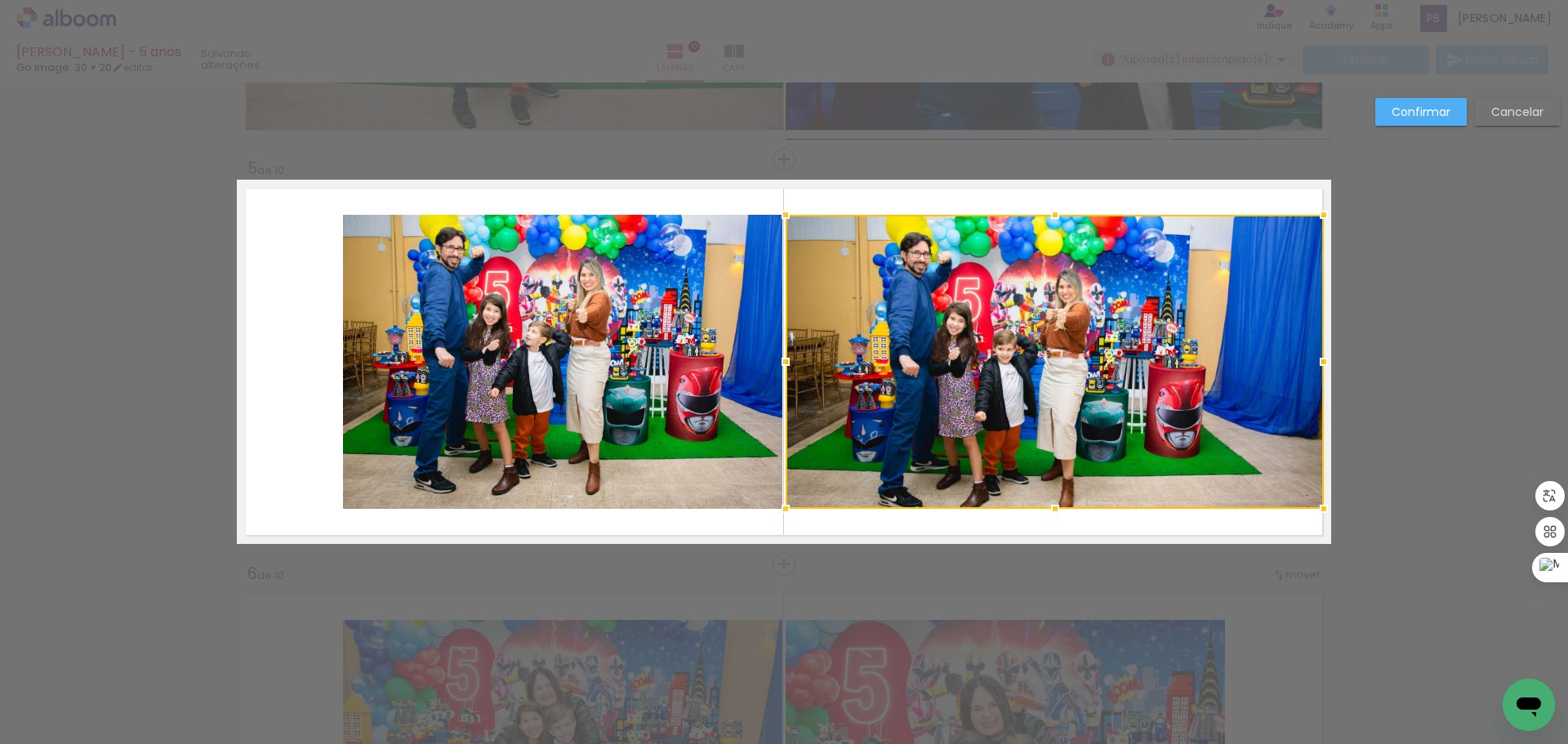
drag, startPoint x: 1216, startPoint y: 362, endPoint x: 1307, endPoint y: 355, distance: 91.3
click at [1308, 355] on div at bounding box center [1324, 362] width 33 height 33
click at [969, 268] on div at bounding box center [1054, 362] width 538 height 294
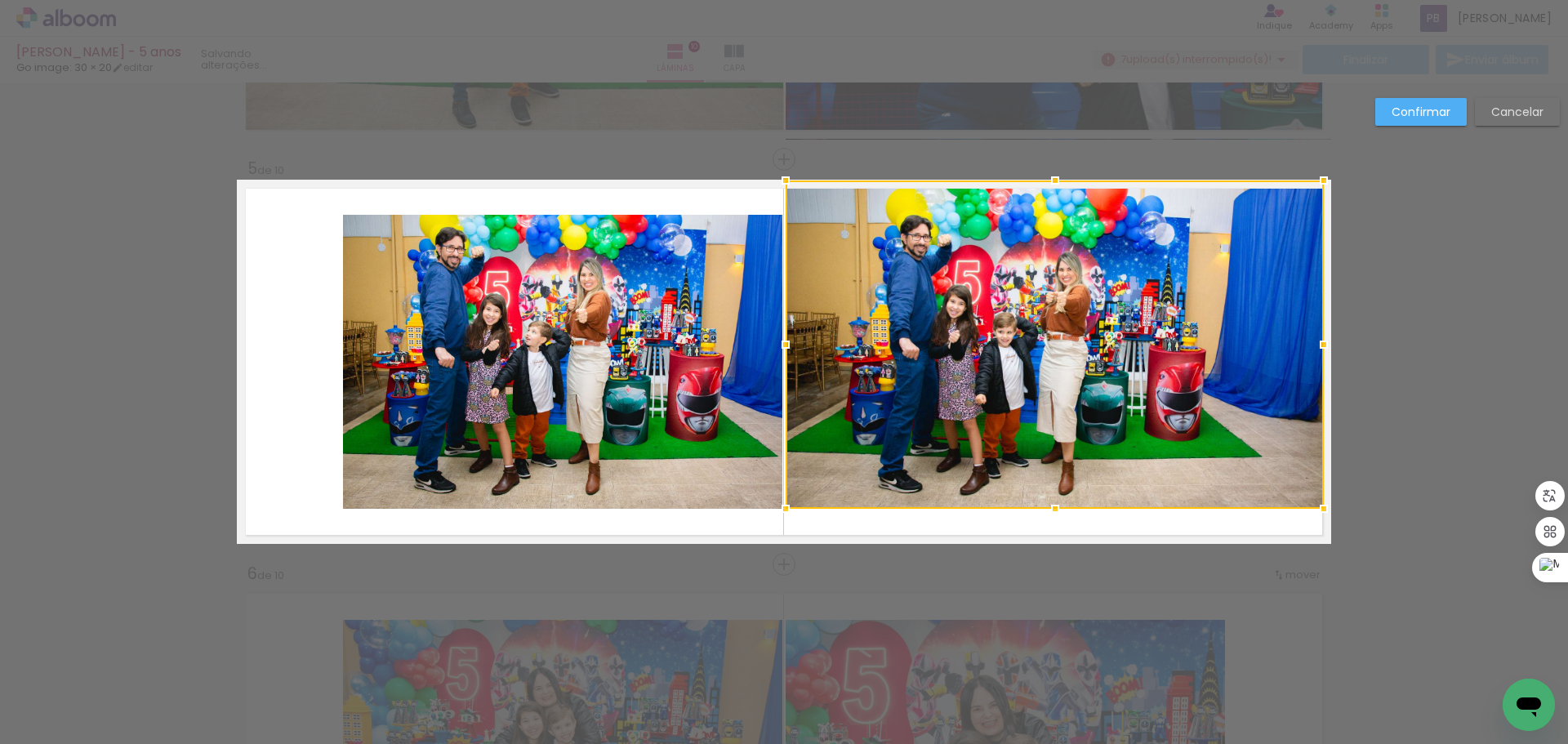
drag, startPoint x: 1049, startPoint y: 214, endPoint x: 1040, endPoint y: 186, distance: 29.4
click at [1040, 186] on div at bounding box center [1055, 181] width 33 height 33
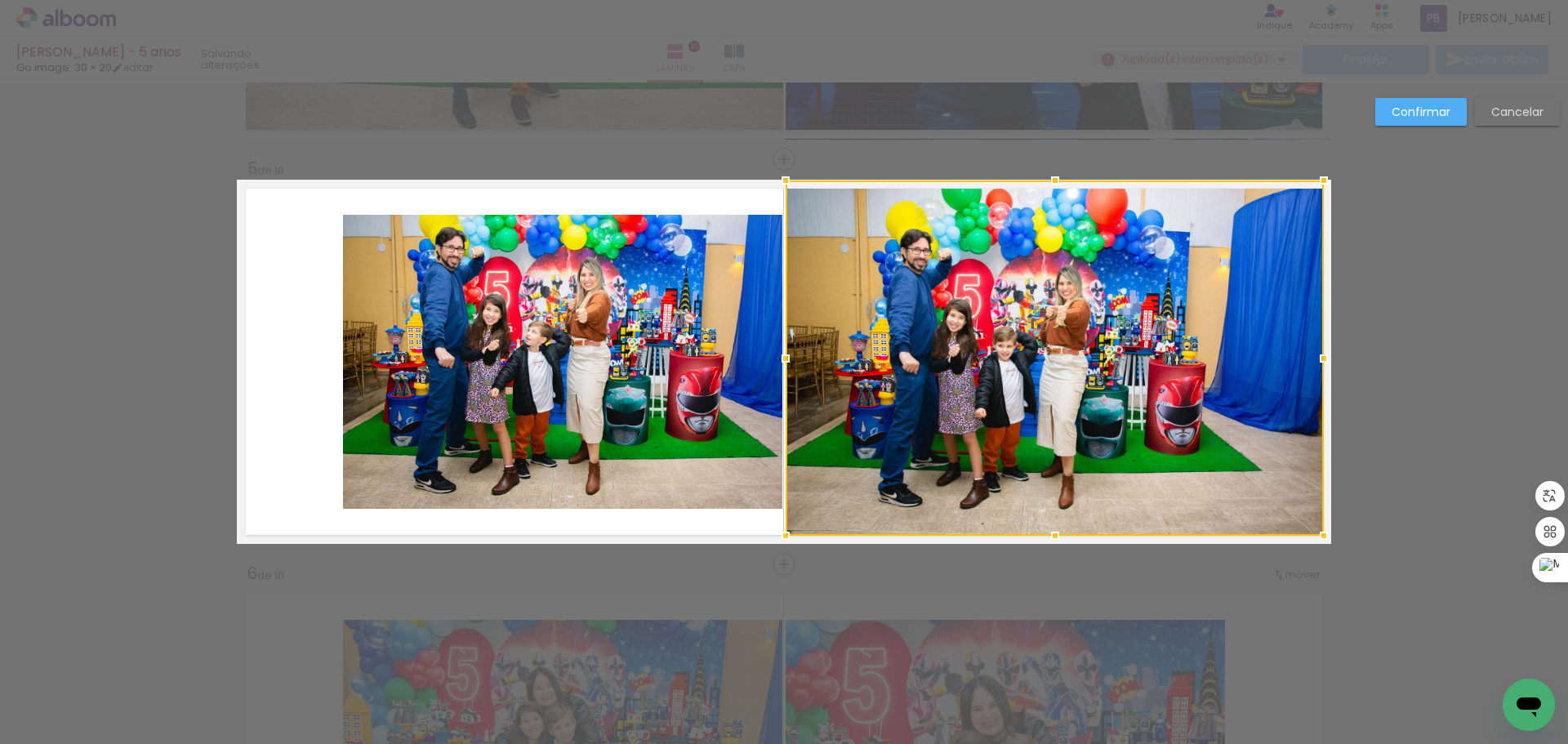
drag, startPoint x: 1052, startPoint y: 506, endPoint x: 1055, endPoint y: 527, distance: 21.2
click at [1055, 527] on div at bounding box center [1055, 537] width 33 height 33
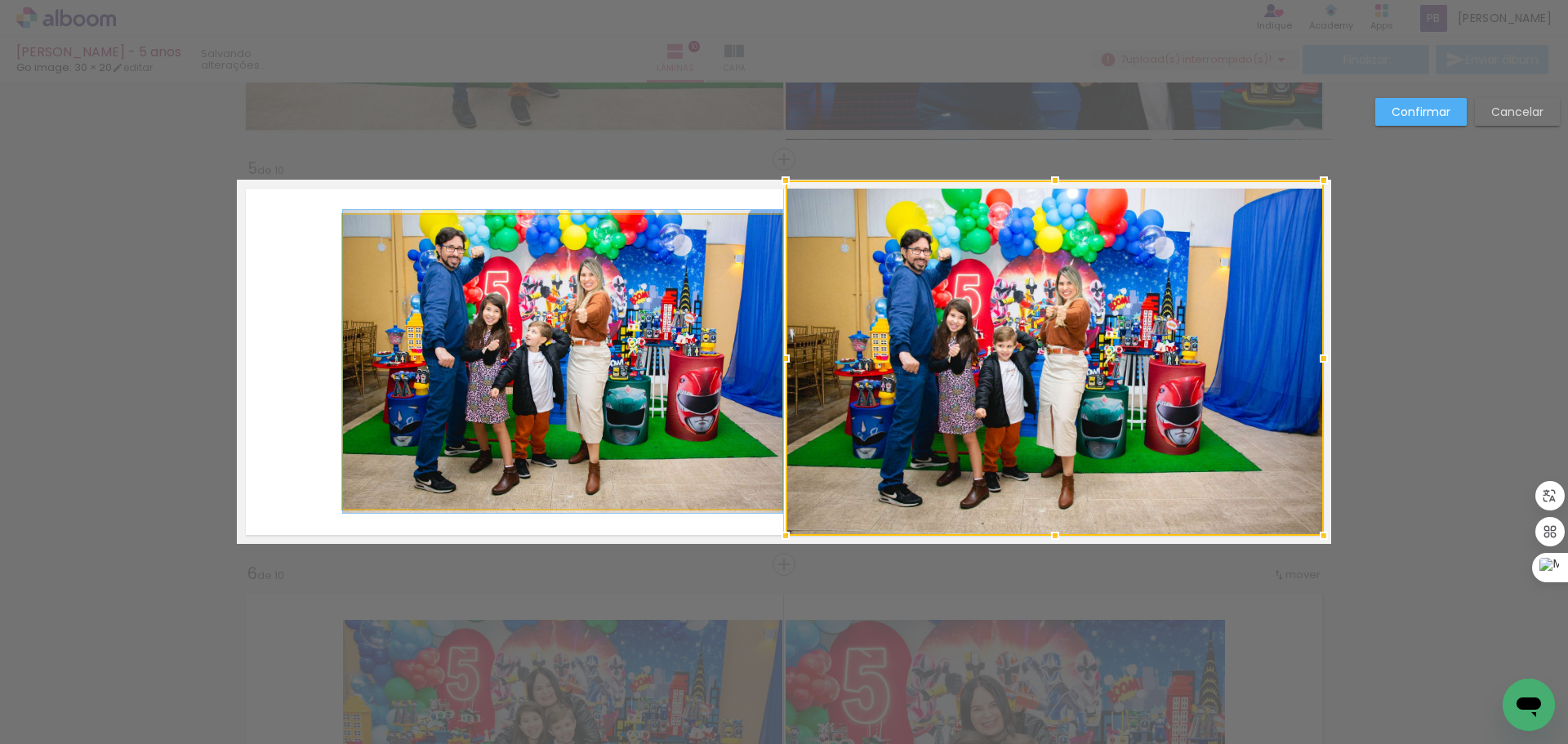
click at [569, 353] on quentale-photo at bounding box center [562, 362] width 440 height 294
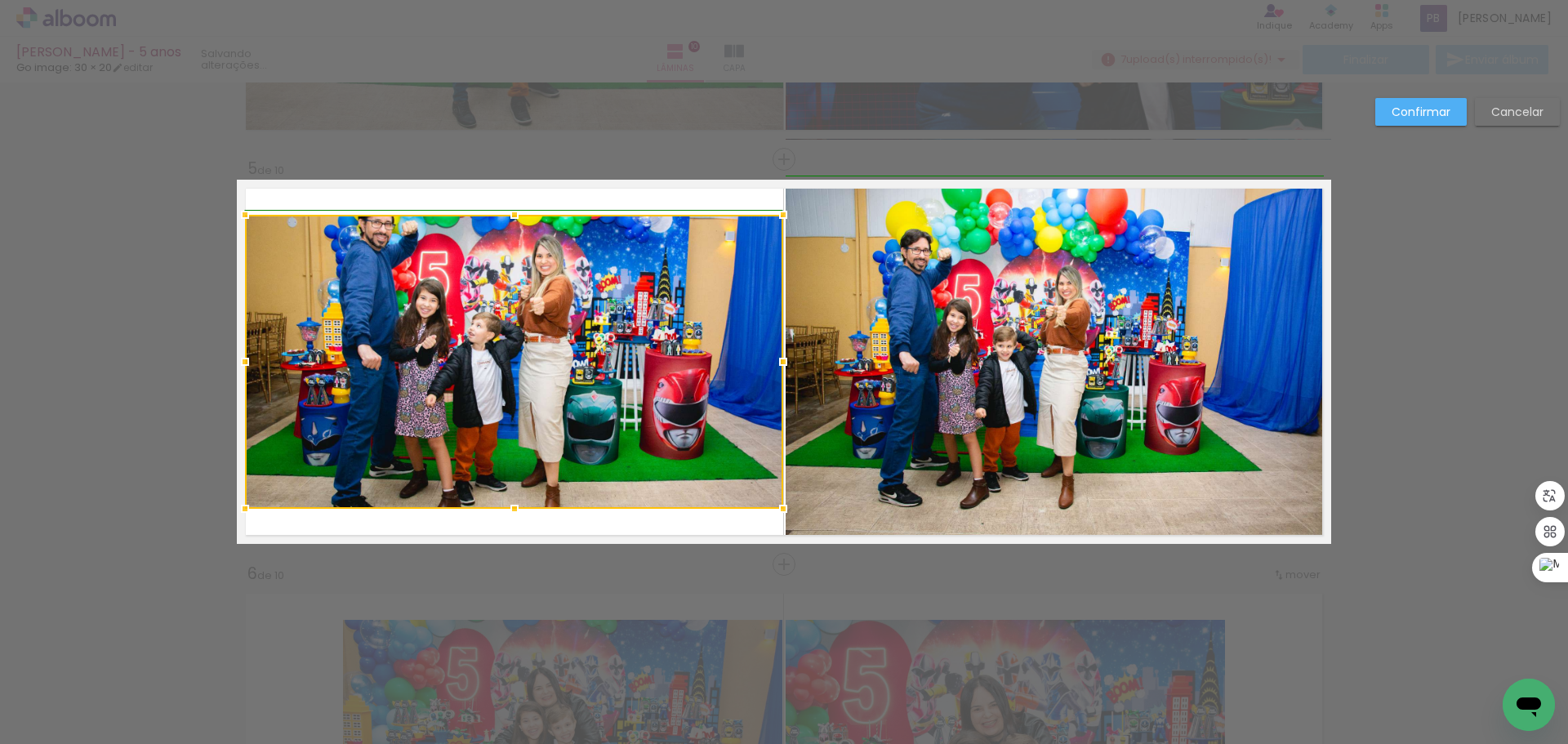
drag, startPoint x: 332, startPoint y: 362, endPoint x: 237, endPoint y: 356, distance: 95.2
click at [237, 356] on div at bounding box center [246, 362] width 33 height 33
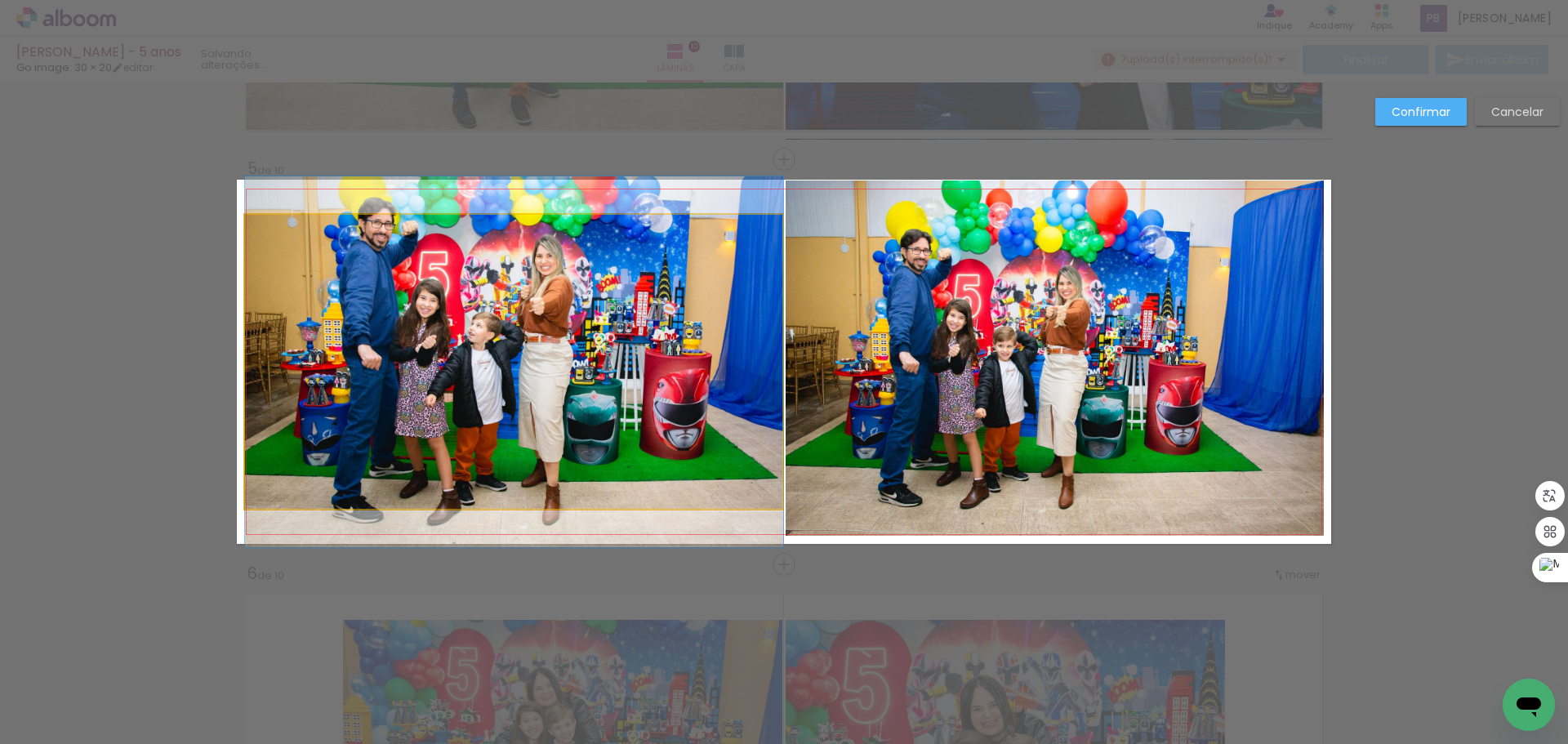
click at [499, 261] on quentale-photo at bounding box center [514, 362] width 538 height 294
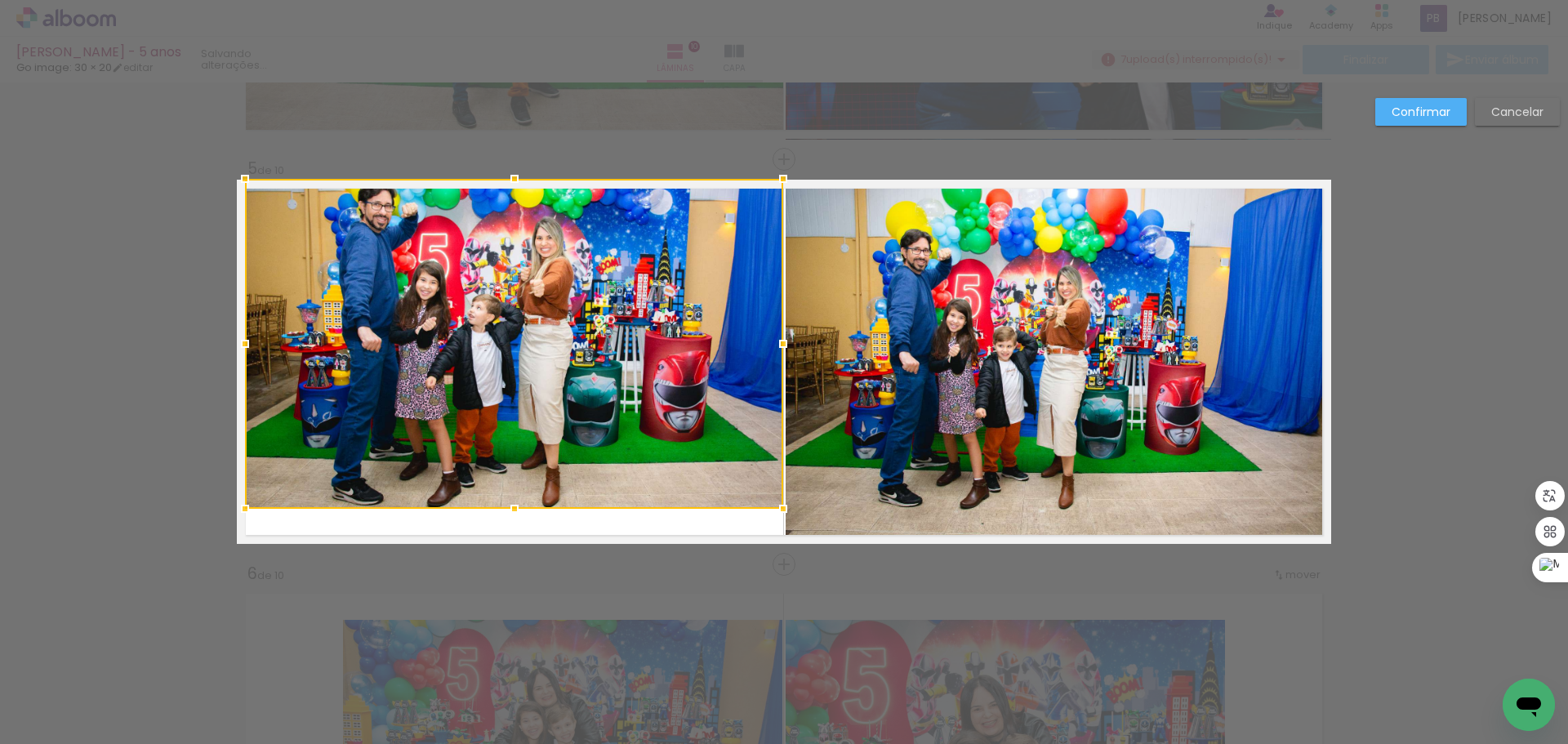
drag, startPoint x: 507, startPoint y: 216, endPoint x: 510, endPoint y: 188, distance: 28.2
click at [510, 188] on div at bounding box center [515, 179] width 33 height 33
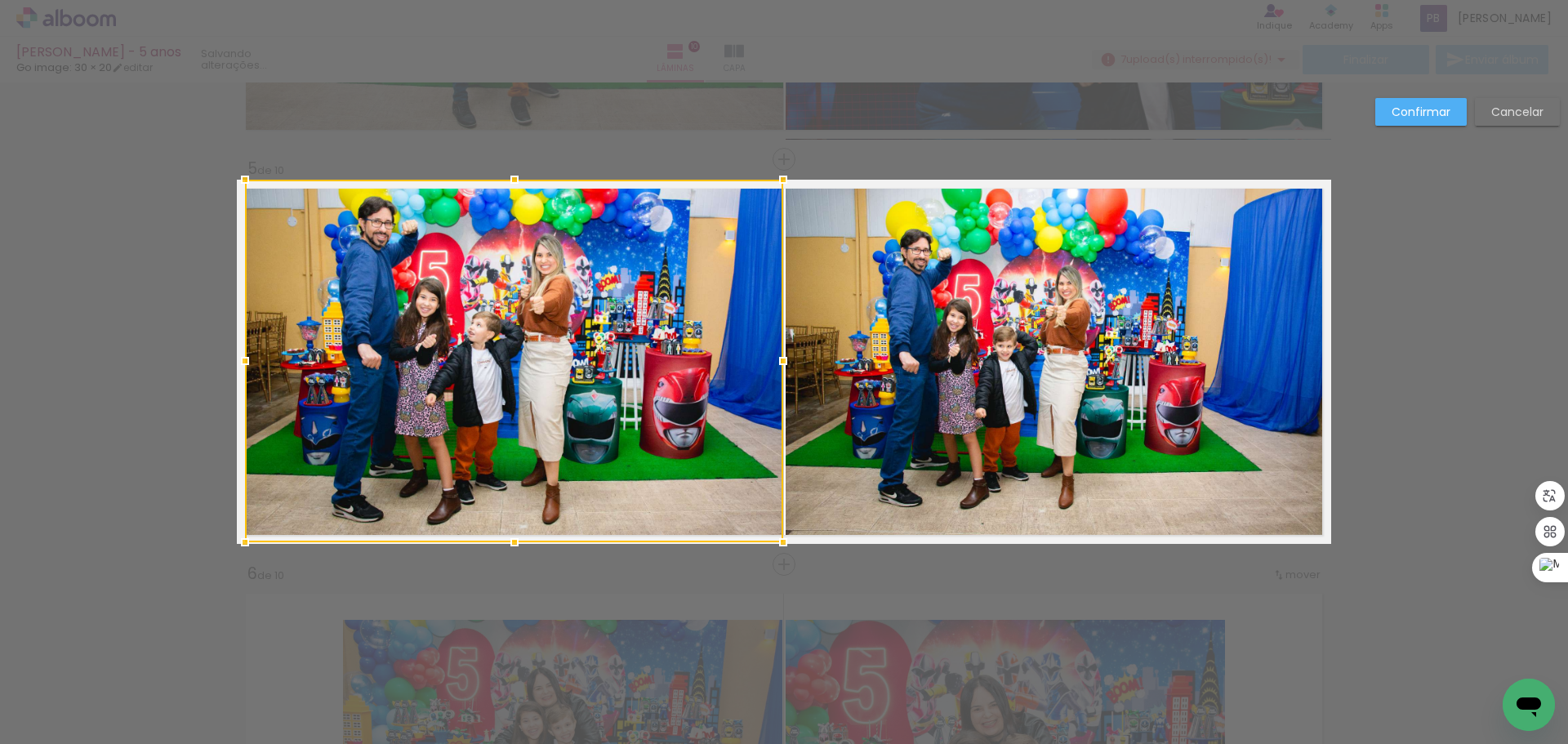
drag, startPoint x: 508, startPoint y: 511, endPoint x: 517, endPoint y: 523, distance: 15.0
click at [517, 523] on div at bounding box center [514, 361] width 538 height 362
click at [0, 0] on slot "Confirmar" at bounding box center [0, 0] width 0 height 0
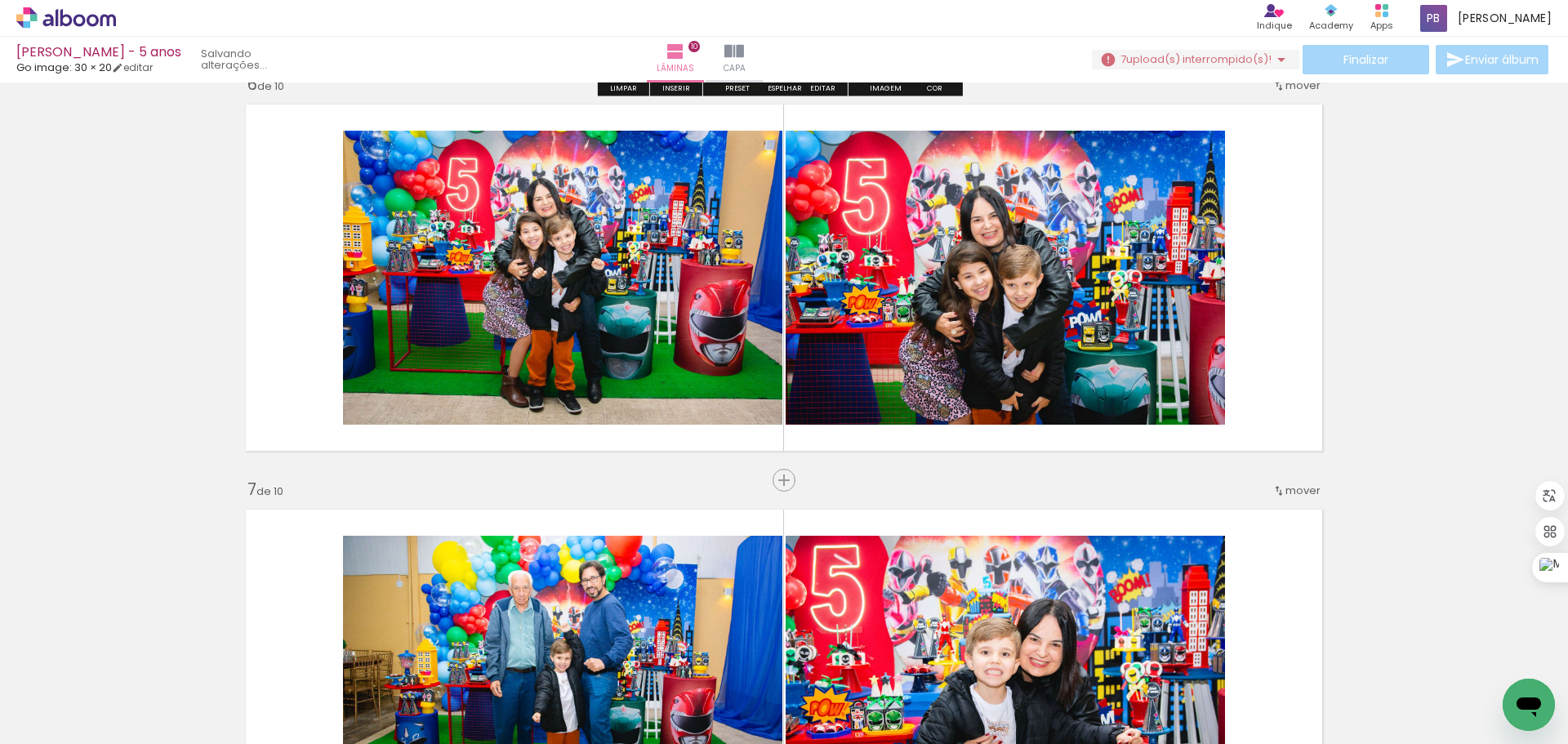
scroll to position [2061, 0]
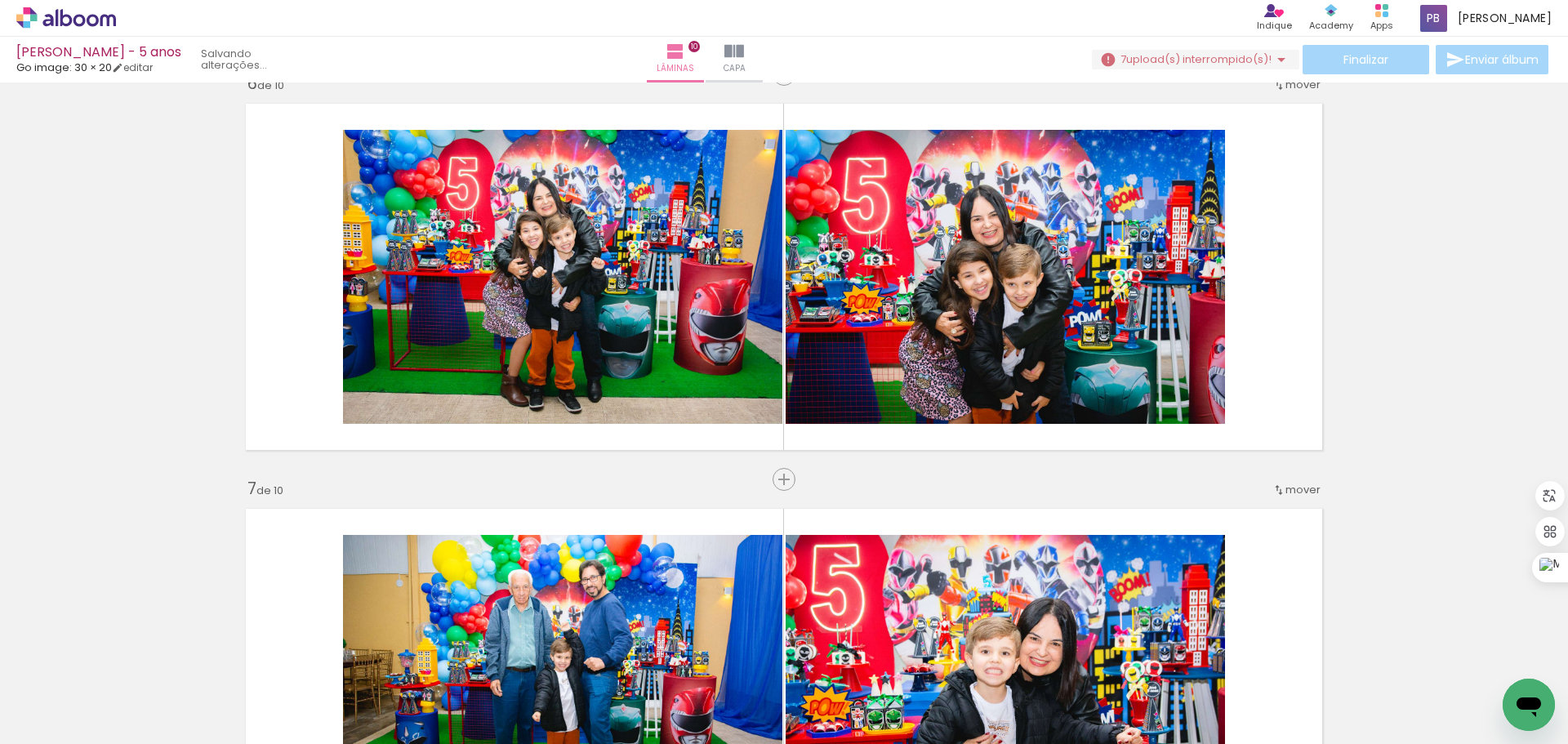
scroll to position [0, 1654]
